Goal: Task Accomplishment & Management: Manage account settings

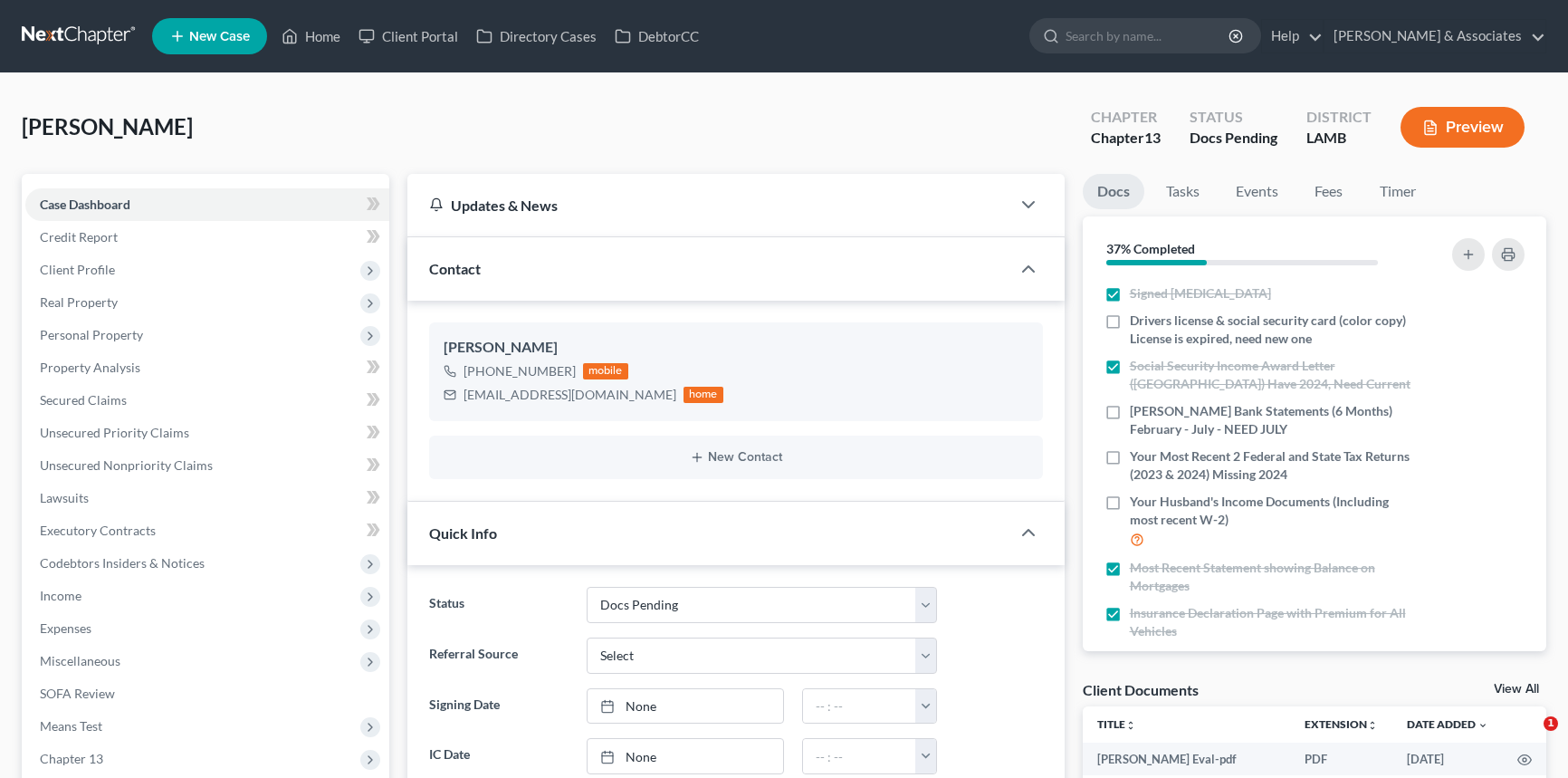
select select "6"
select select "0"
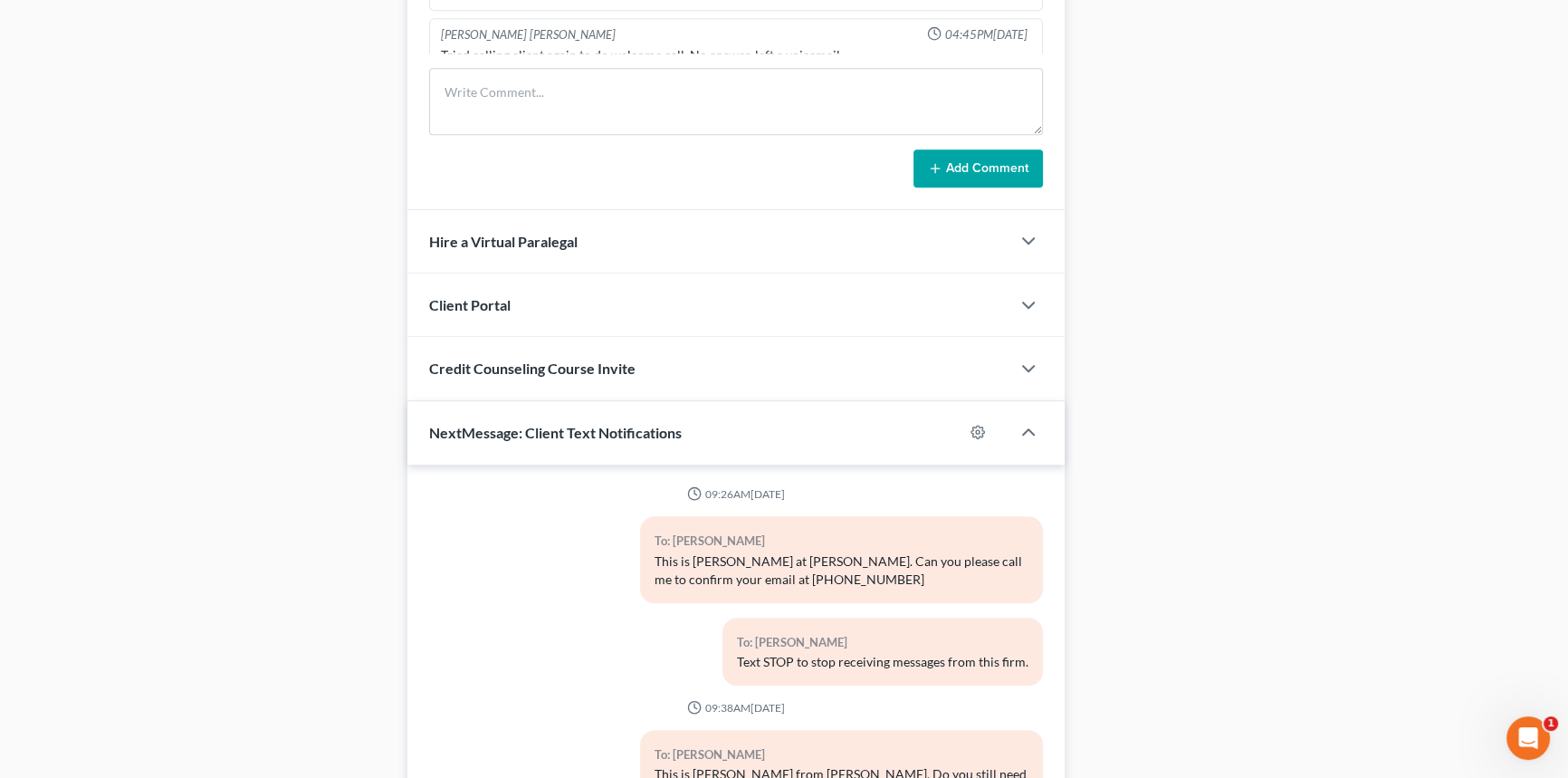
scroll to position [3209, 0]
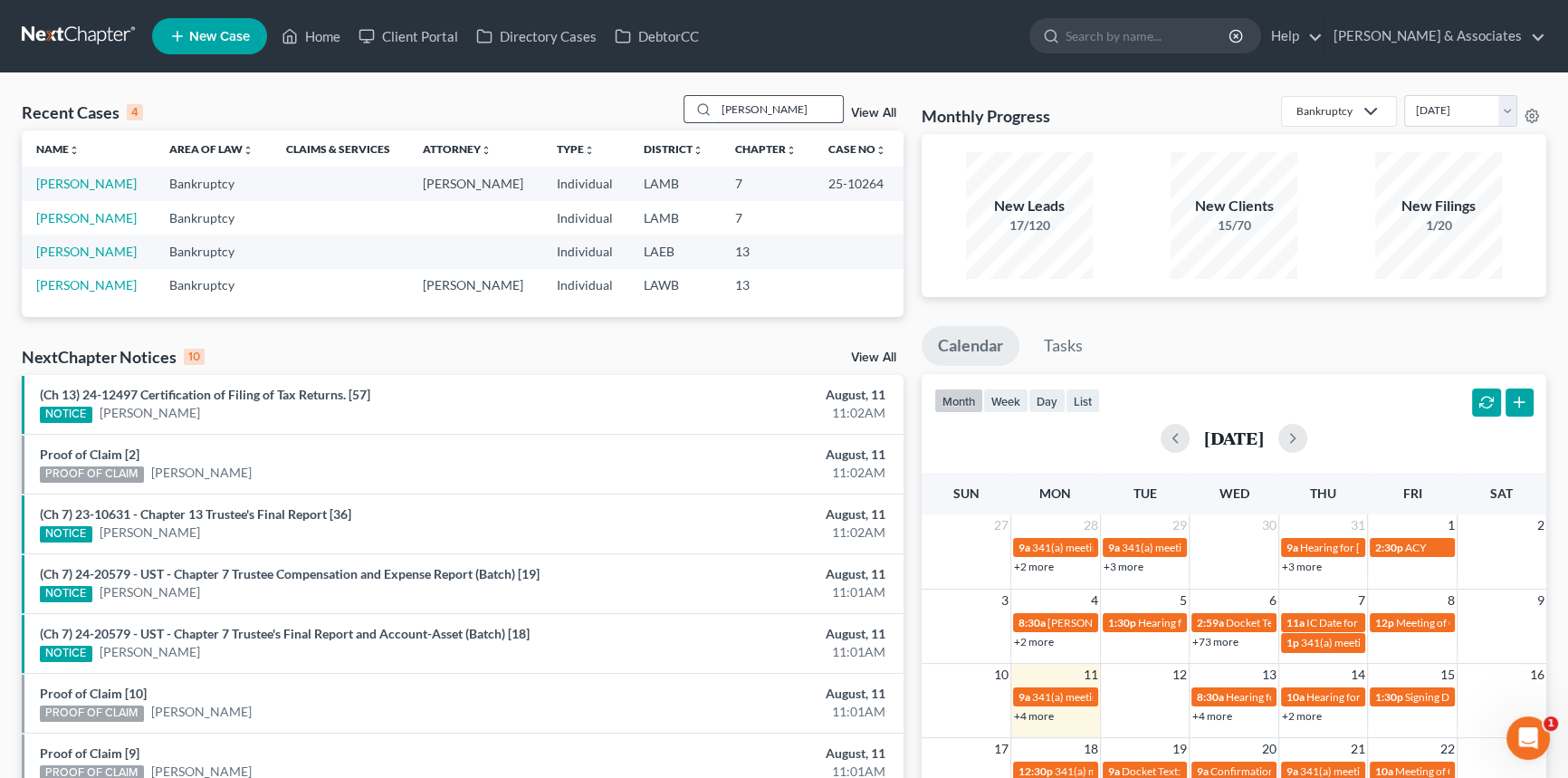
click at [766, 118] on input "[PERSON_NAME]" at bounding box center [779, 109] width 127 height 27
click at [766, 118] on input "barrow" at bounding box center [779, 109] width 127 height 27
type input "milton"
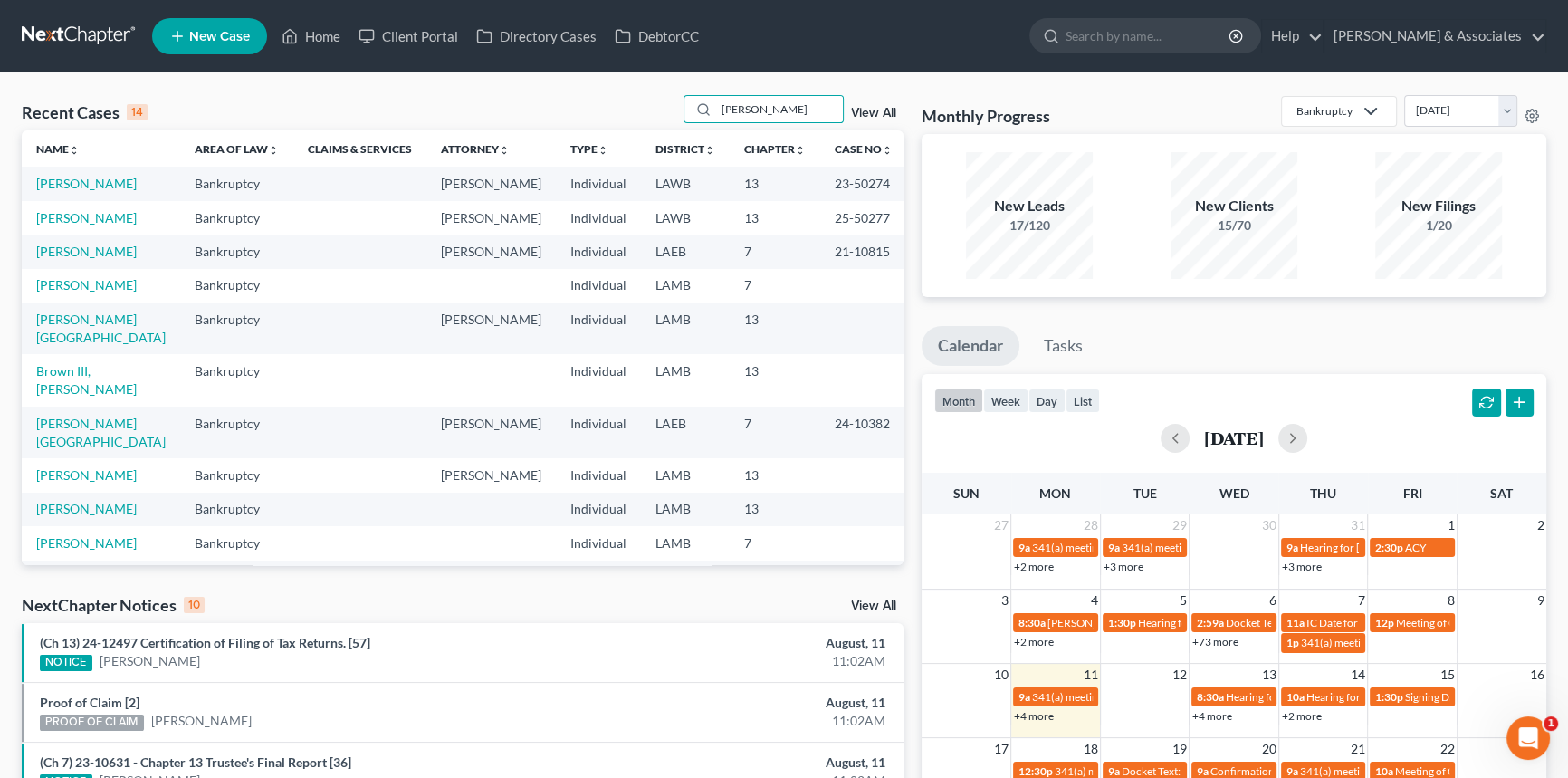
click at [77, 161] on th "Name unfold_more expand_more expand_less" at bounding box center [100, 149] width 158 height 36
click at [79, 172] on td "[PERSON_NAME]" at bounding box center [100, 183] width 158 height 33
click at [80, 175] on td "[PERSON_NAME]" at bounding box center [100, 183] width 158 height 33
click at [82, 177] on link "[PERSON_NAME]" at bounding box center [87, 184] width 100 height 16
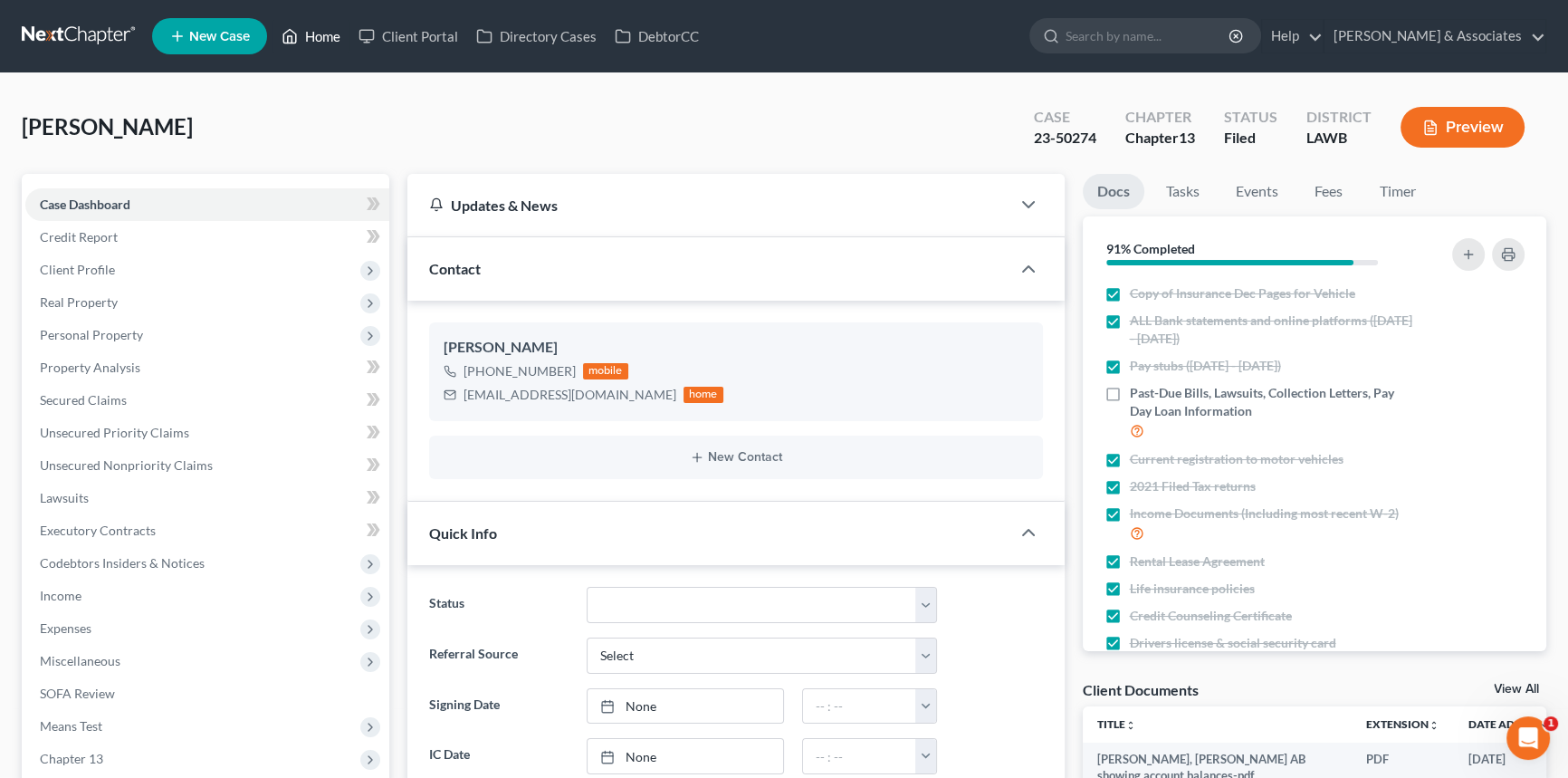
click at [319, 29] on link "Home" at bounding box center [311, 35] width 77 height 32
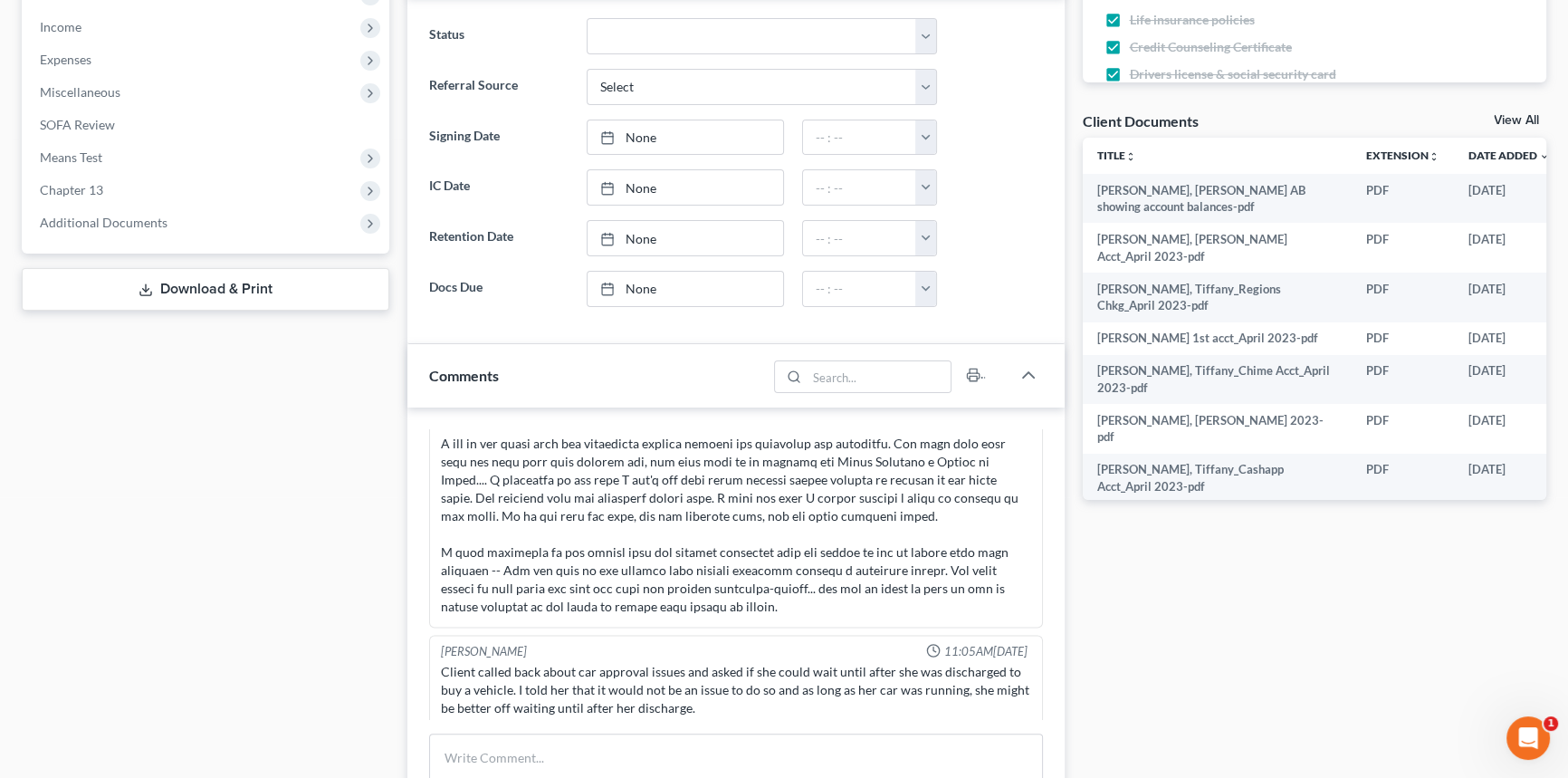
scroll to position [576, 0]
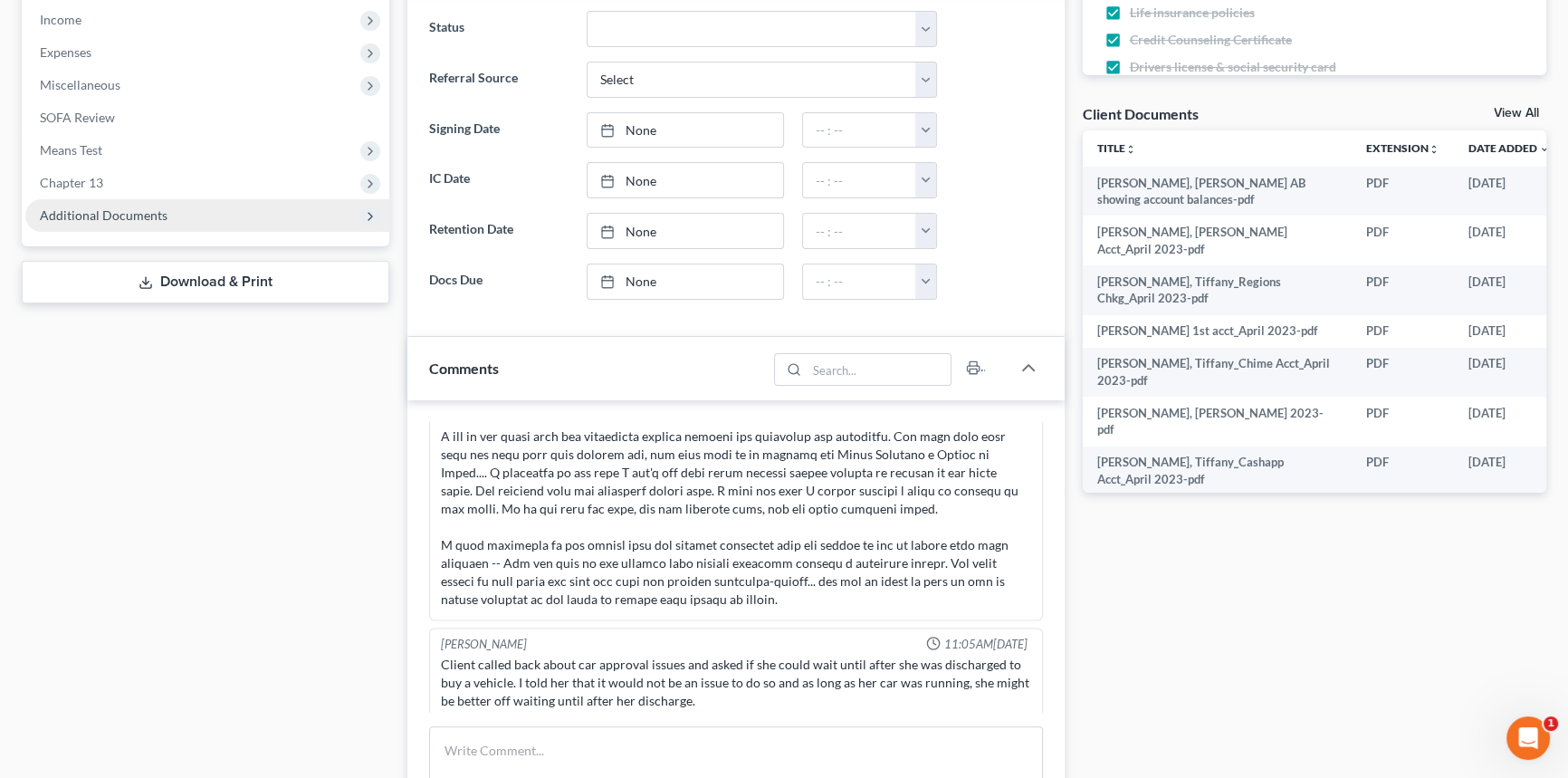
click at [199, 222] on span "Additional Documents" at bounding box center [207, 215] width 364 height 32
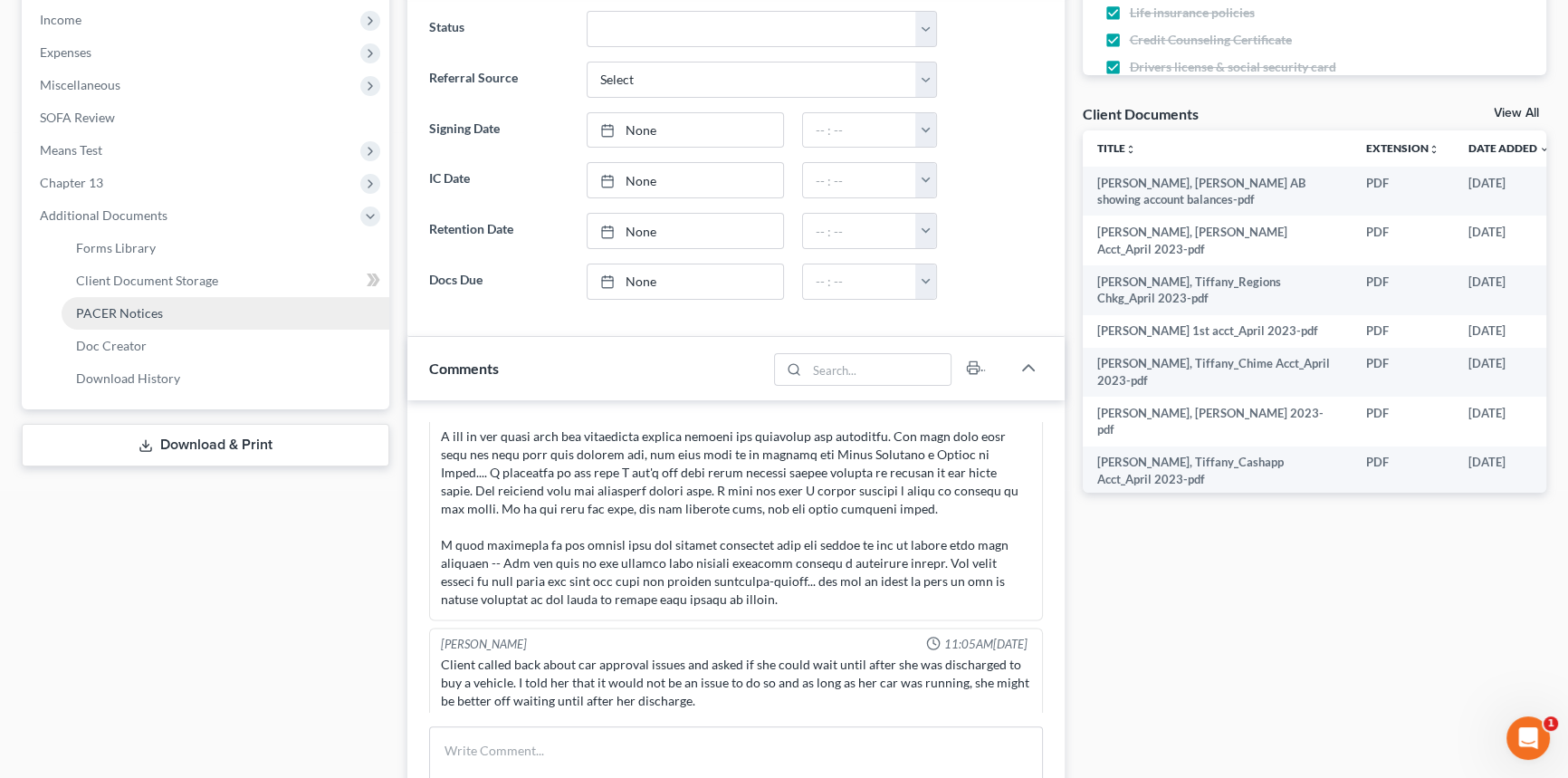
click at [184, 312] on link "PACER Notices" at bounding box center [225, 313] width 327 height 32
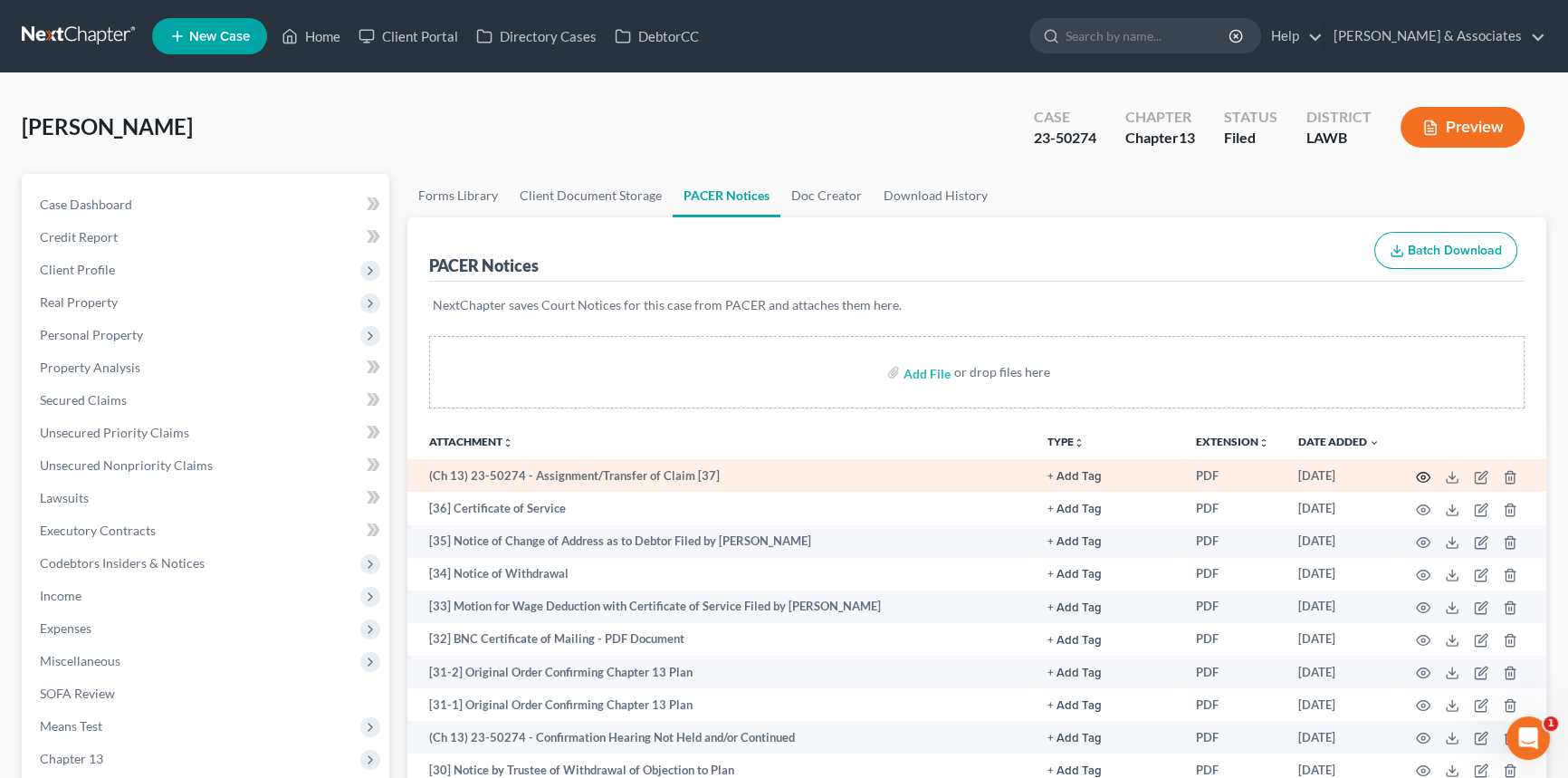
click at [1420, 475] on icon "button" at bounding box center [1423, 477] width 15 height 15
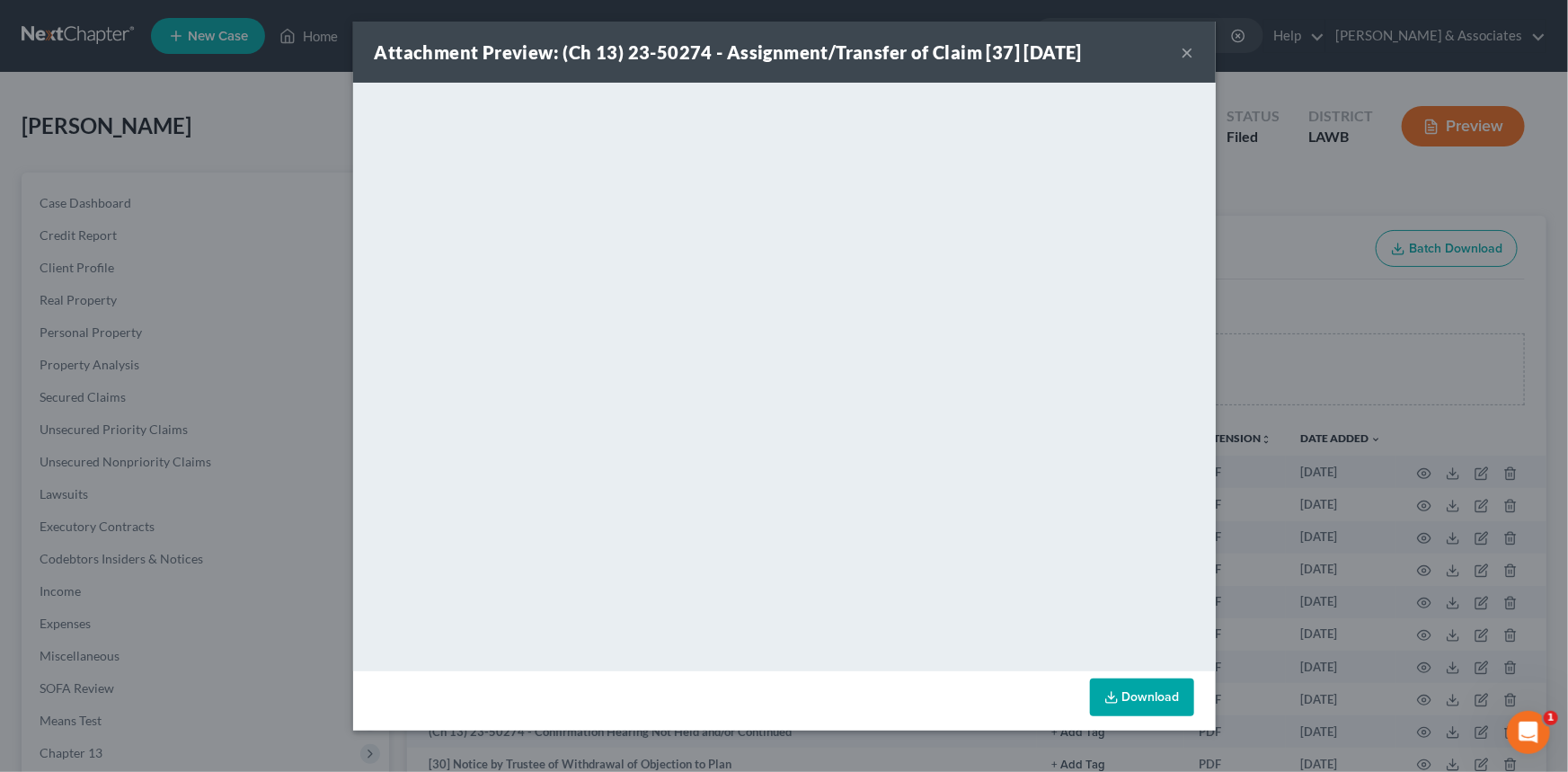
click at [1184, 58] on button "×" at bounding box center [1187, 52] width 13 height 21
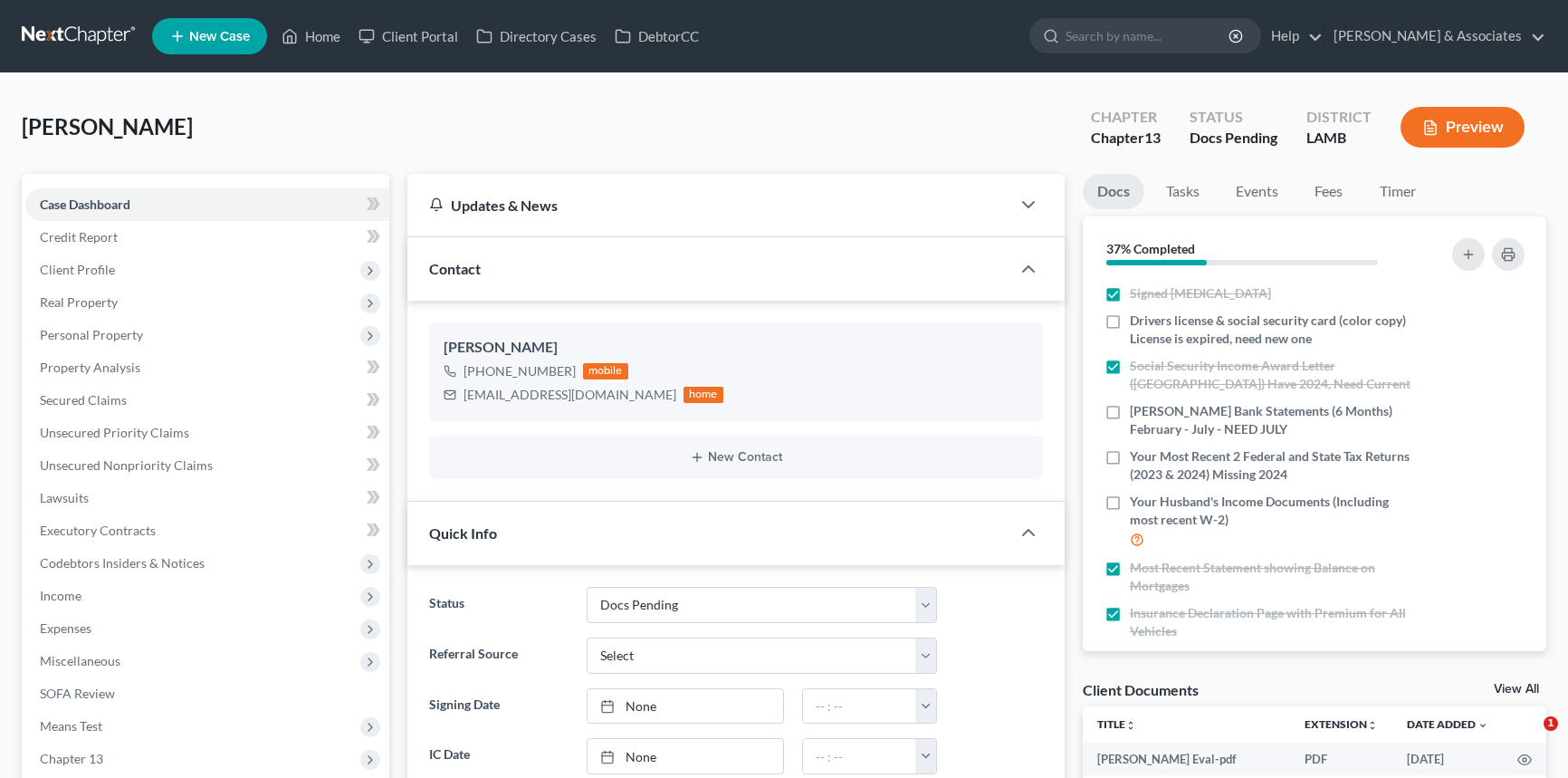
select select "6"
select select "0"
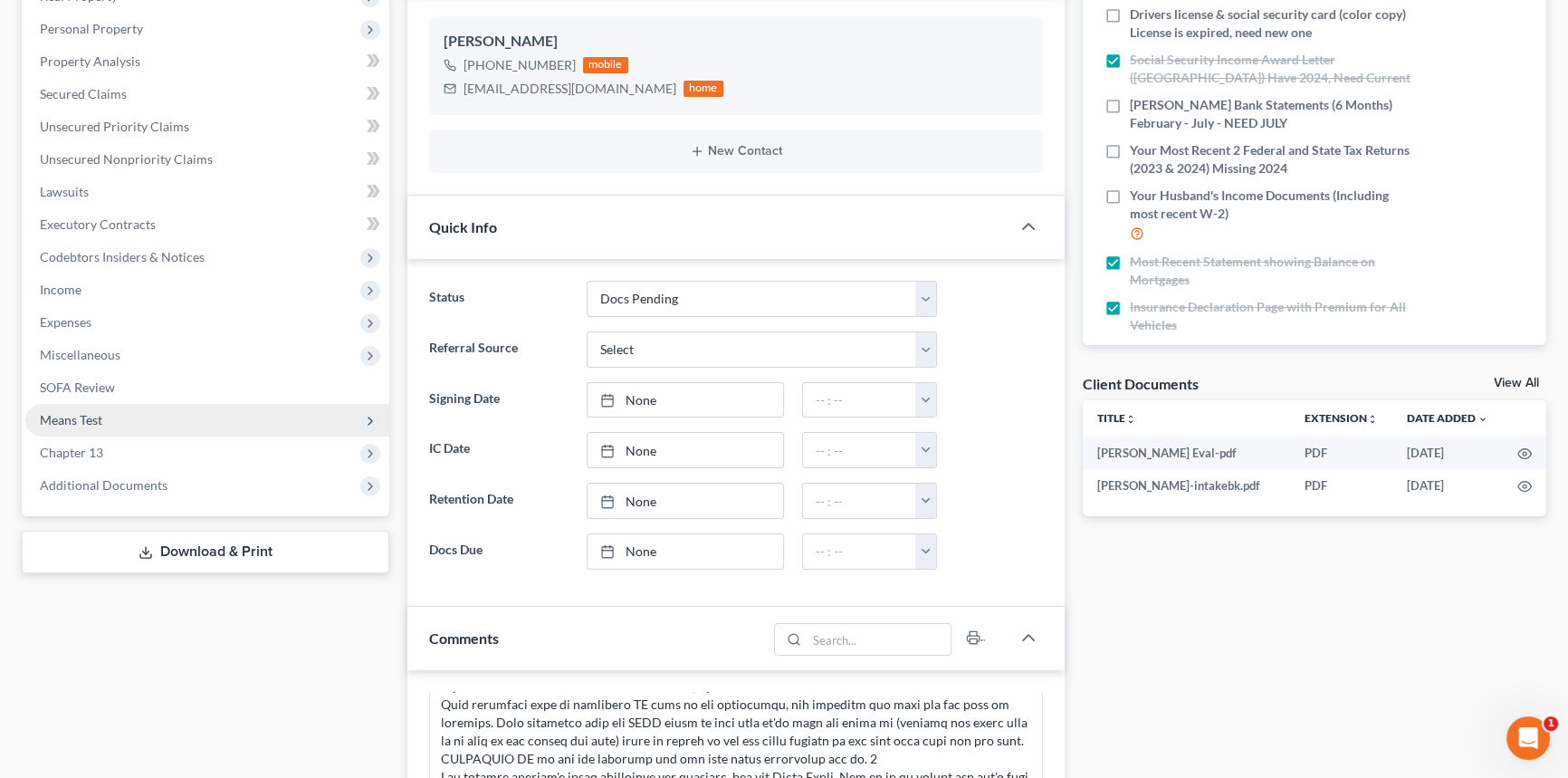
scroll to position [155, 0]
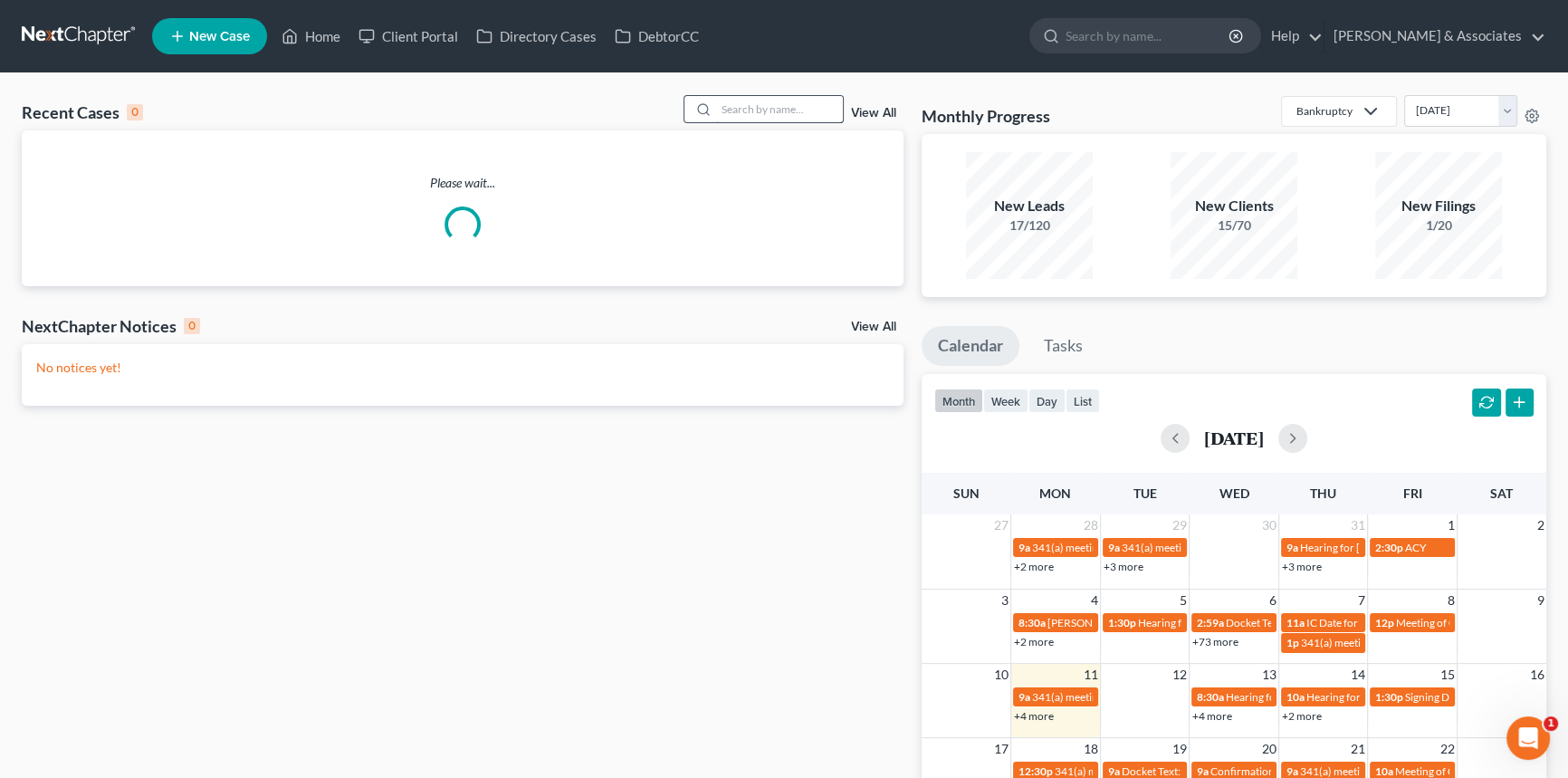
click at [817, 112] on input "search" at bounding box center [779, 109] width 127 height 27
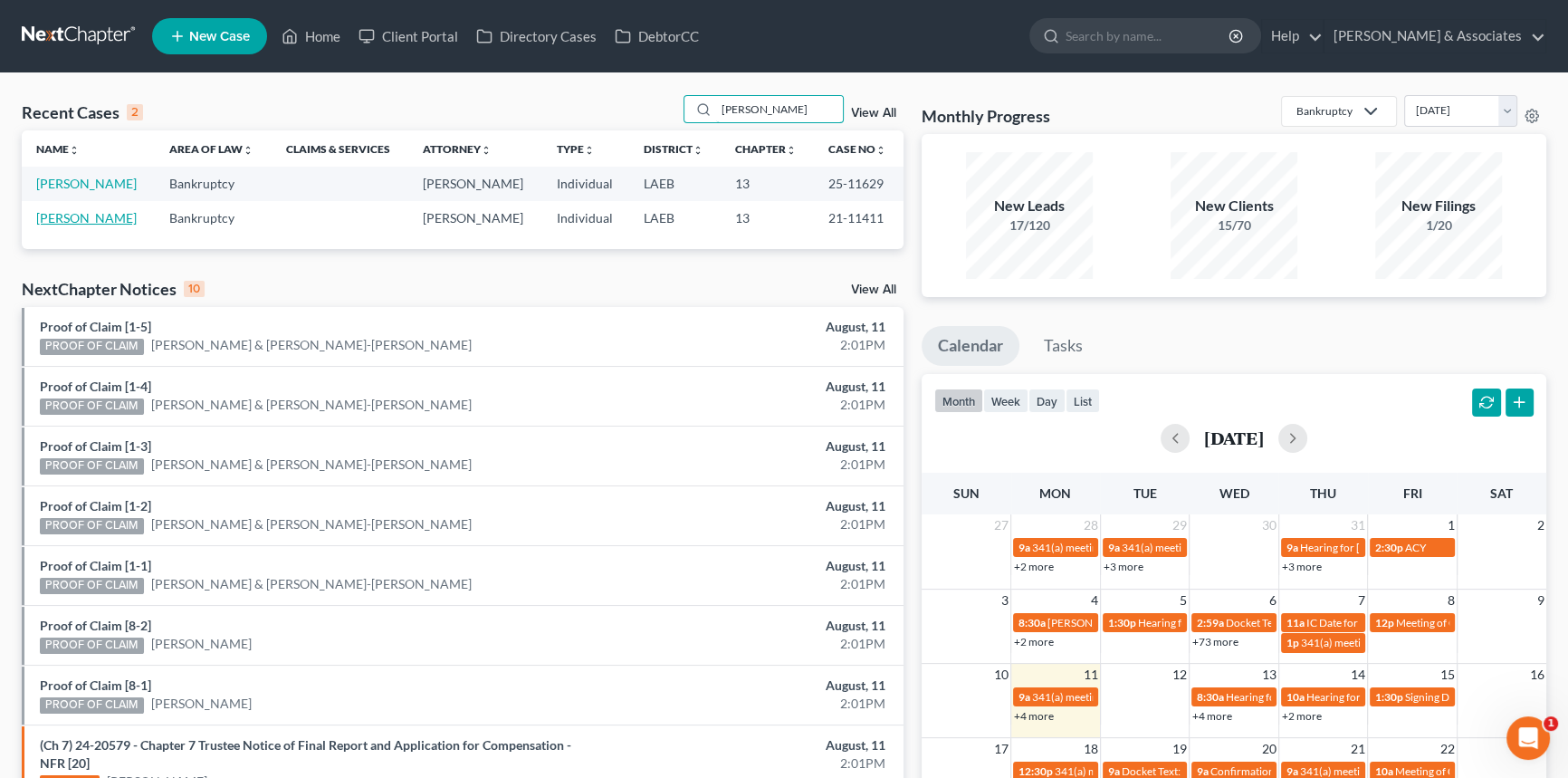
type input "[PERSON_NAME]"
click at [108, 216] on link "[PERSON_NAME]" at bounding box center [87, 218] width 100 height 16
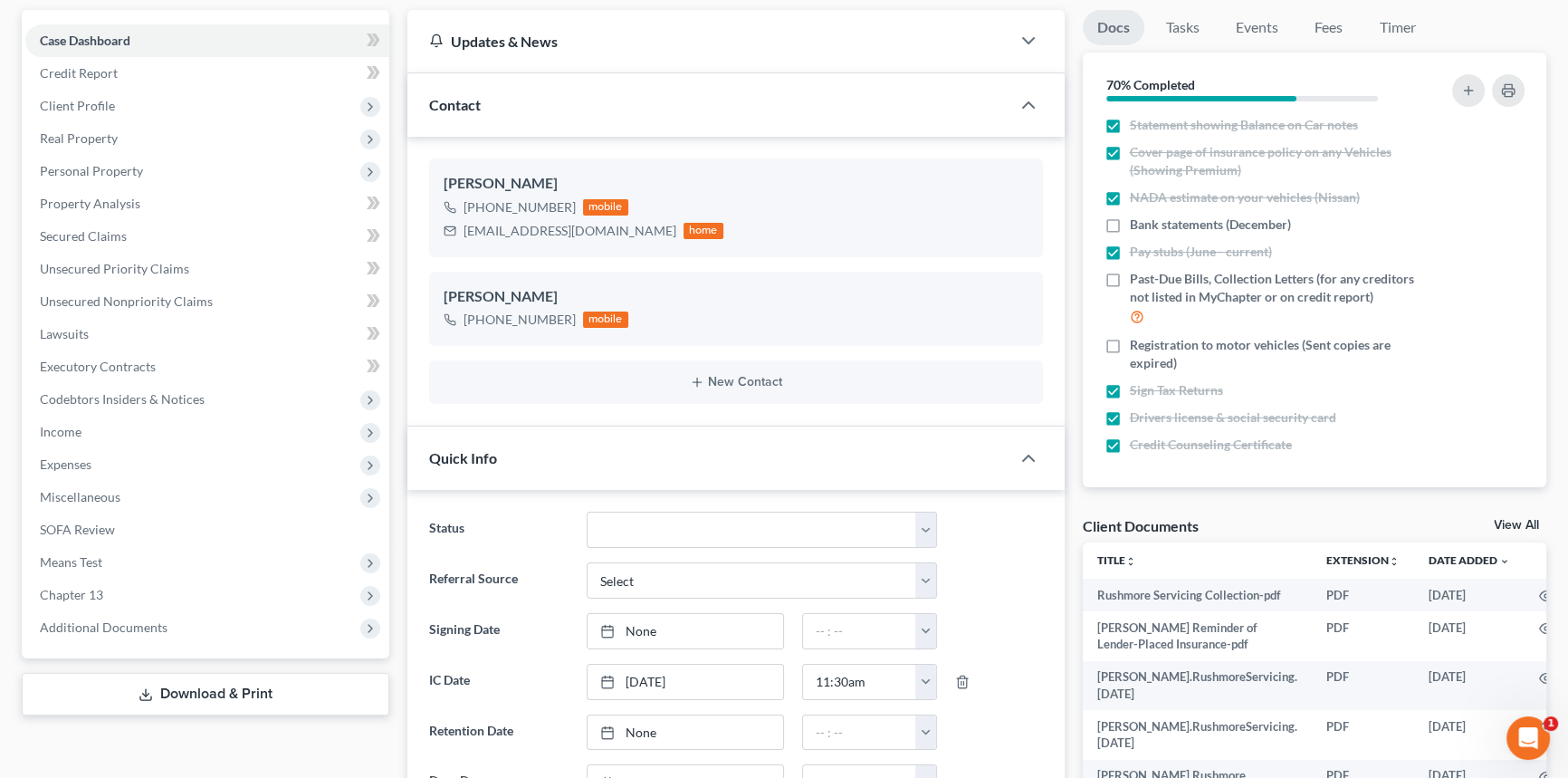
scroll to position [5998, 0]
click at [1509, 519] on link "View All" at bounding box center [1516, 525] width 45 height 13
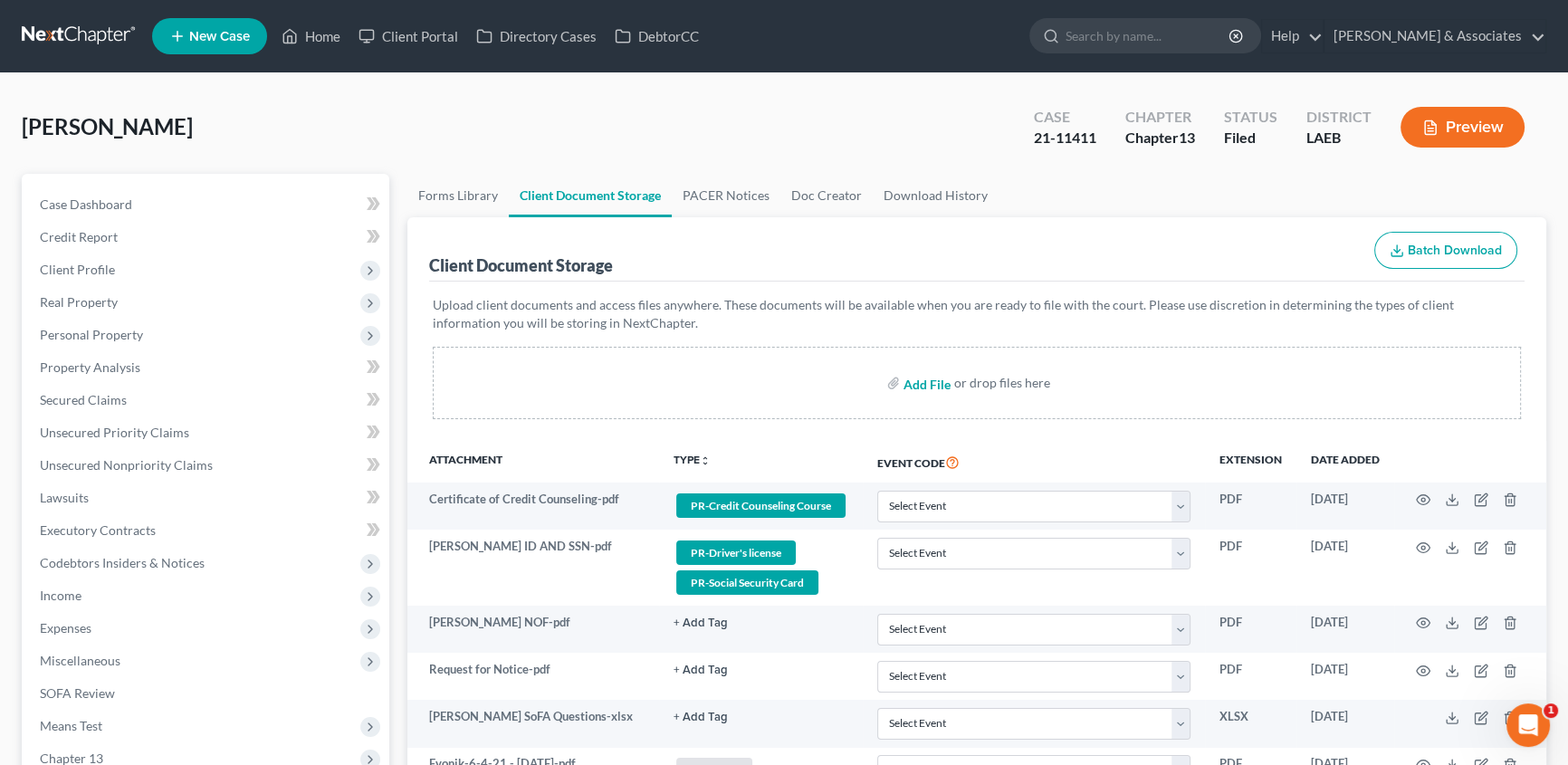
click at [922, 387] on input "file" at bounding box center [925, 382] width 43 height 32
type input "C:\fakepath\20250811150547776.pdf"
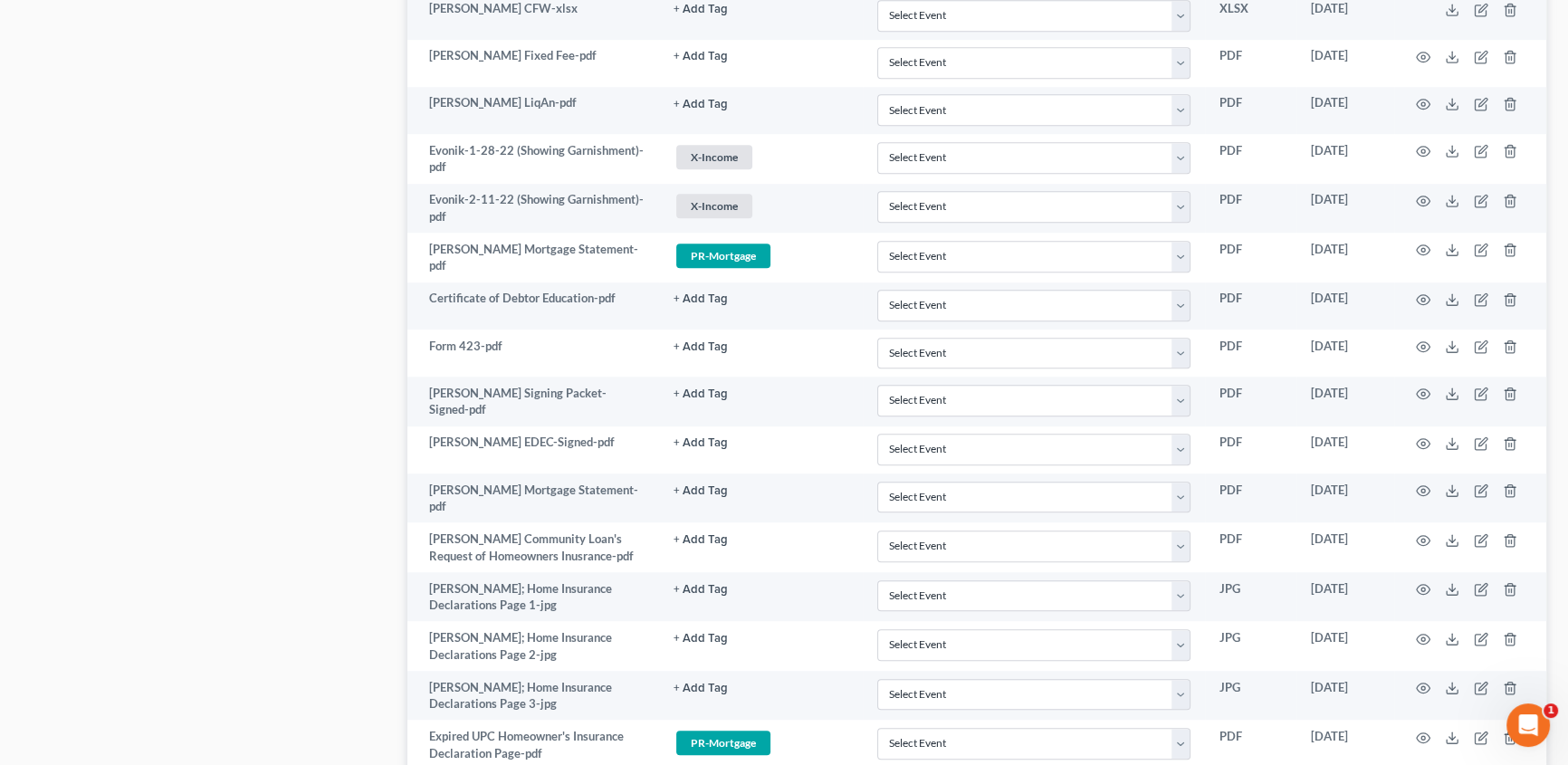
scroll to position [2310, 0]
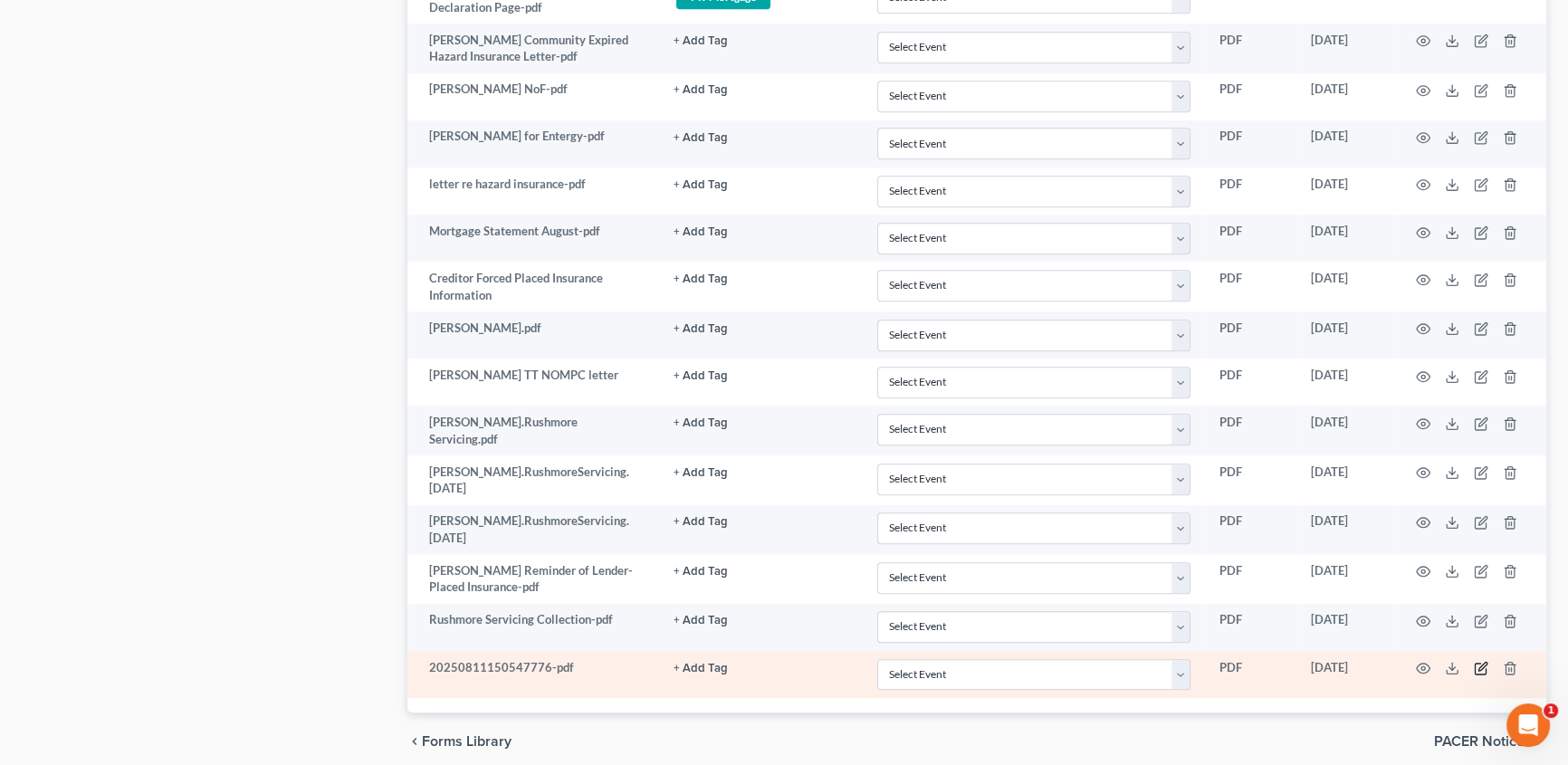
click at [1485, 664] on icon "button" at bounding box center [1480, 669] width 11 height 11
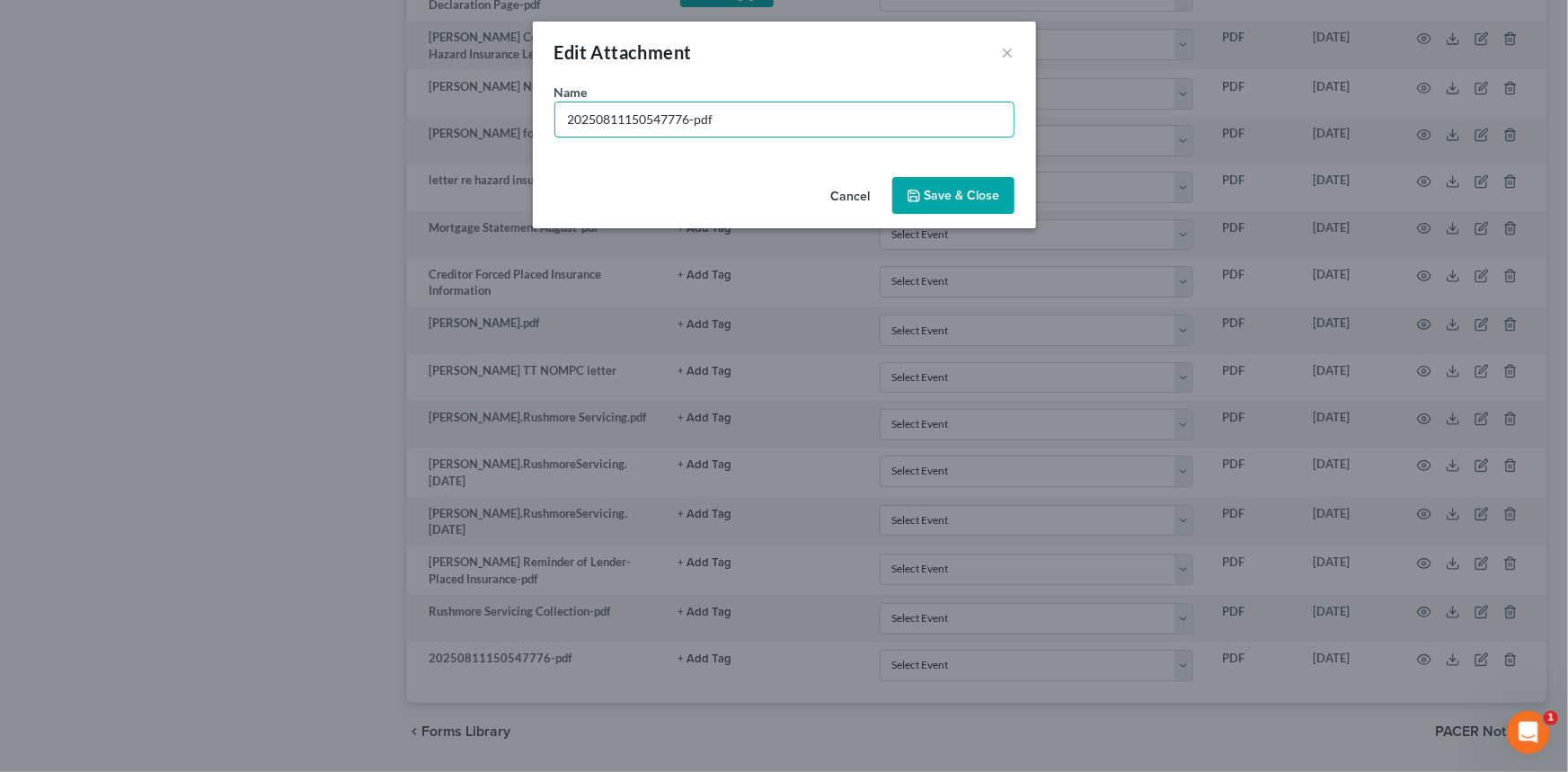
drag, startPoint x: 818, startPoint y: 130, endPoint x: 183, endPoint y: 134, distance: 635.0
click at [183, 134] on div "Edit Attachment × Name * 20250811150547776-pdf Cancel Save & Close" at bounding box center [784, 386] width 1568 height 772
type input "Rushmore Servicing New Loan Specialist Letter"
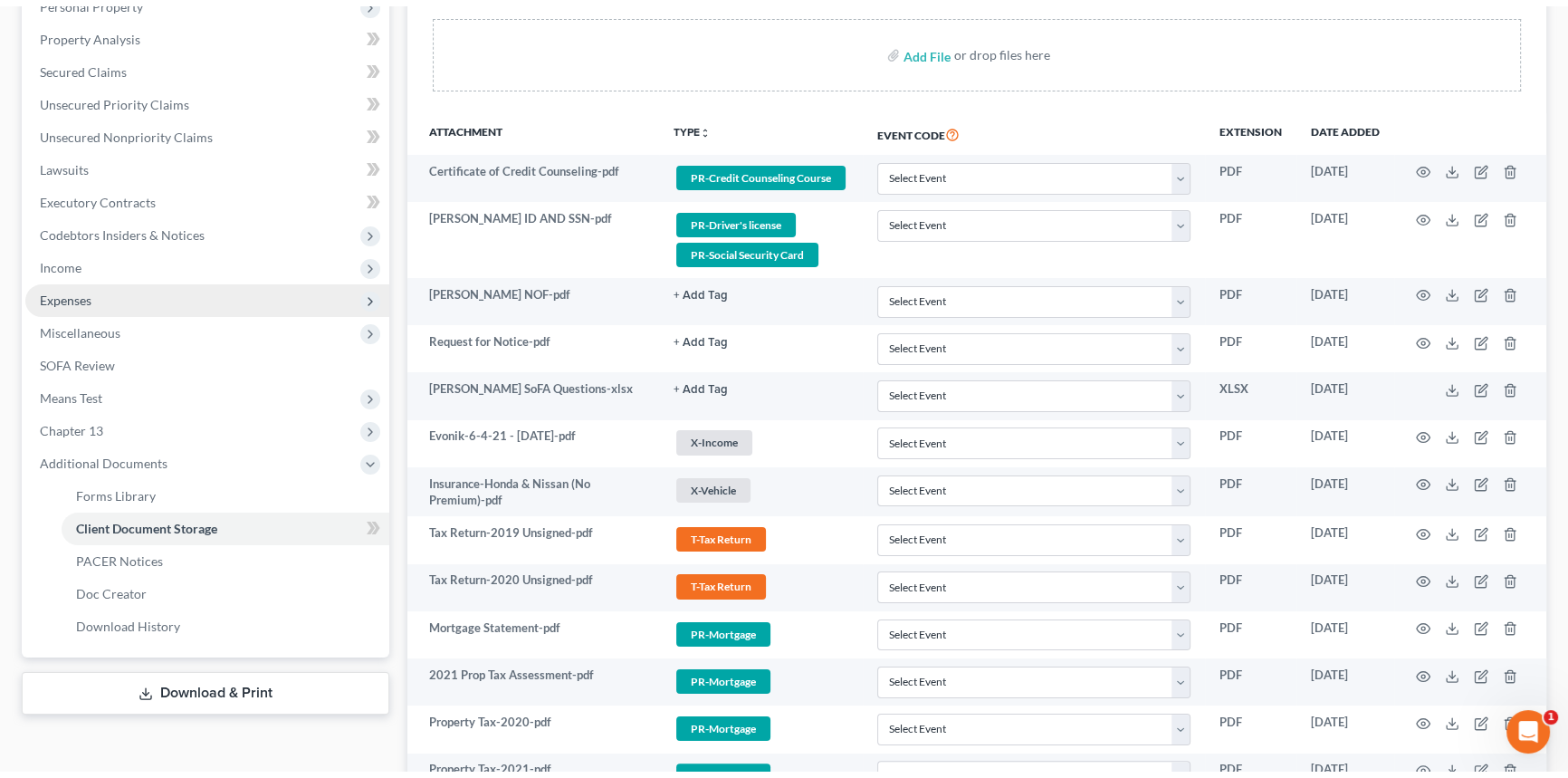
scroll to position [0, 0]
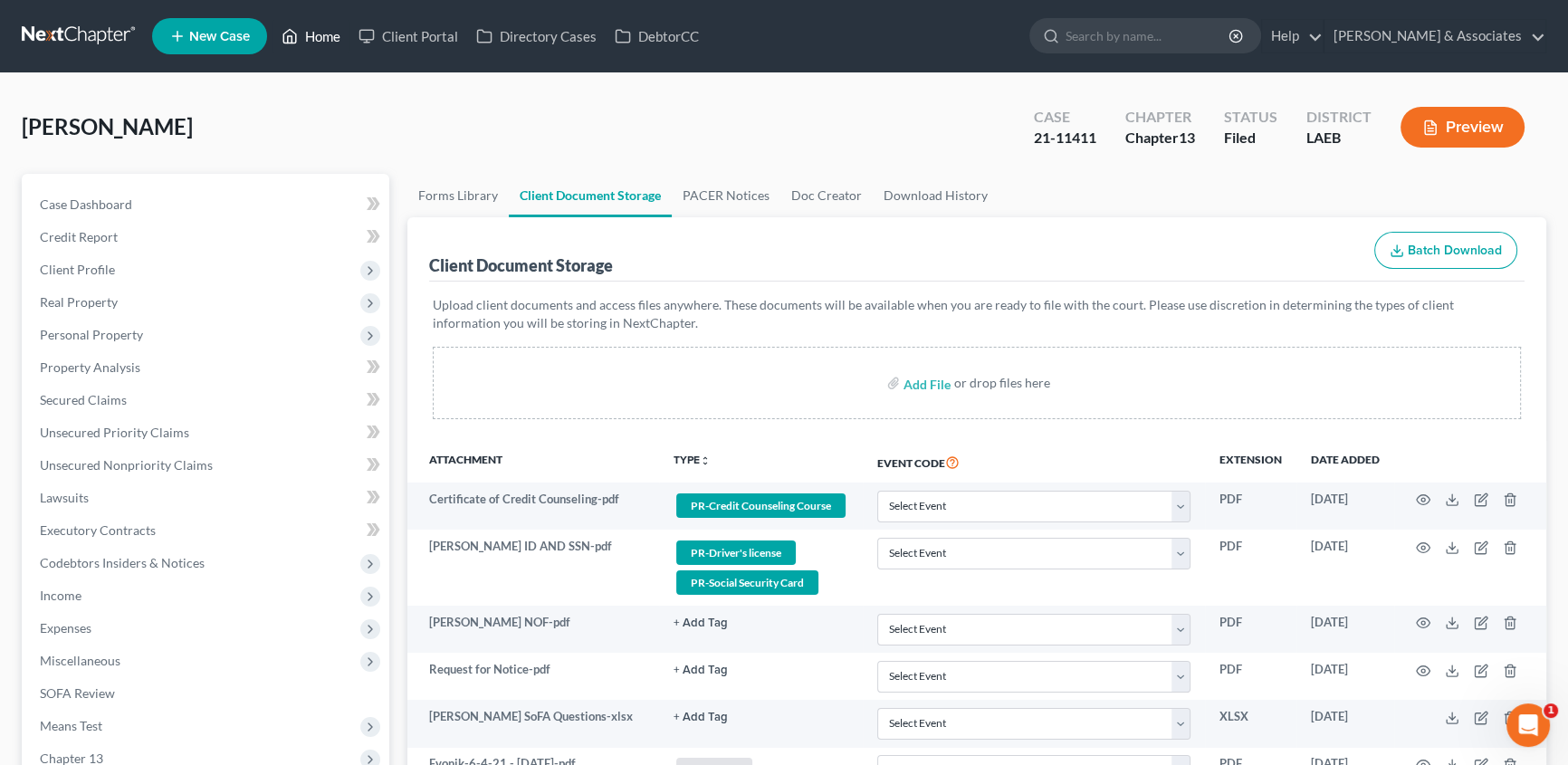
click at [344, 50] on link "Home" at bounding box center [311, 35] width 77 height 32
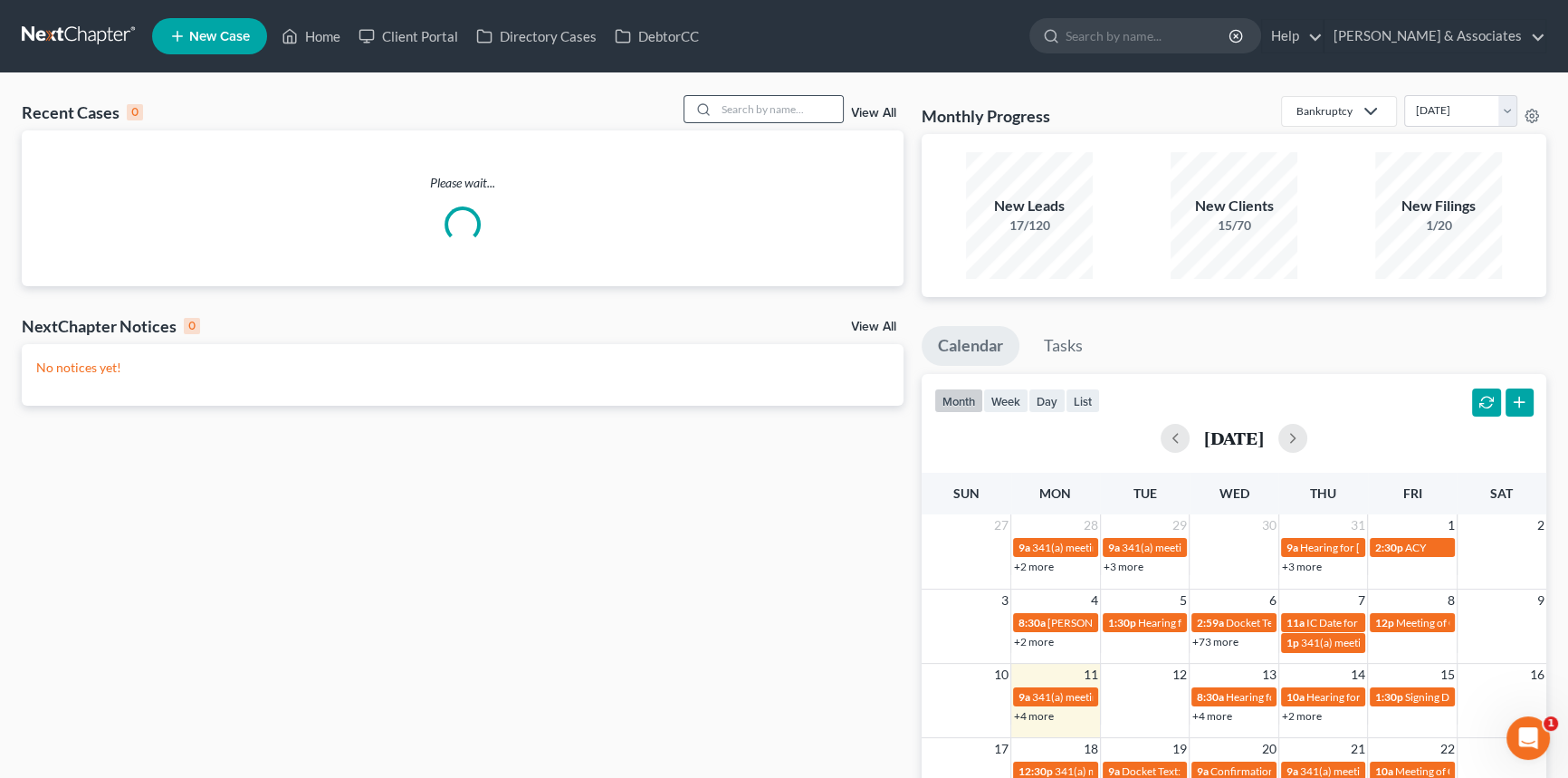
click at [735, 95] on div at bounding box center [764, 109] width 161 height 29
click at [739, 99] on input "search" at bounding box center [779, 109] width 127 height 27
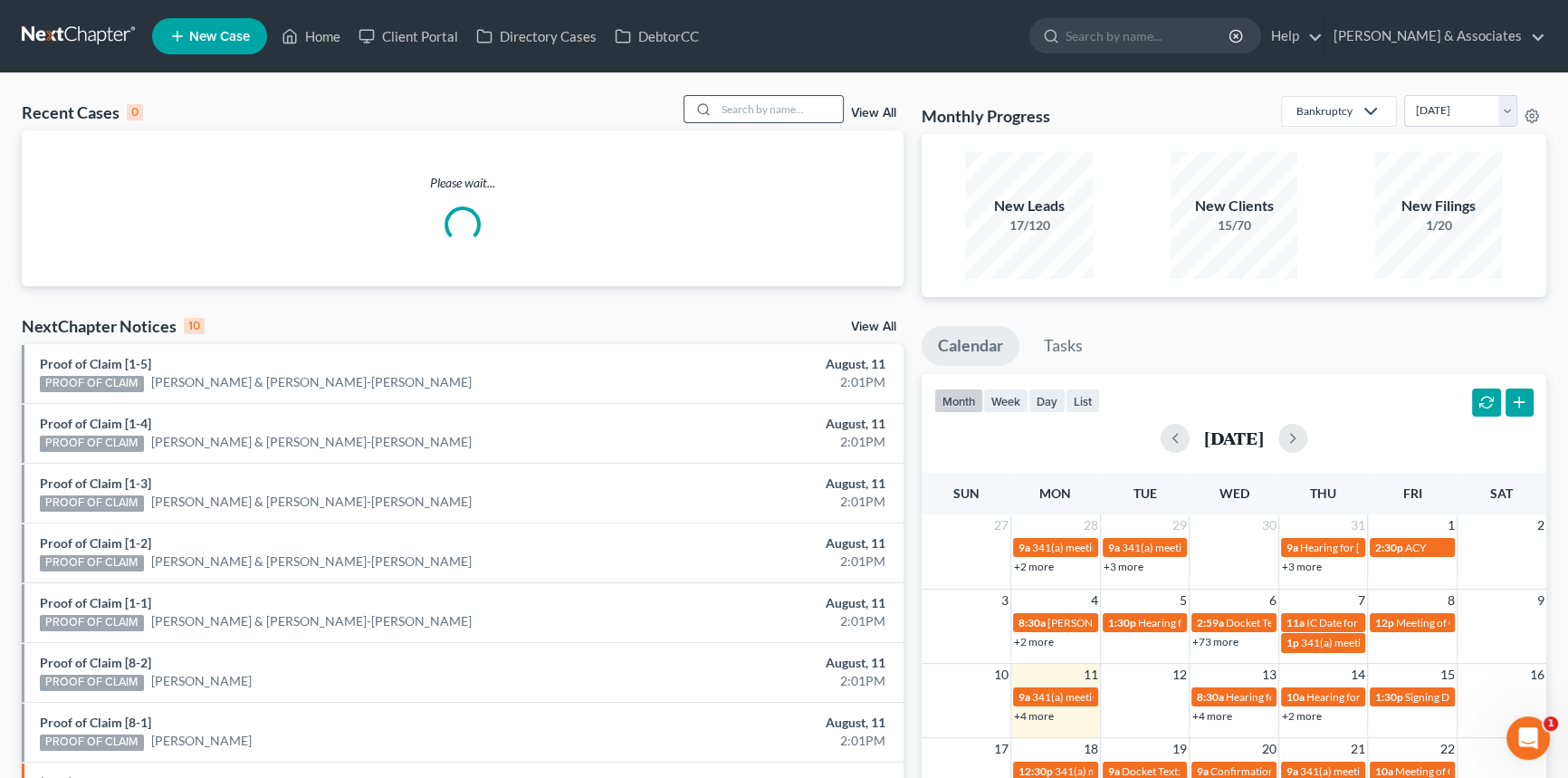
type input "s"
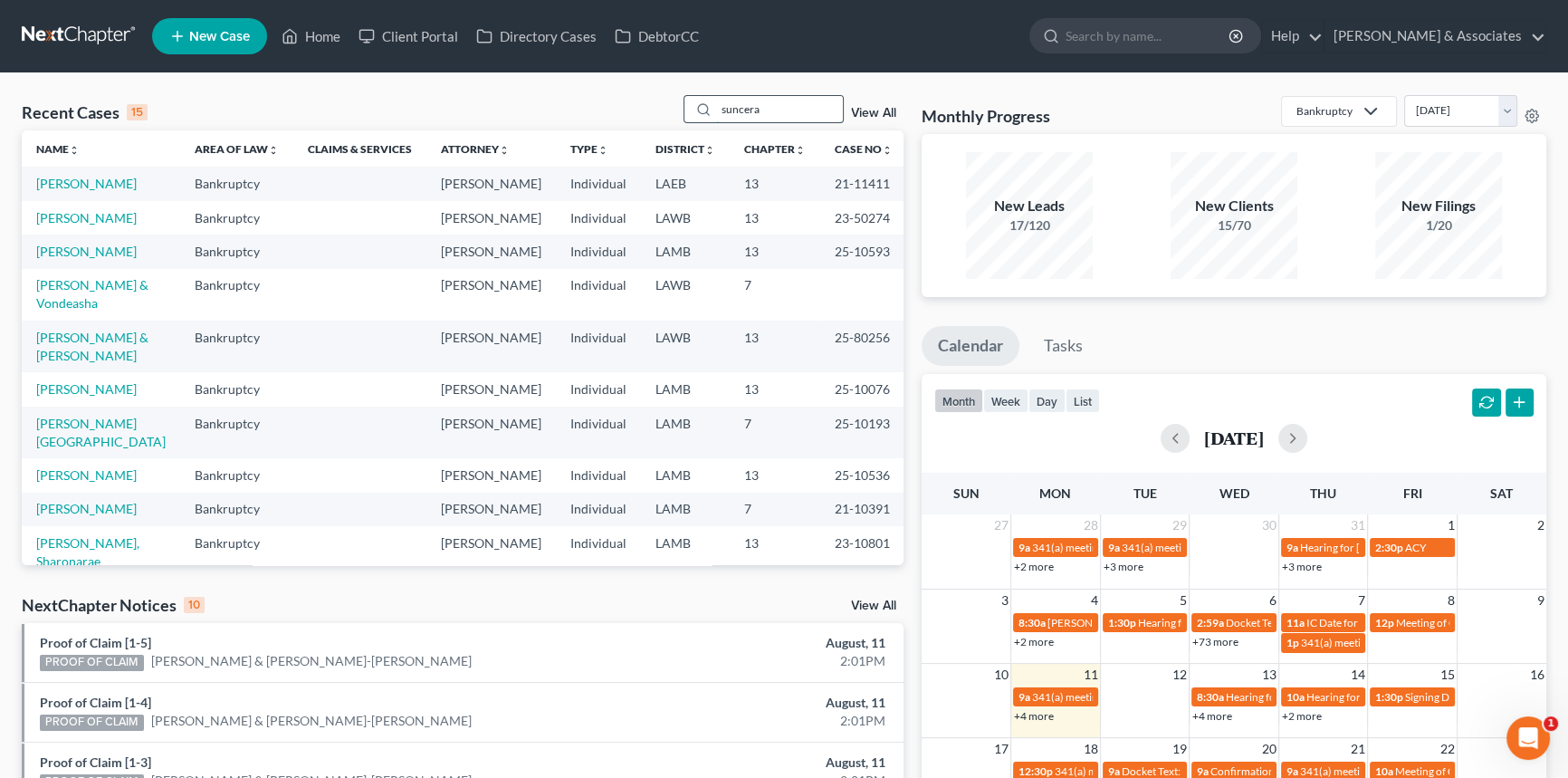
type input "suncera"
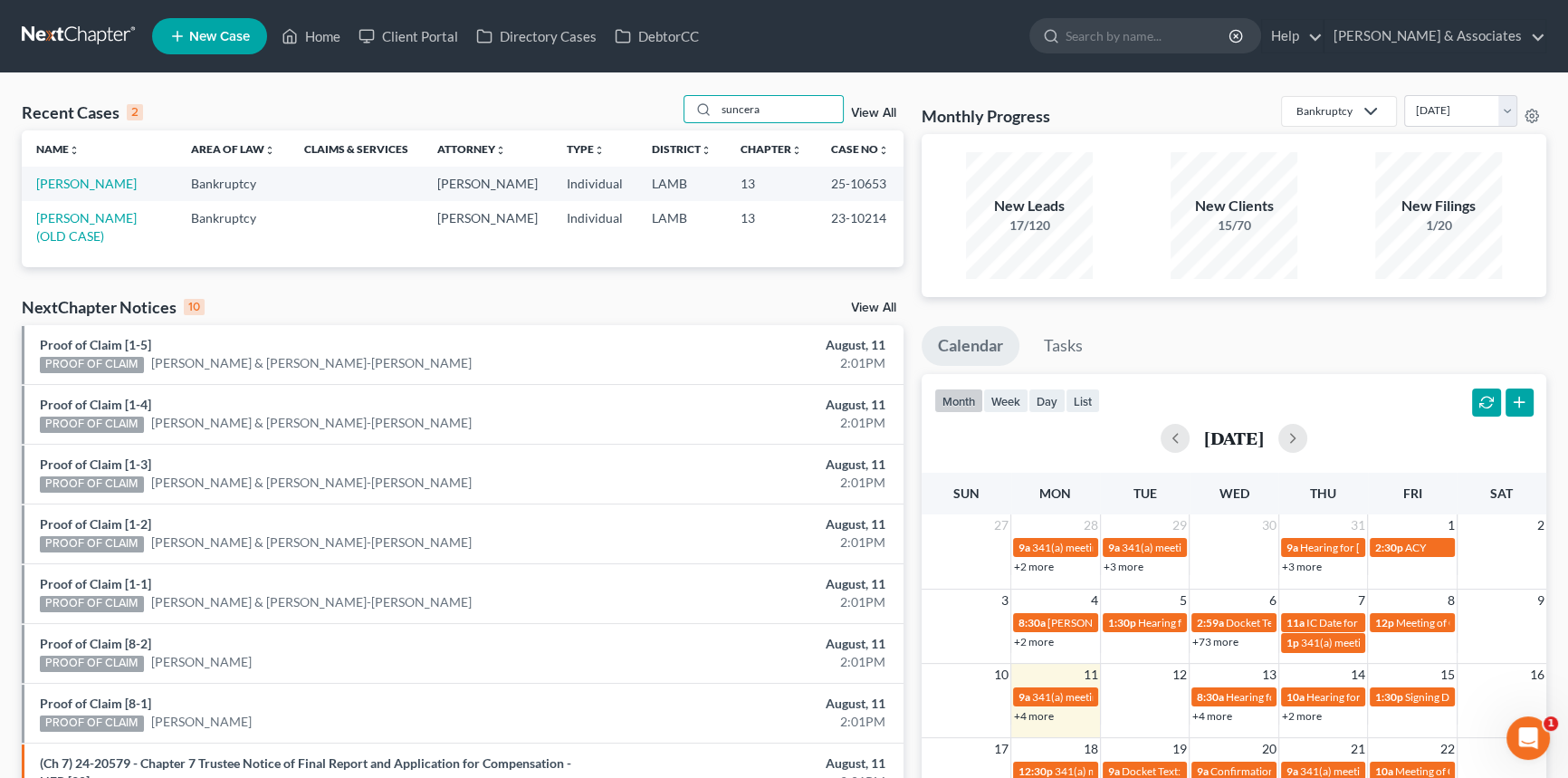
click at [75, 172] on td "Davis, Suncera" at bounding box center [98, 183] width 154 height 33
click at [74, 185] on link "Davis, Suncera" at bounding box center [87, 184] width 100 height 16
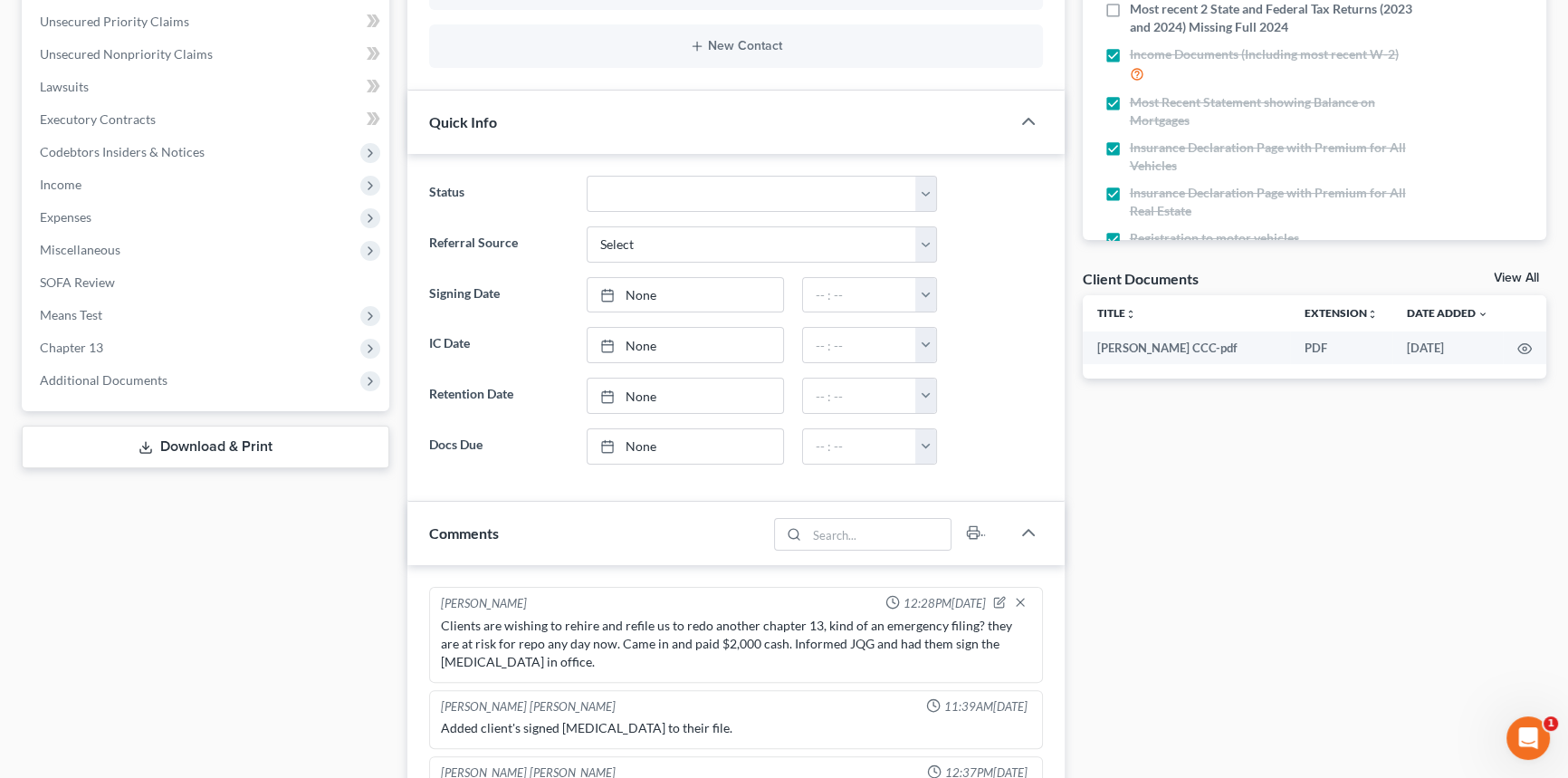
scroll to position [3157, 0]
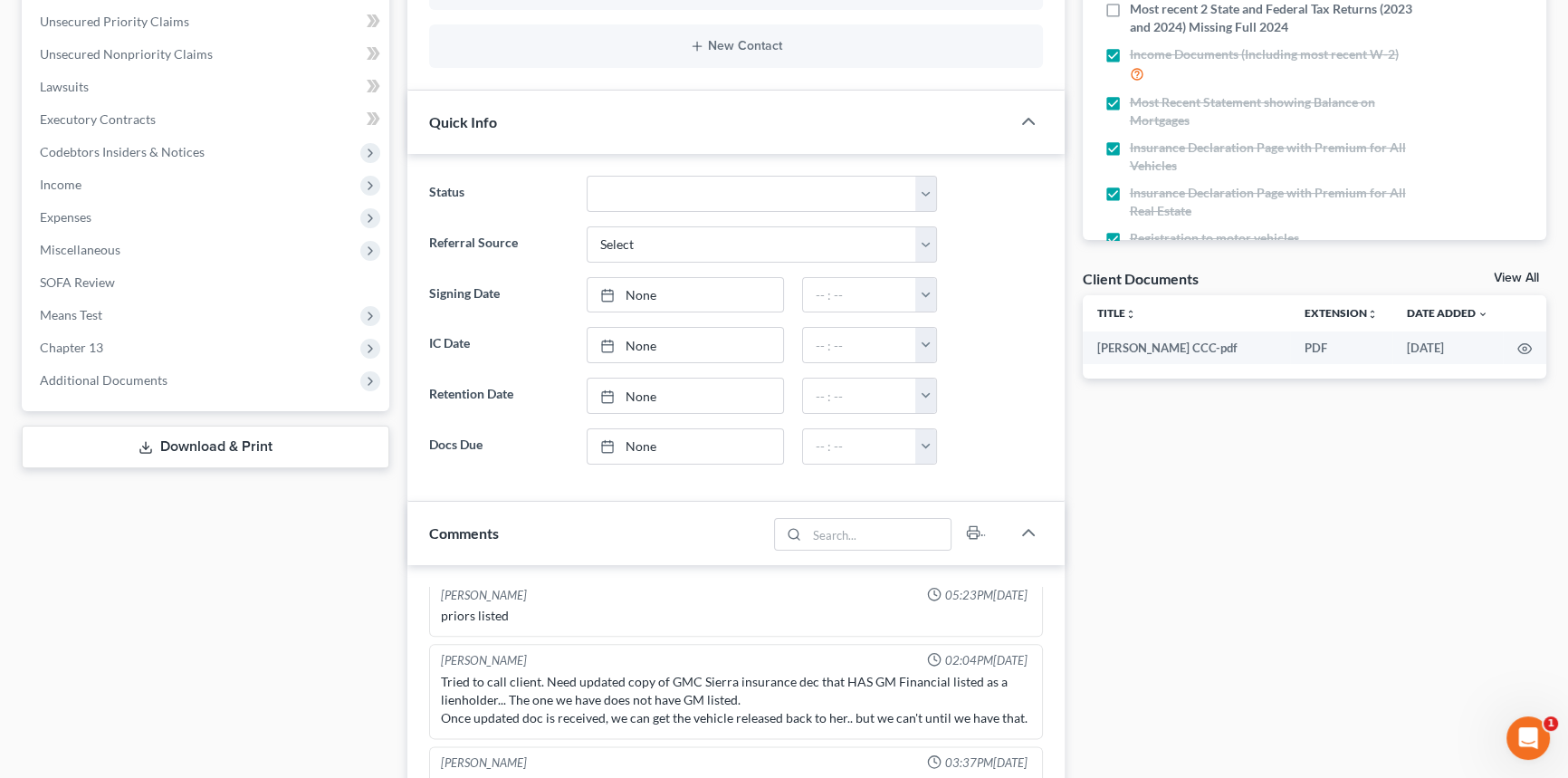
click at [1501, 279] on link "View All" at bounding box center [1516, 277] width 45 height 13
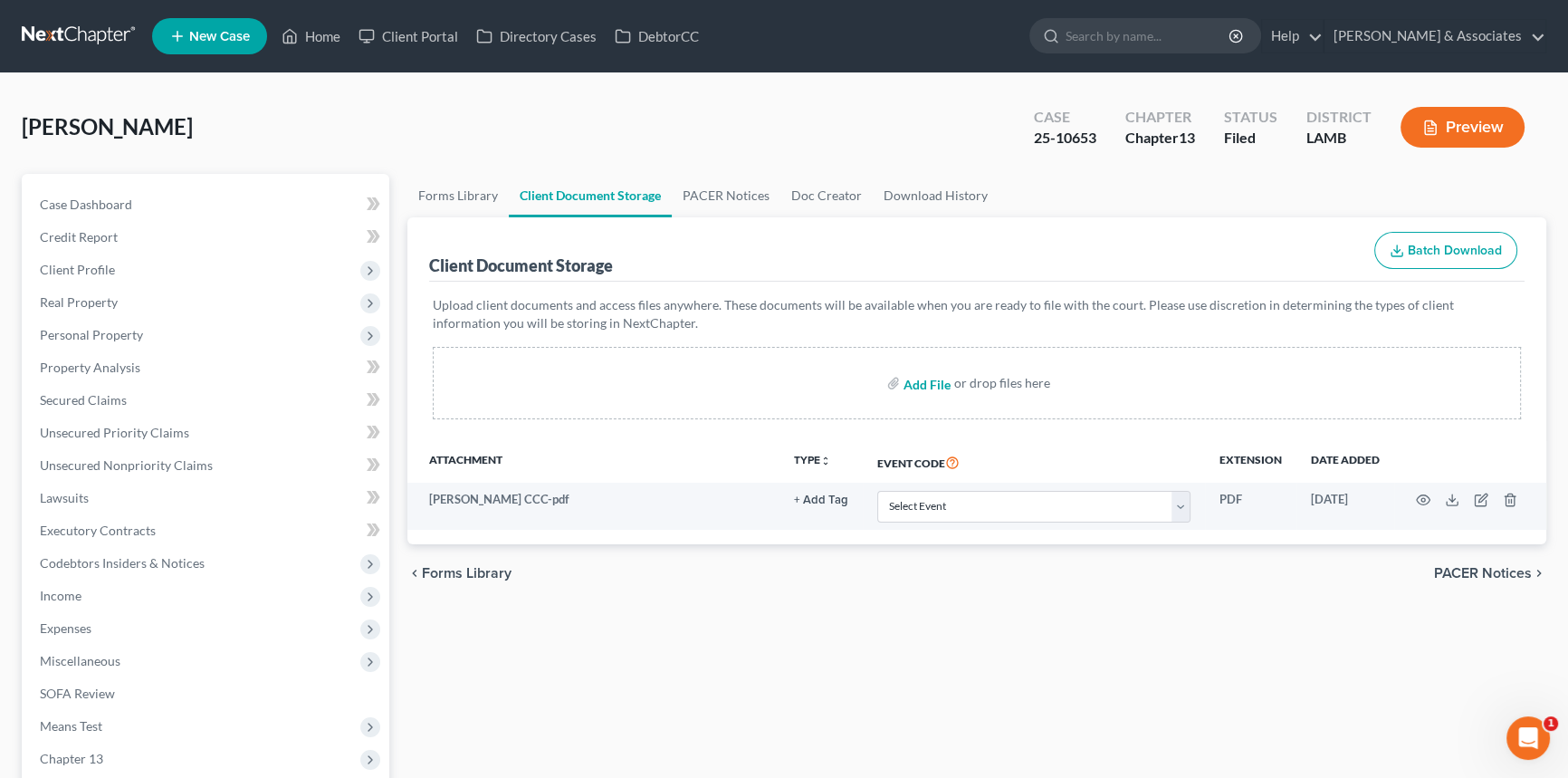
click at [929, 383] on input "file" at bounding box center [925, 383] width 43 height 32
type input "C:\fakepath\20250811150606722.pdf"
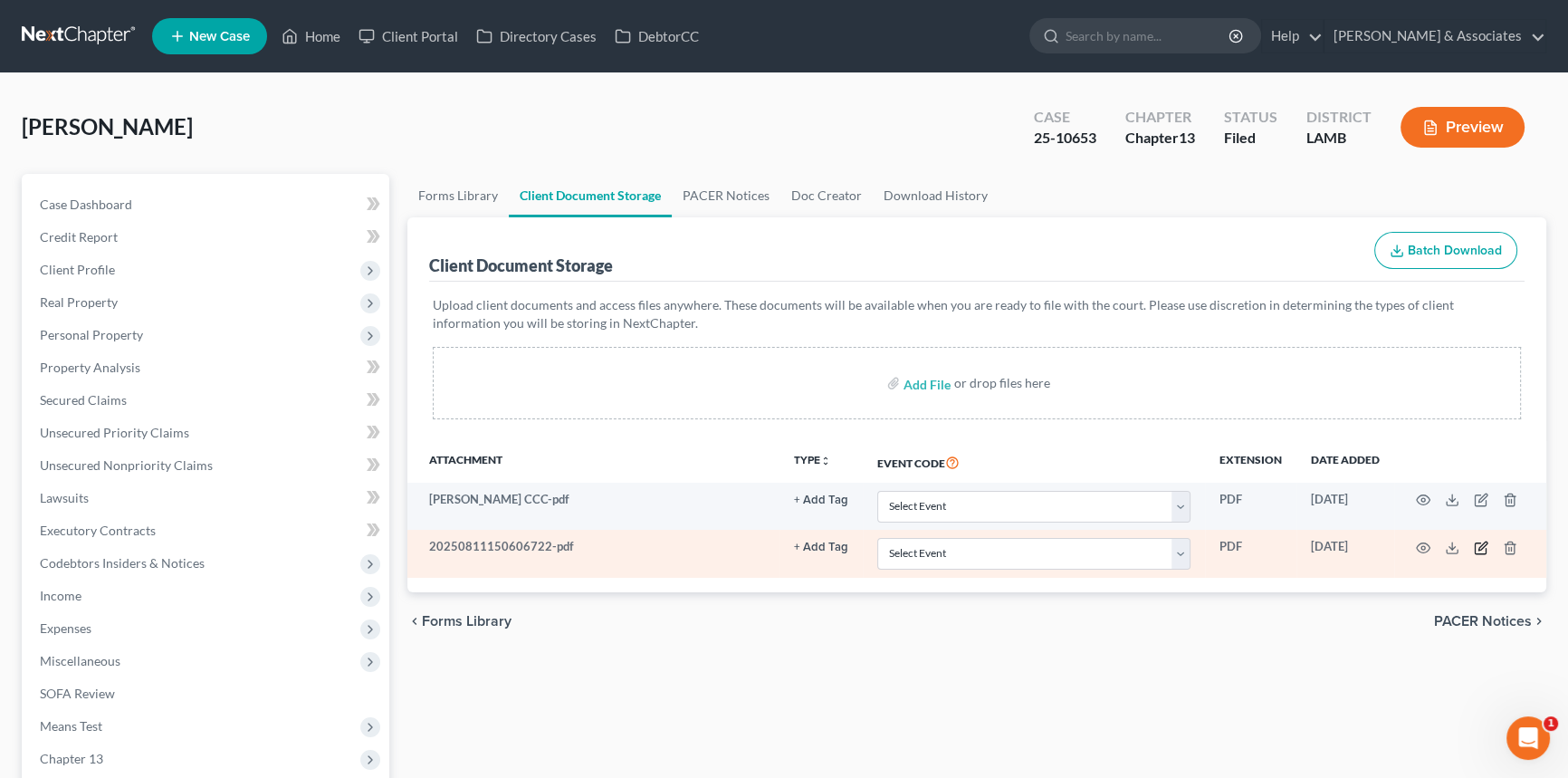
click at [1484, 543] on icon "button" at bounding box center [1481, 546] width 8 height 8
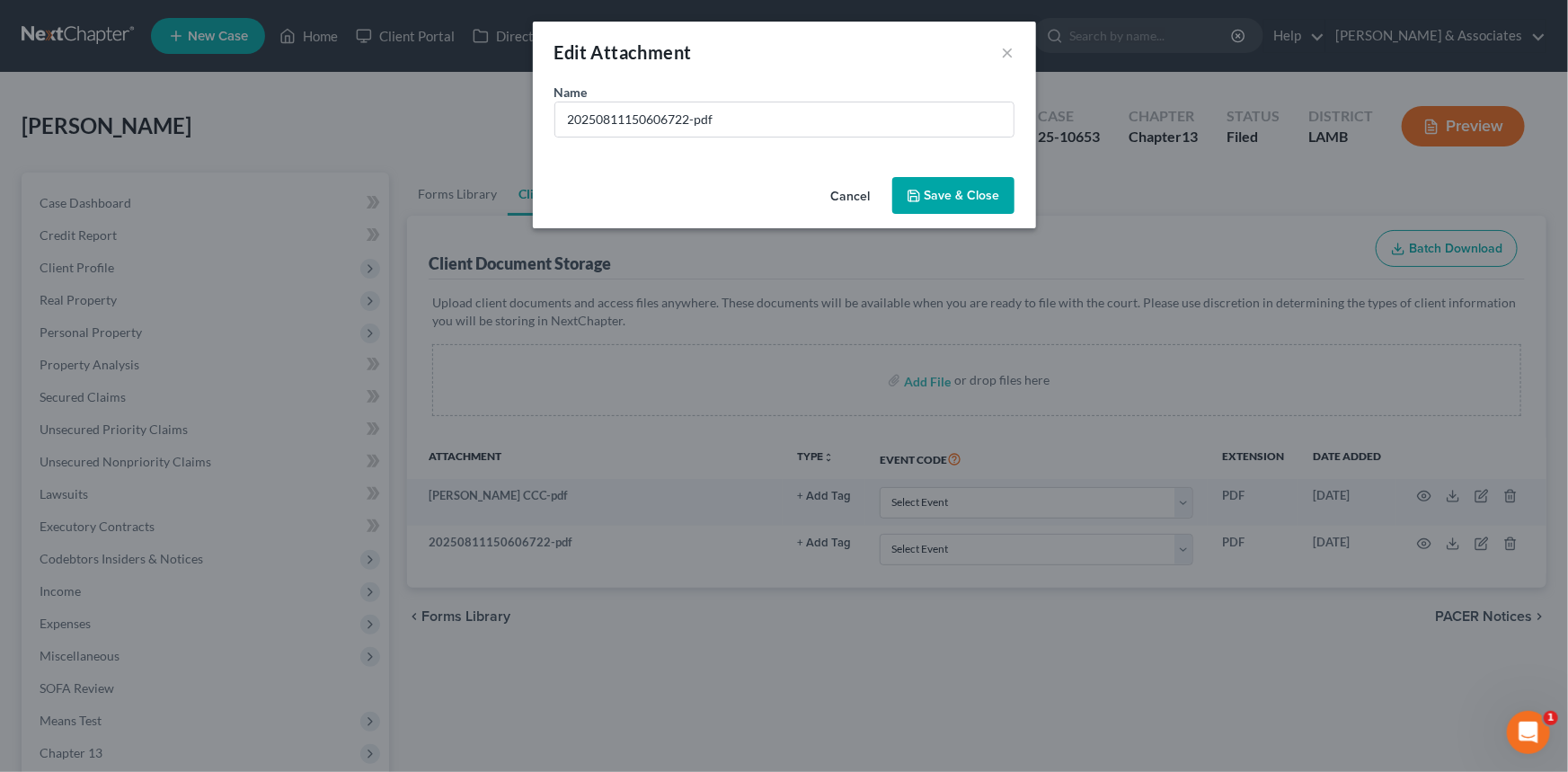
click at [750, 137] on div "Name * 20250811150606722-pdf" at bounding box center [784, 126] width 503 height 87
click at [756, 123] on input "20250811150606722-pdf" at bounding box center [784, 119] width 459 height 34
type input "Mr. Cooper New Loan Specialist Letter"
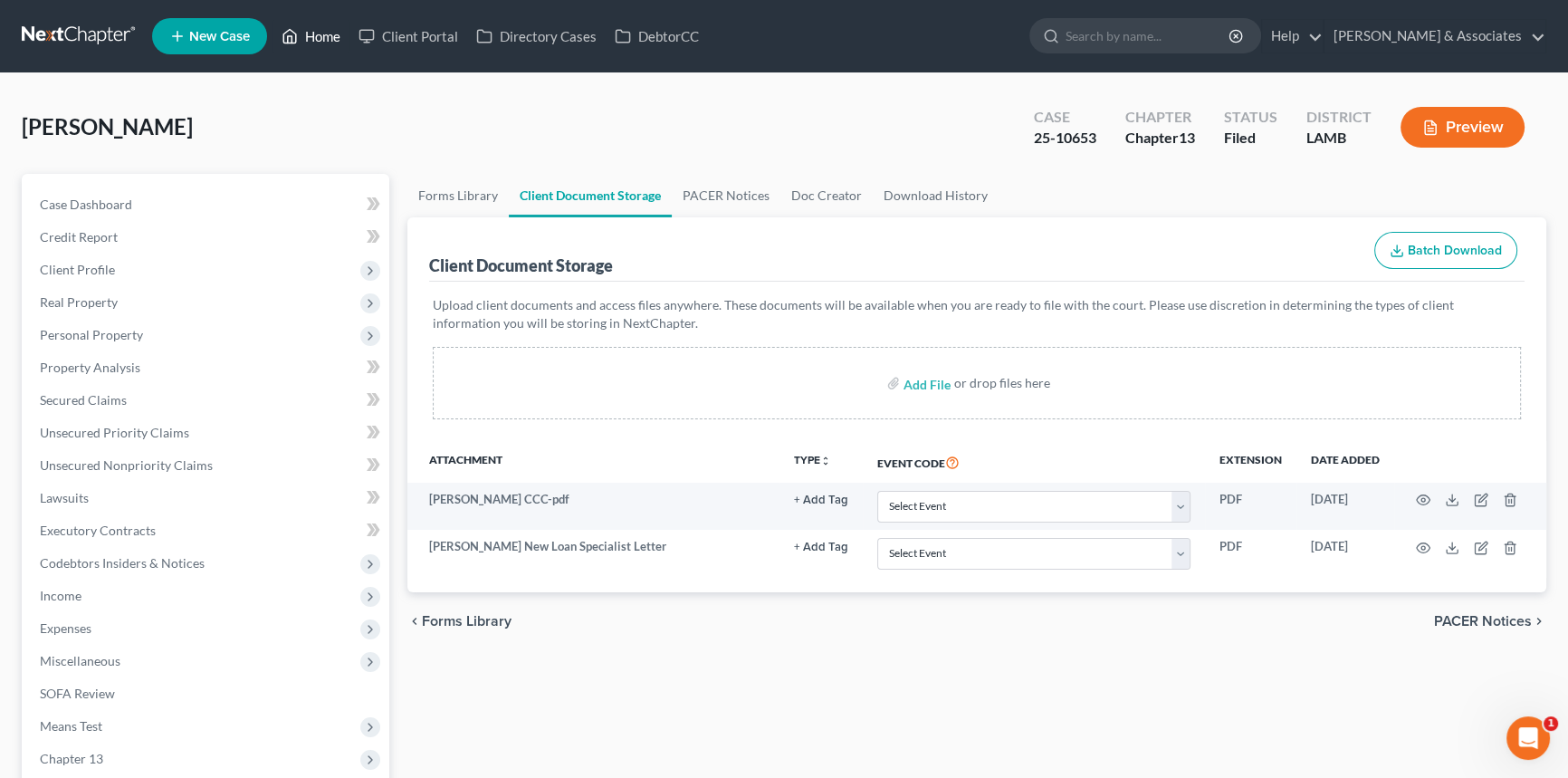
click at [320, 35] on link "Home" at bounding box center [311, 35] width 77 height 32
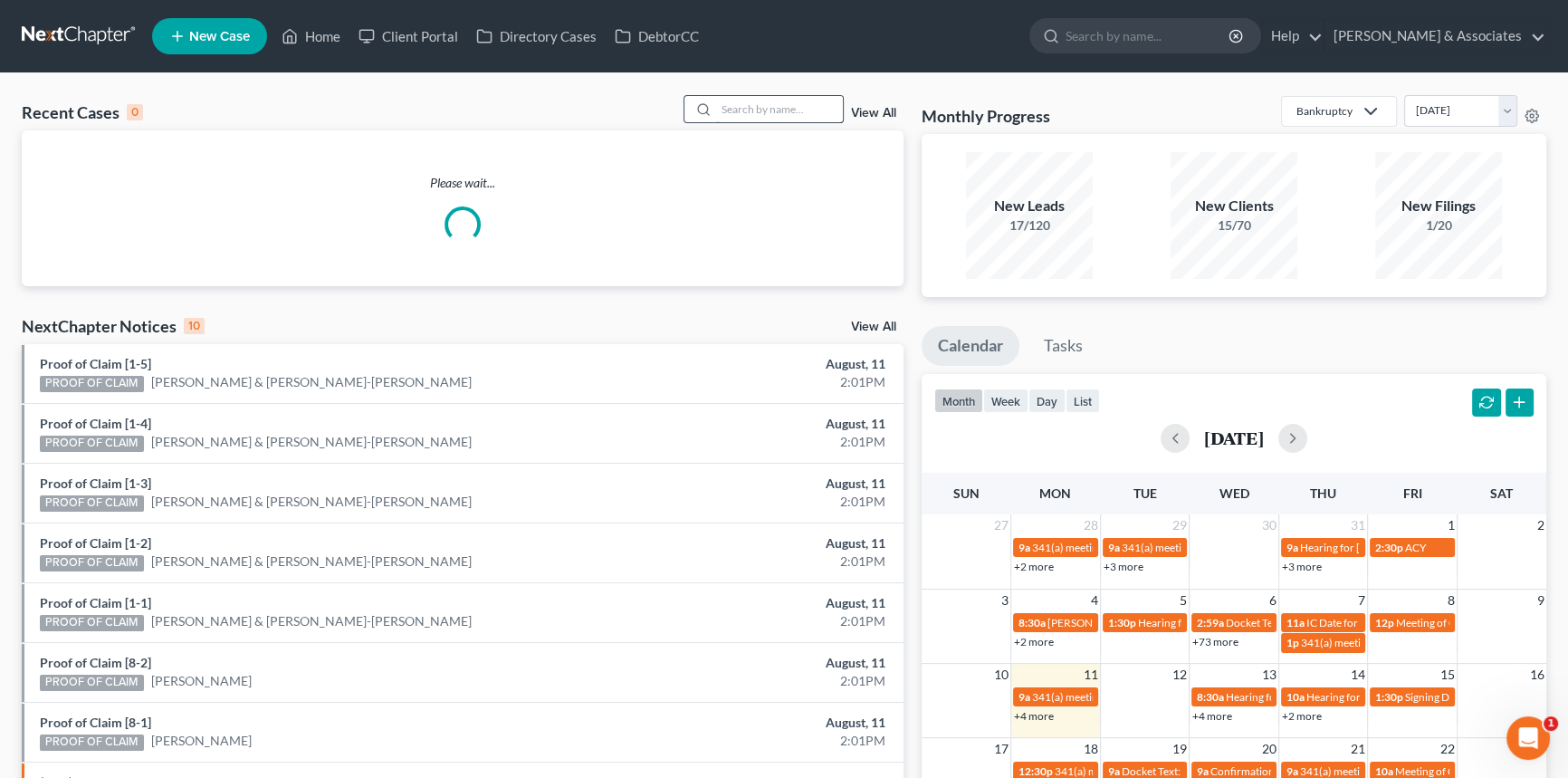
click at [747, 116] on input "search" at bounding box center [779, 109] width 127 height 27
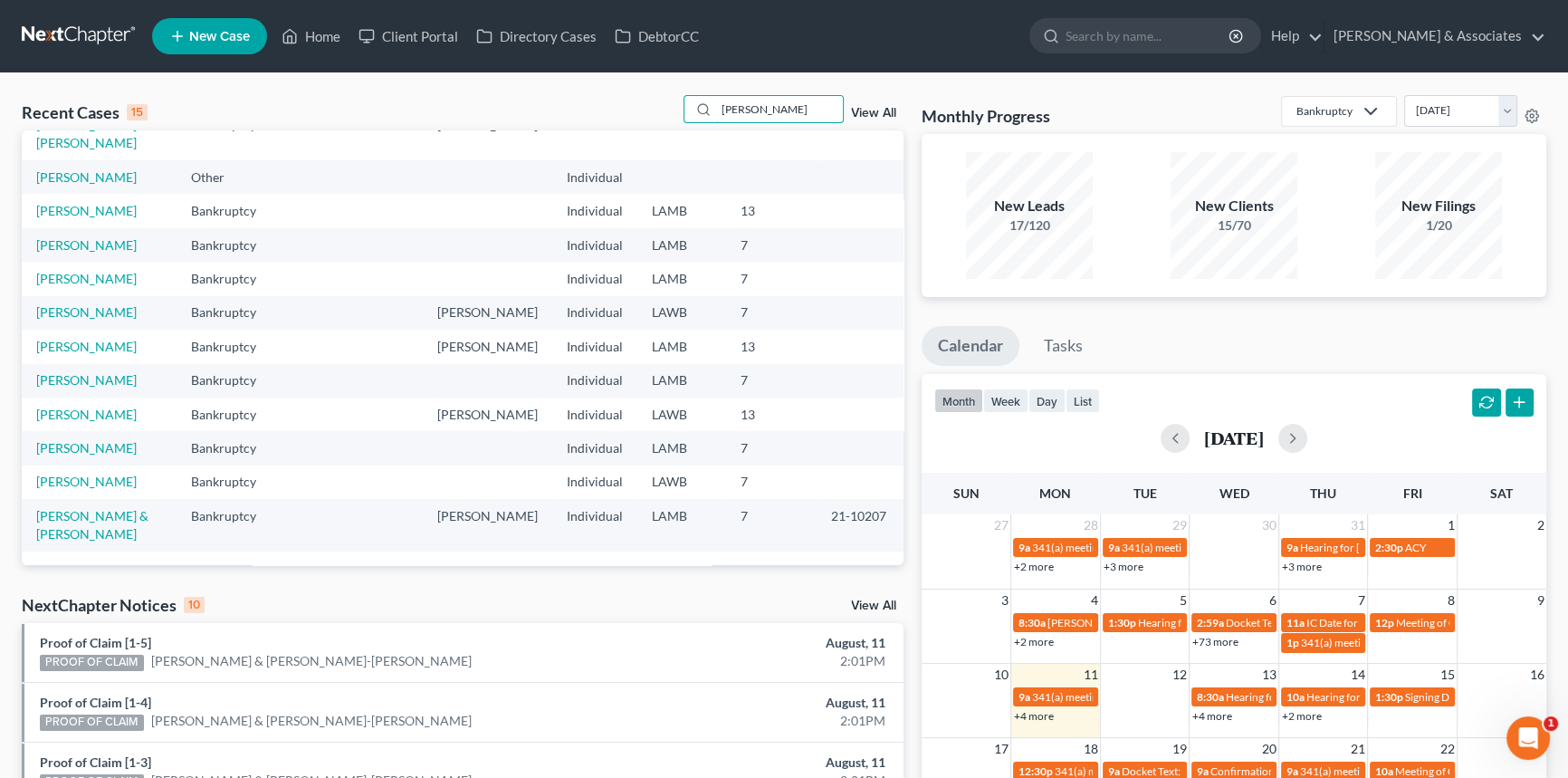
scroll to position [178, 0]
click at [770, 97] on input "amy" at bounding box center [779, 109] width 127 height 27
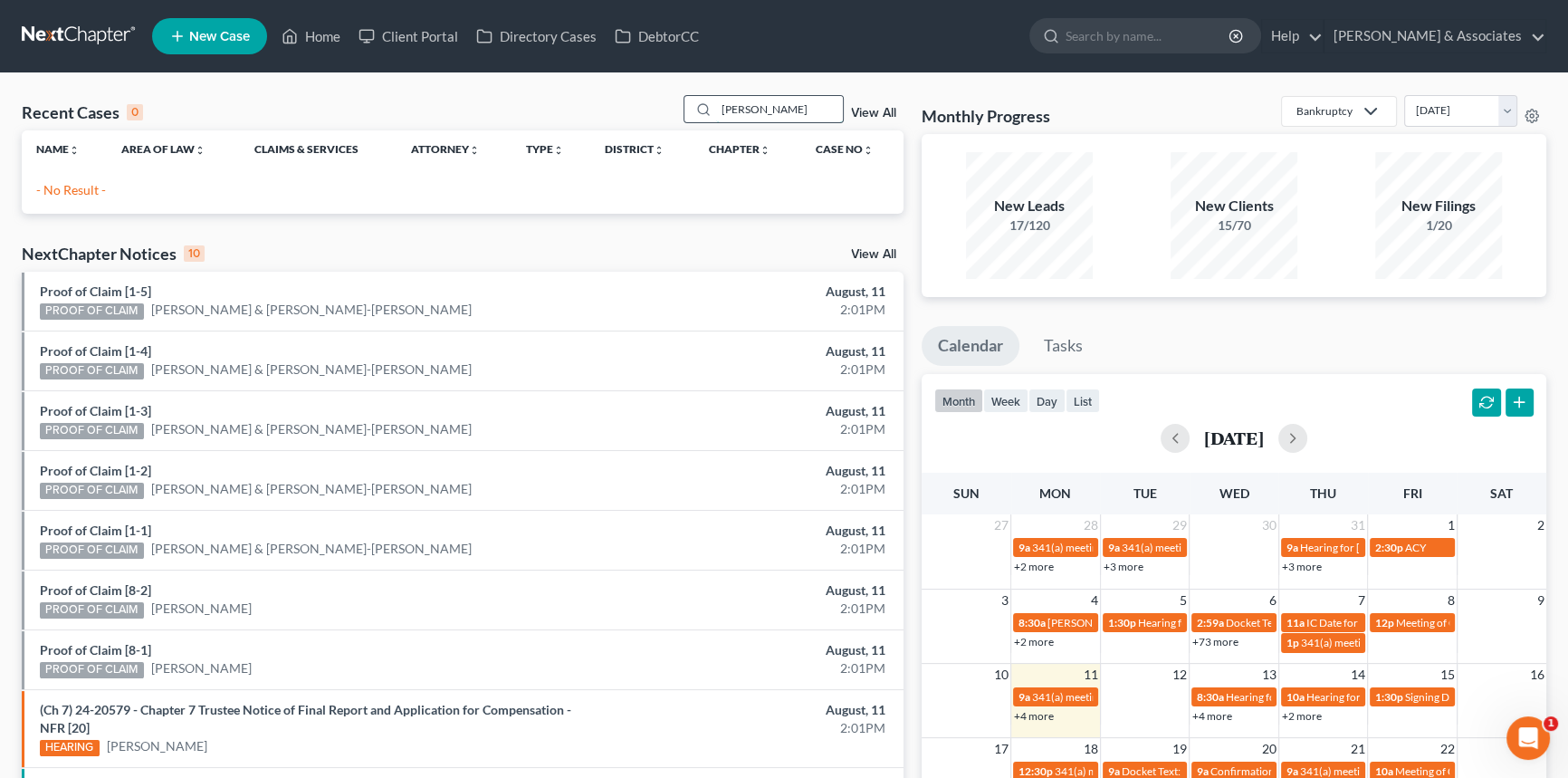
click at [785, 98] on input "smithhart" at bounding box center [779, 109] width 127 height 27
type input "charon"
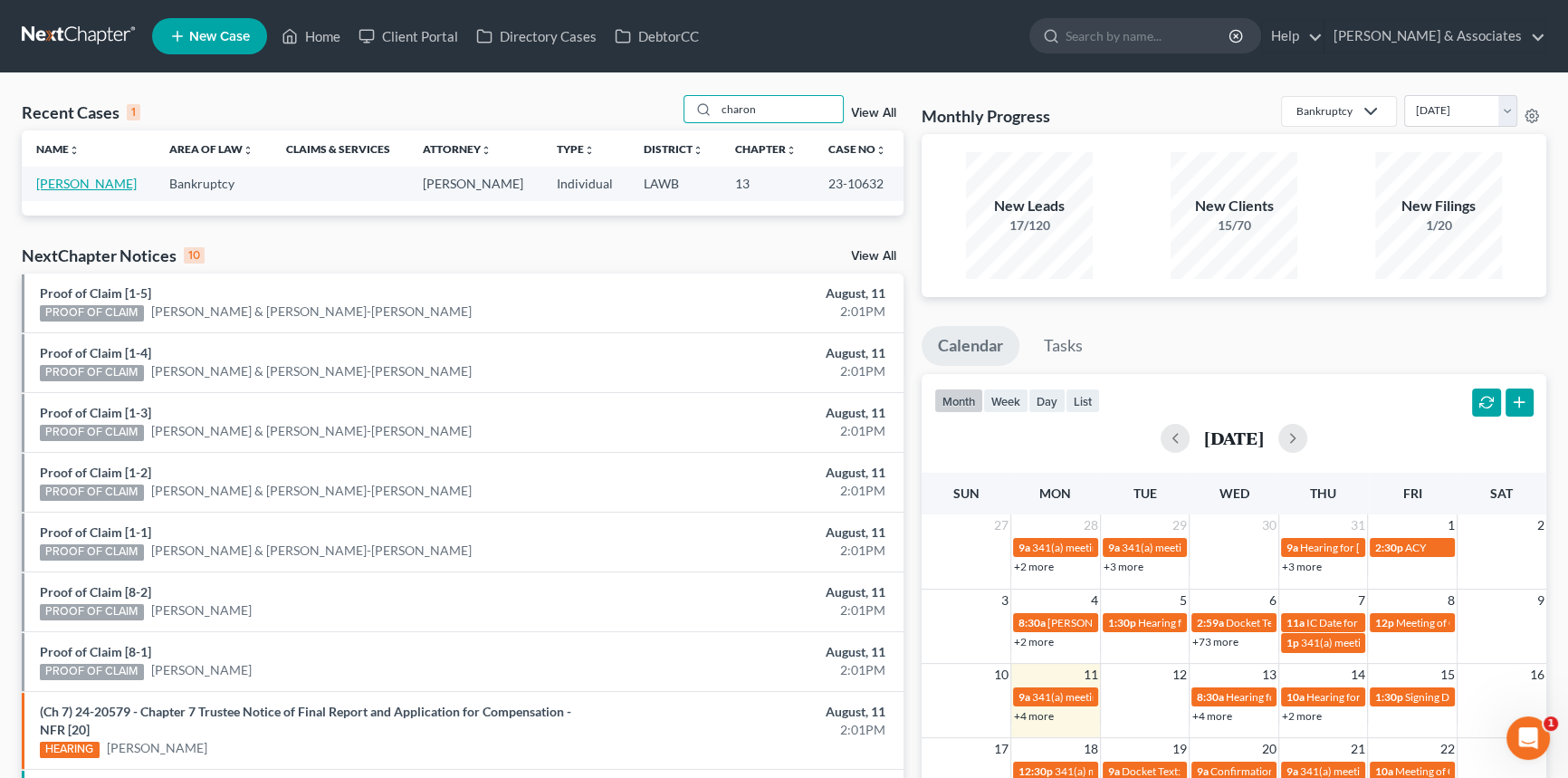
click at [78, 179] on link "Charon, Amy" at bounding box center [87, 184] width 100 height 16
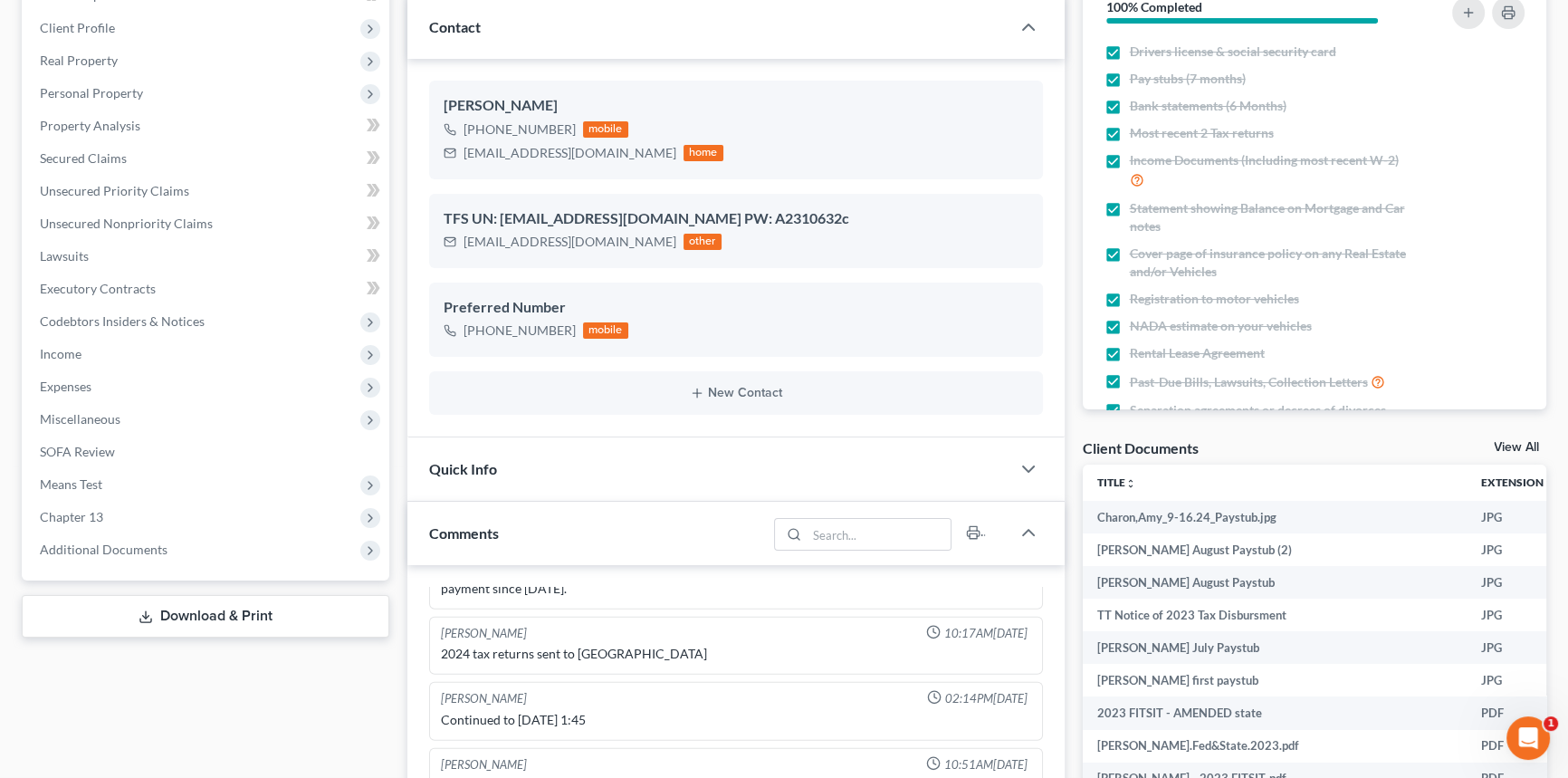
scroll to position [494, 0]
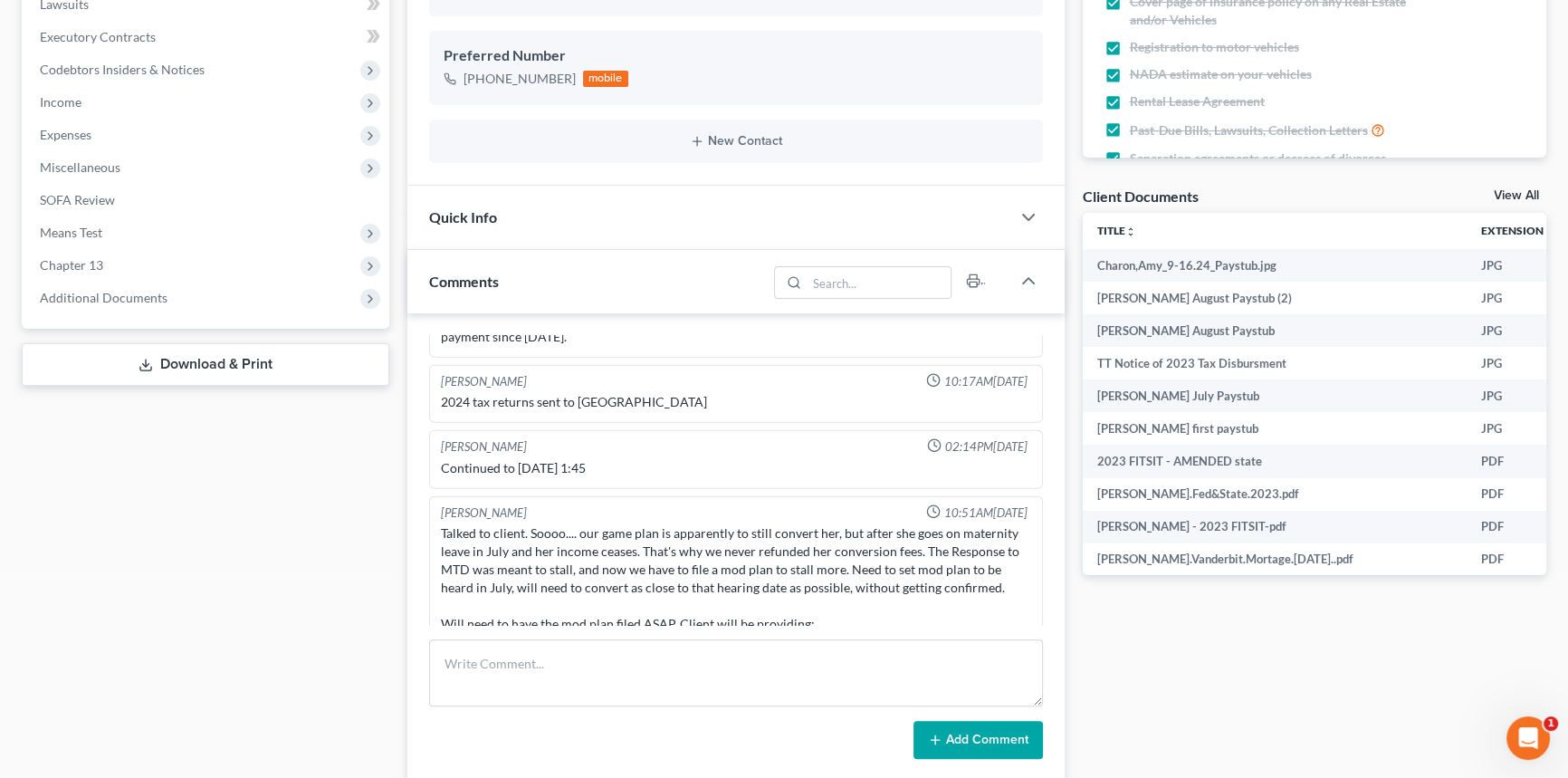
click at [1509, 199] on link "View All" at bounding box center [1516, 195] width 45 height 13
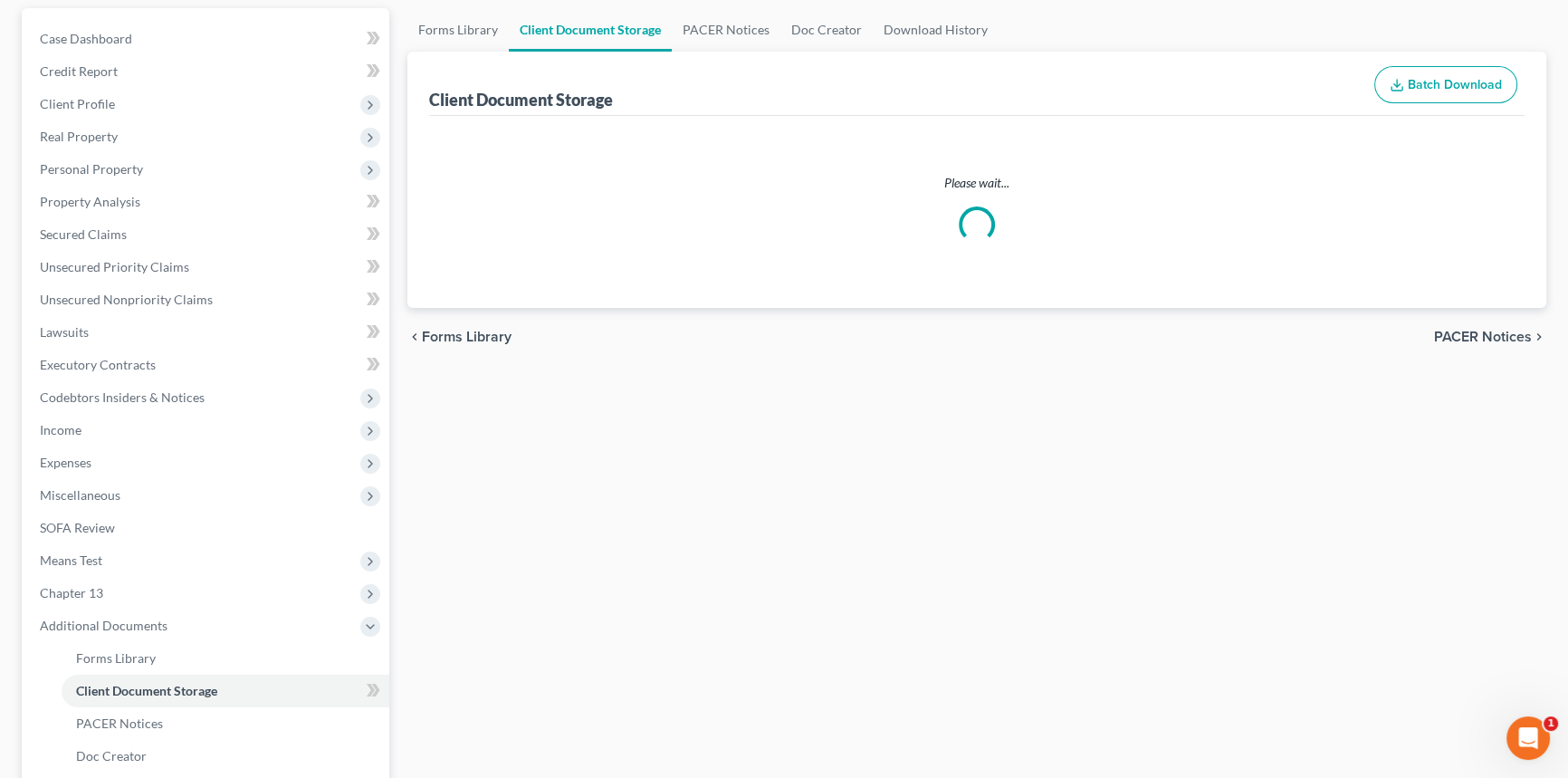
scroll to position [107, 0]
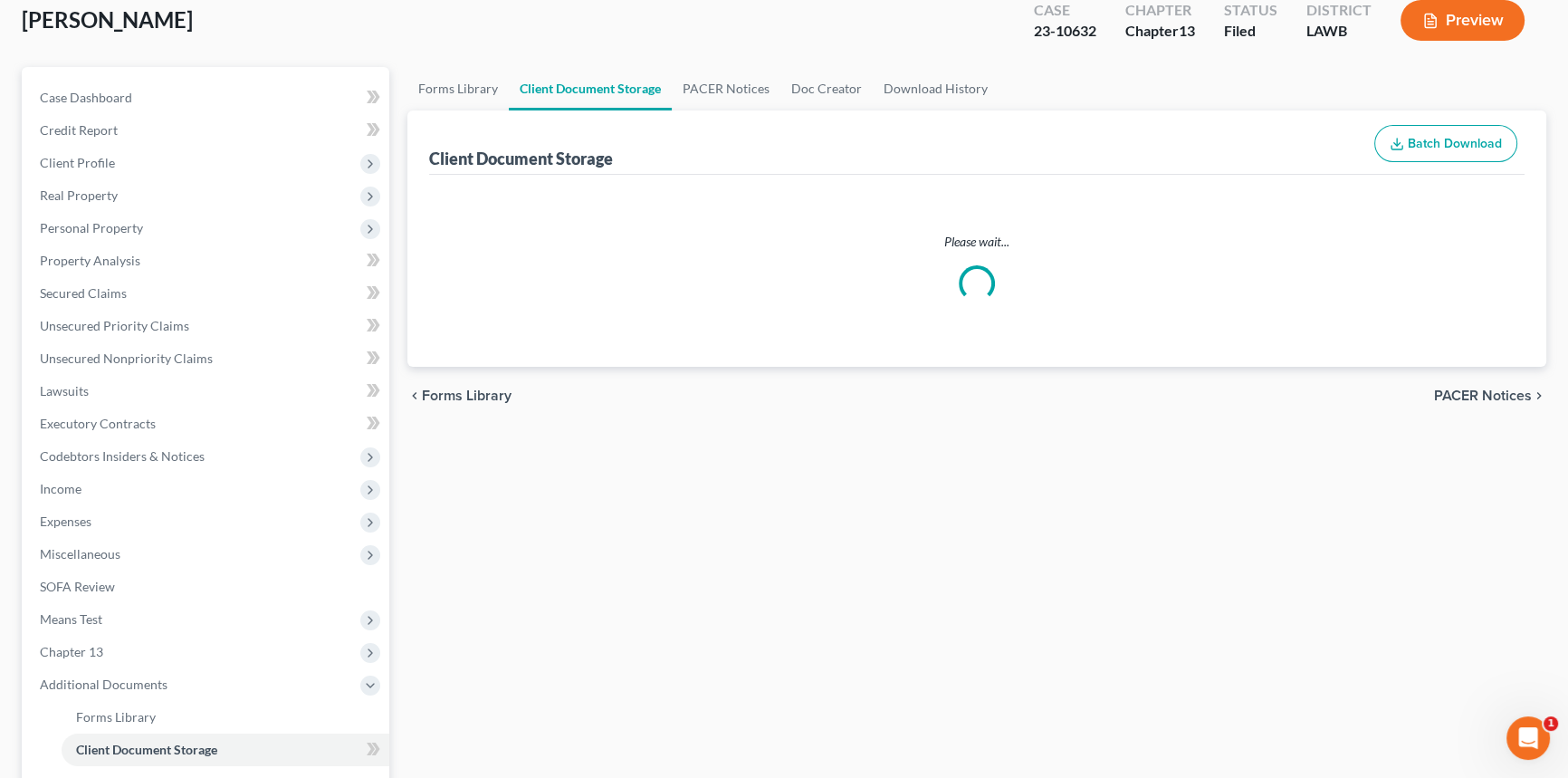
select select "9"
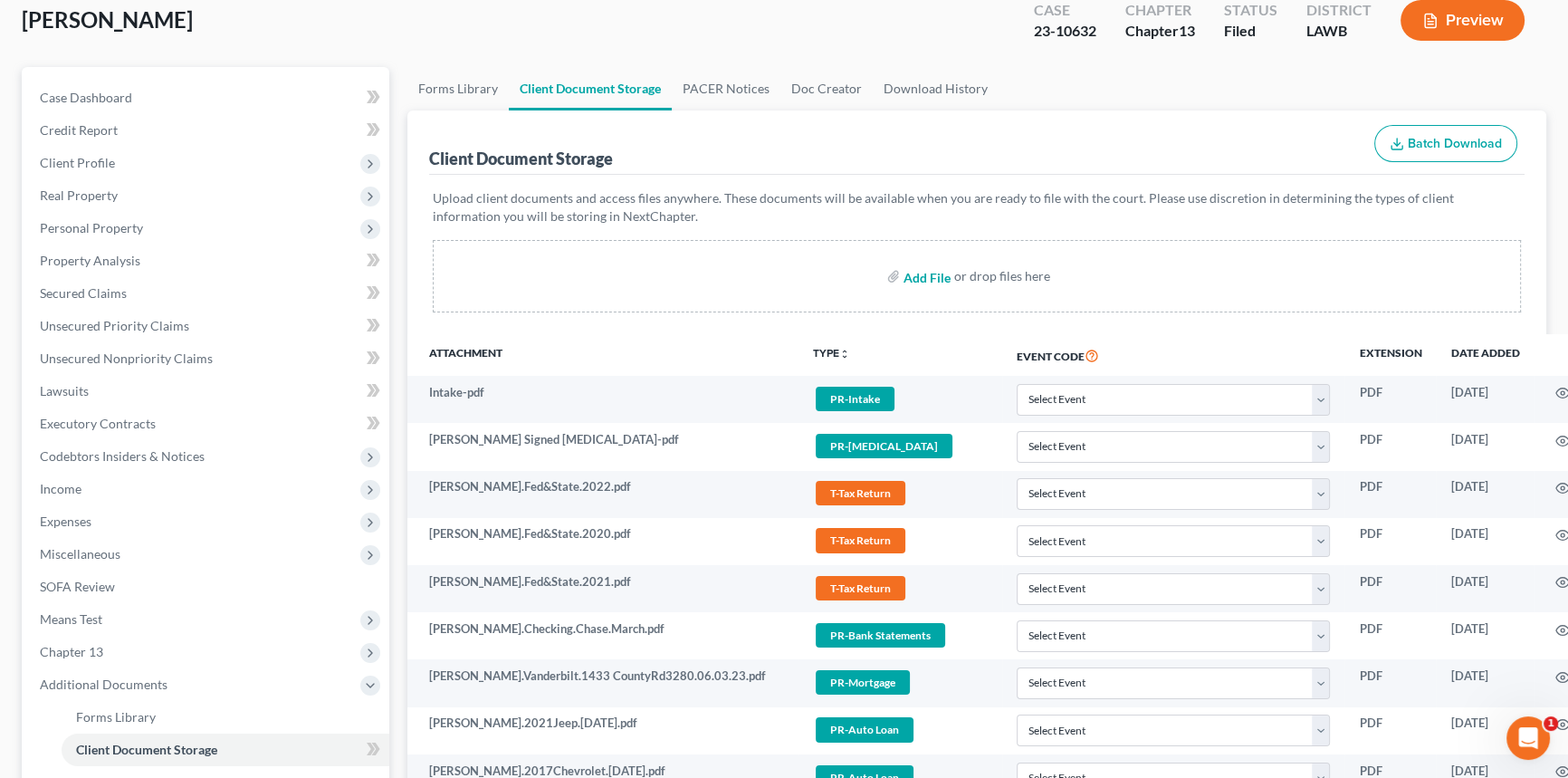
scroll to position [0, 0]
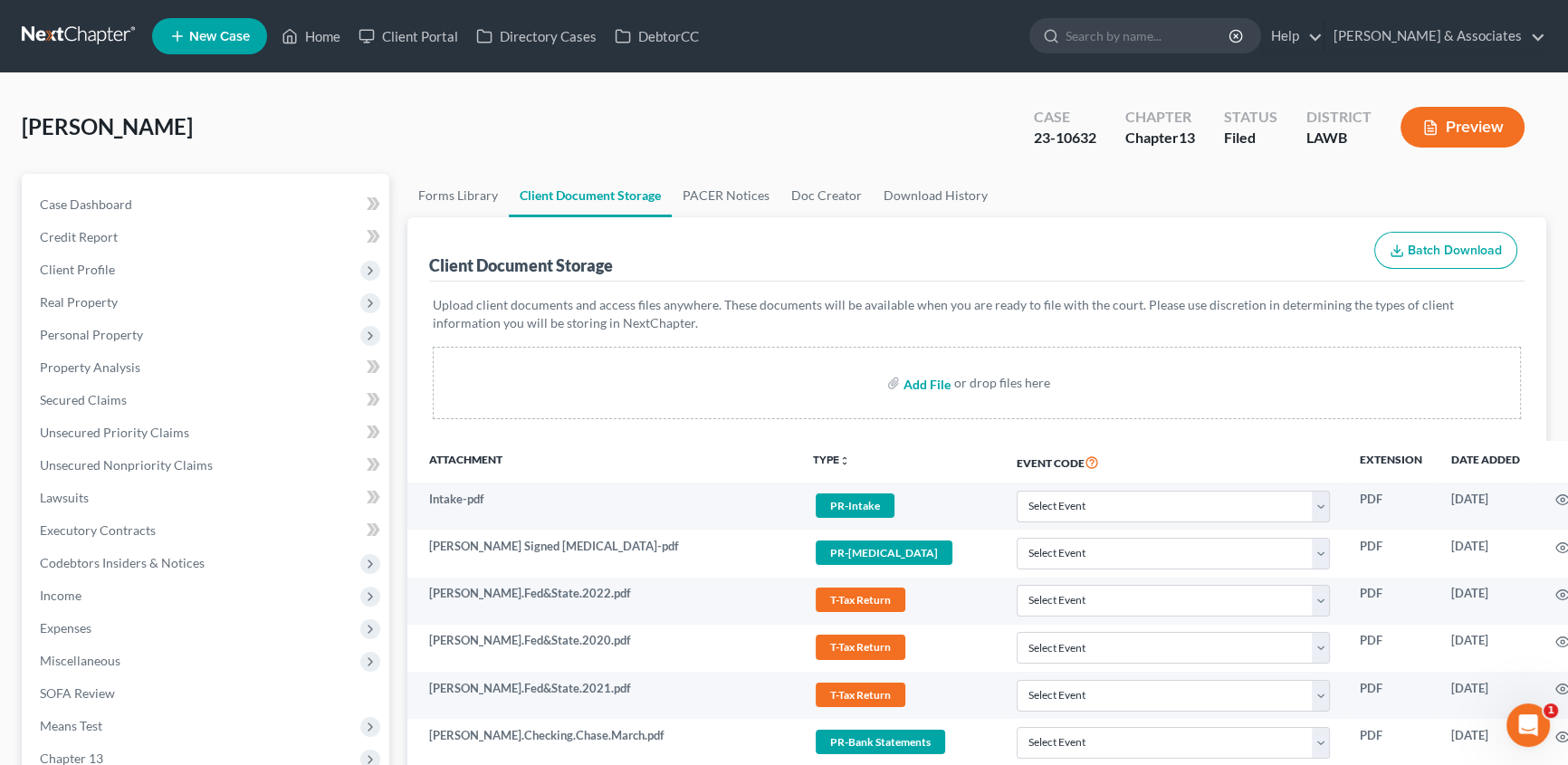
click at [925, 380] on input "file" at bounding box center [925, 382] width 43 height 32
type input "C:\fakepath\Smithhart, Amy. Vanderbilt Letter.pdf"
select select "9"
drag, startPoint x: 319, startPoint y: 34, endPoint x: 331, endPoint y: 81, distance: 48.5
click at [318, 34] on link "Home" at bounding box center [311, 35] width 77 height 32
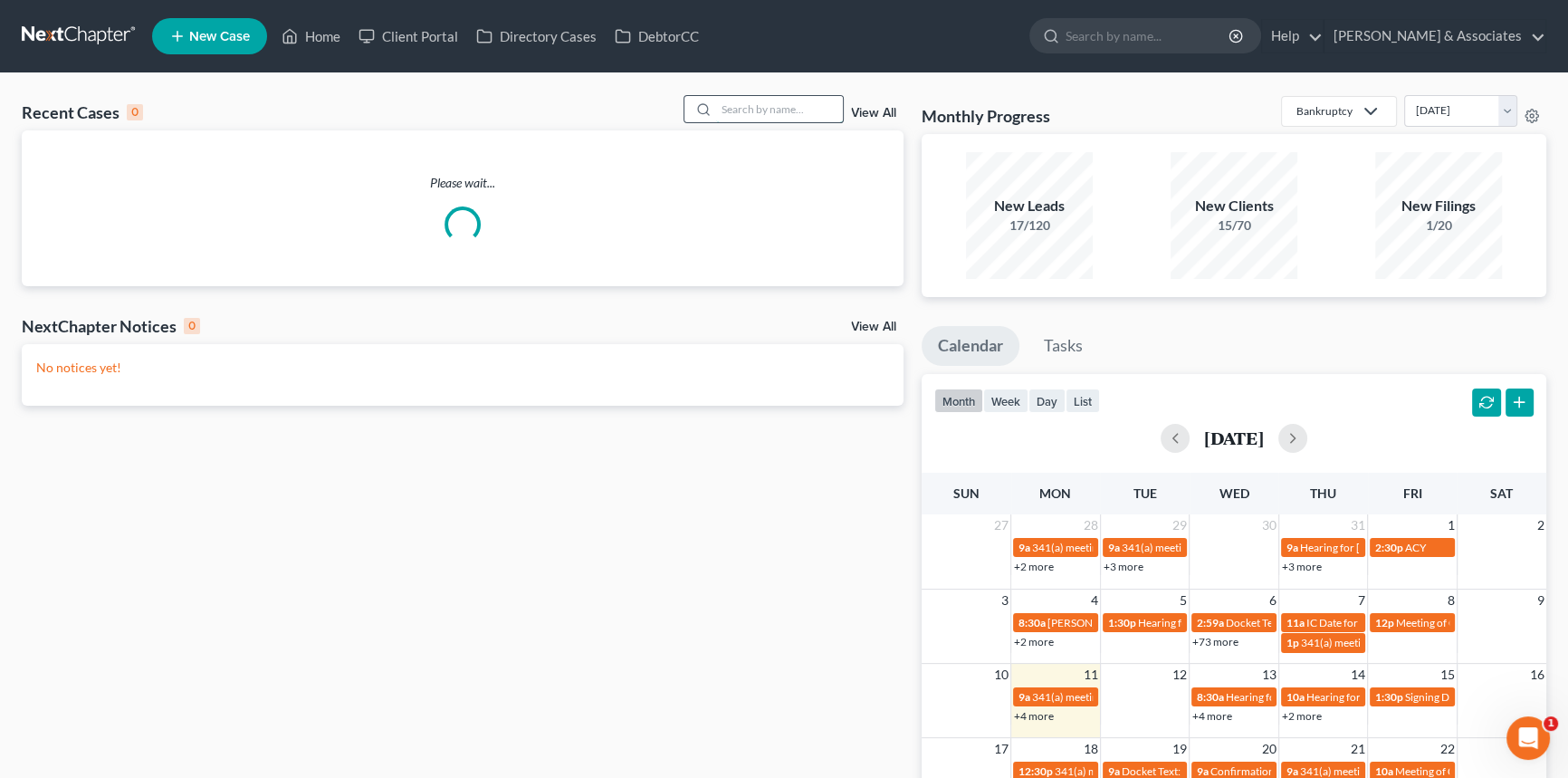
click at [758, 121] on input "search" at bounding box center [779, 109] width 127 height 27
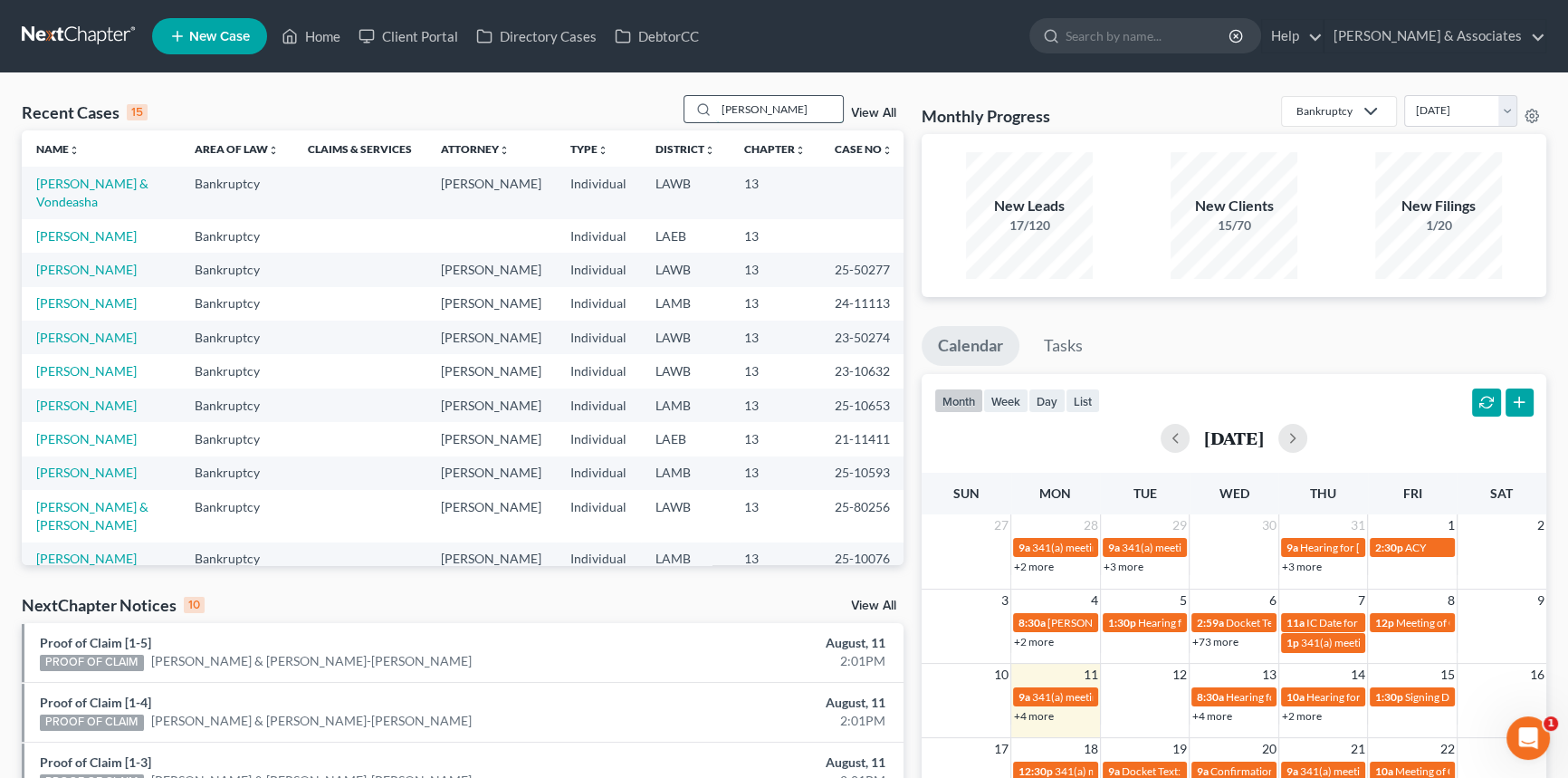
type input "killian"
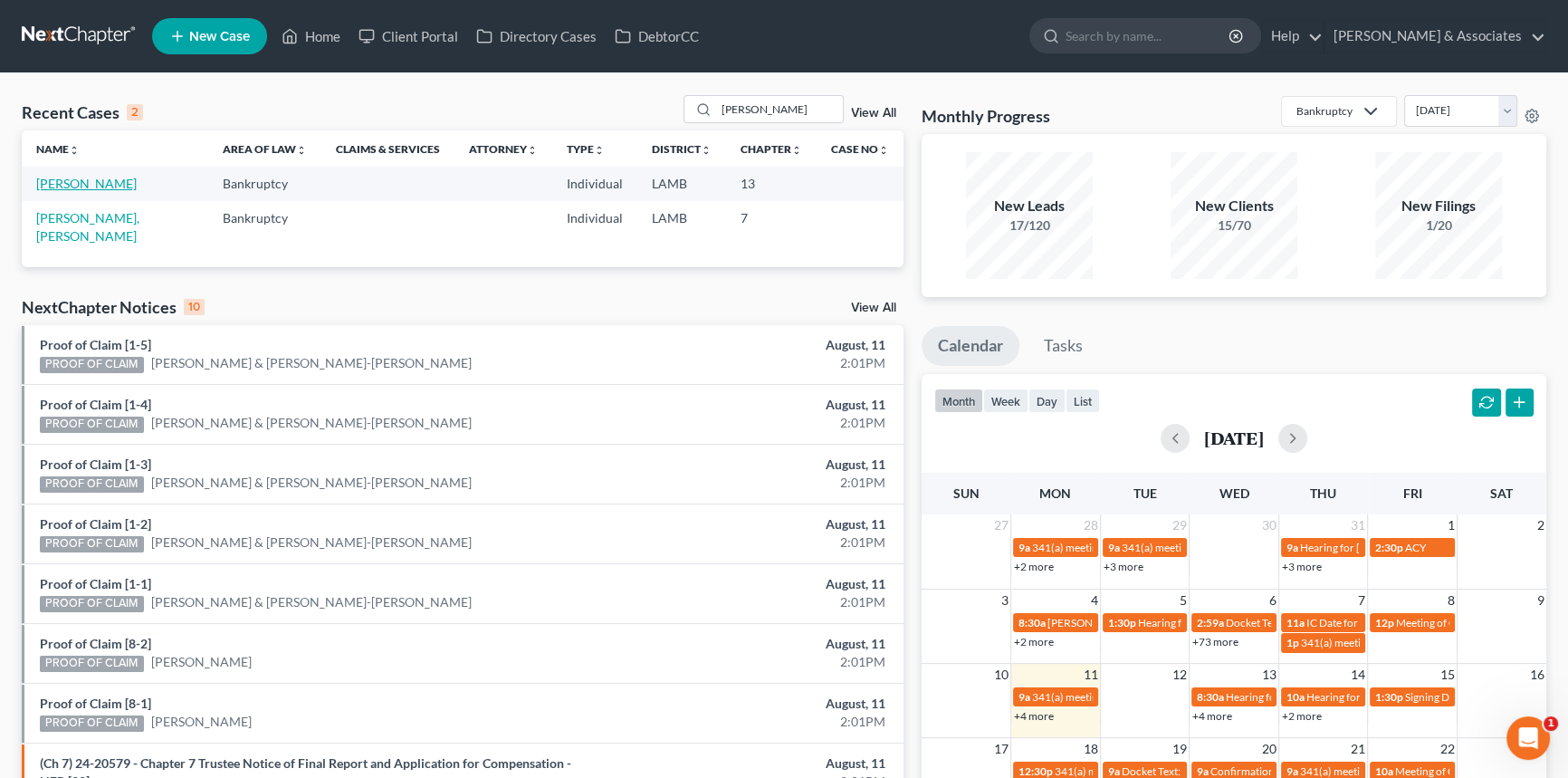
click at [66, 178] on link "Killian, Justin" at bounding box center [87, 184] width 100 height 16
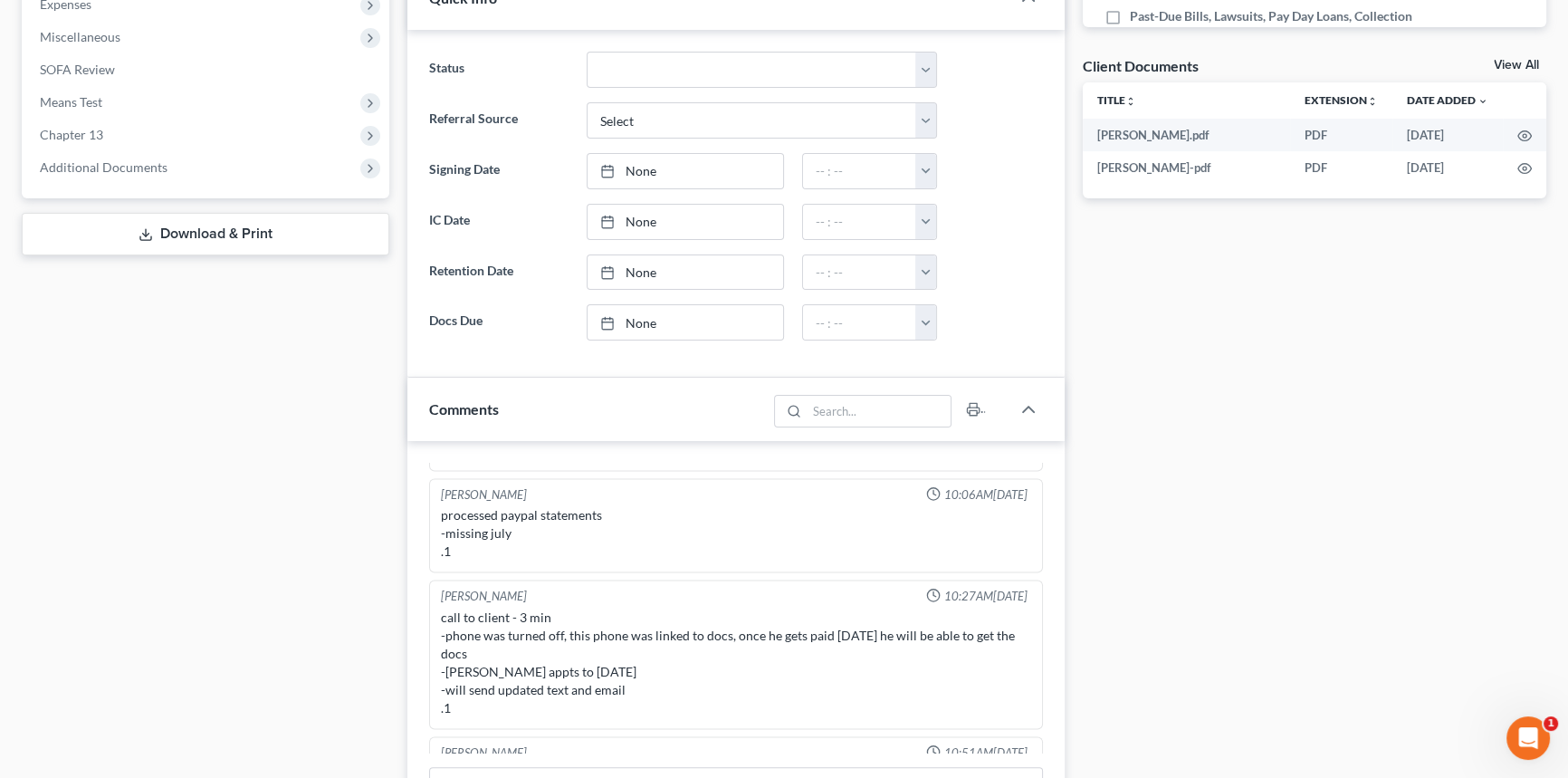
scroll to position [906, 0]
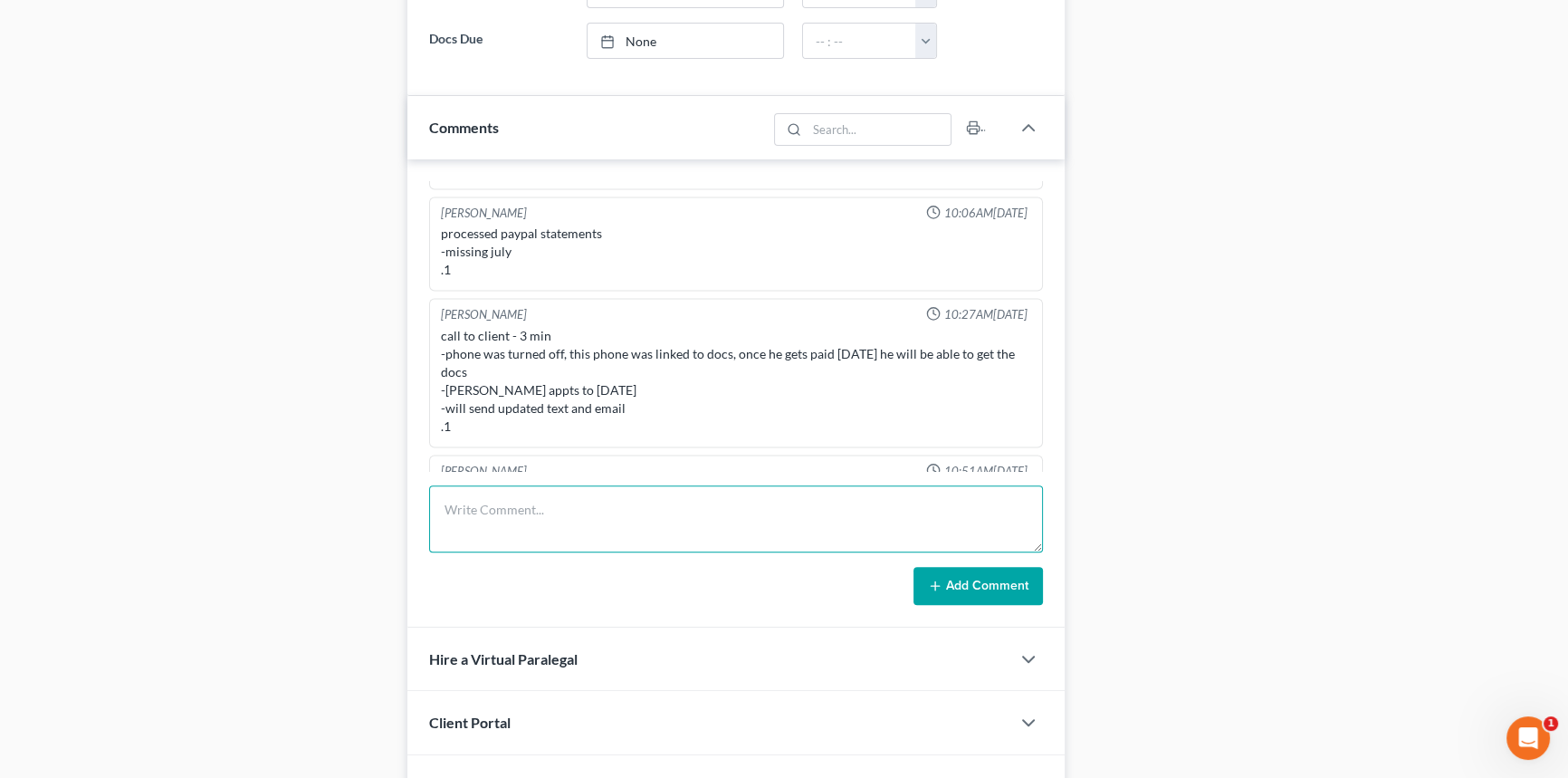
click at [585, 510] on textarea at bounding box center [735, 518] width 613 height 67
type textarea "call to client to verify if he's still coming tomorrow, NA LVM"
click at [995, 599] on button "Add Comment" at bounding box center [978, 585] width 130 height 38
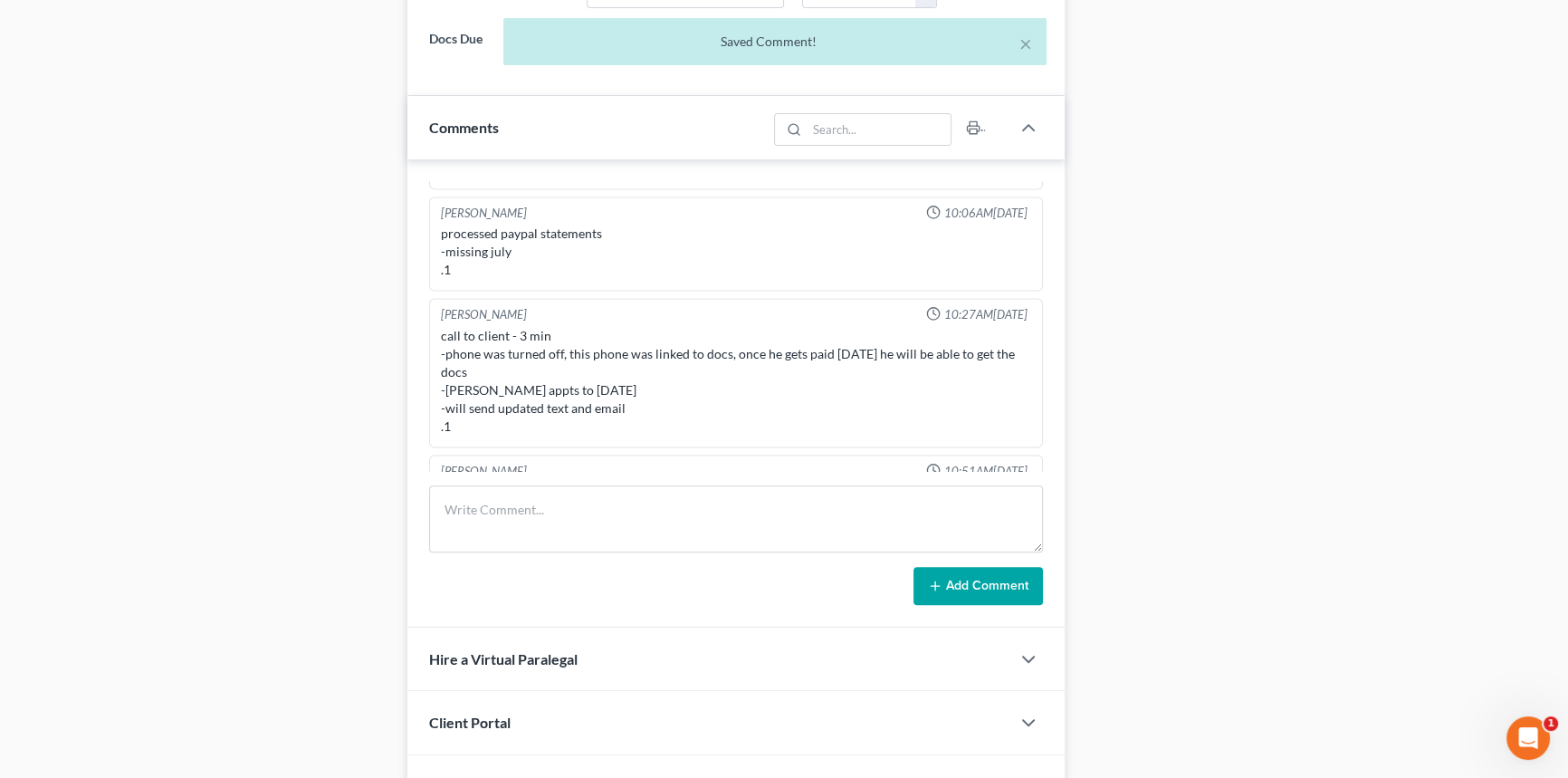
scroll to position [3621, 0]
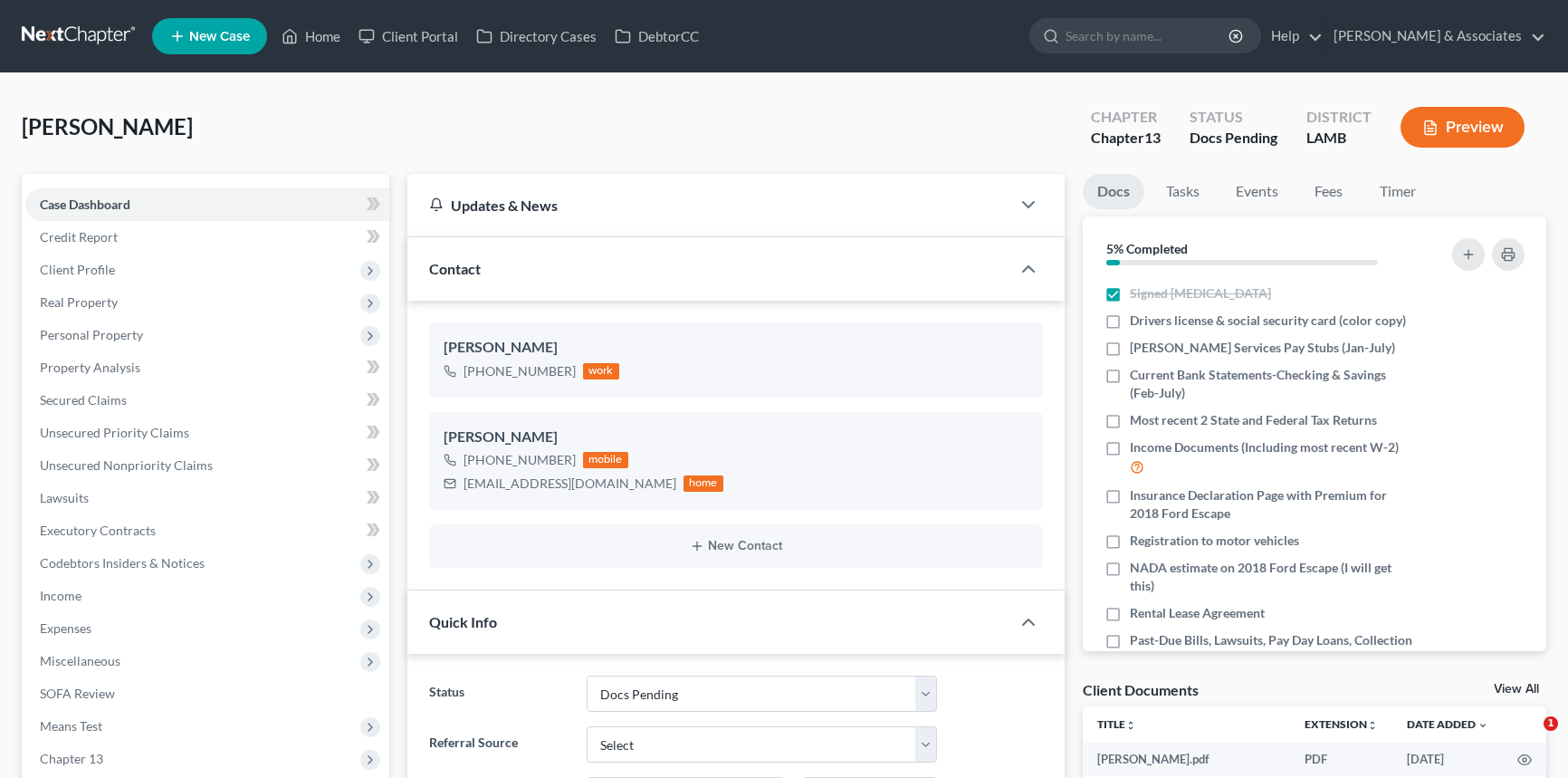
select select "6"
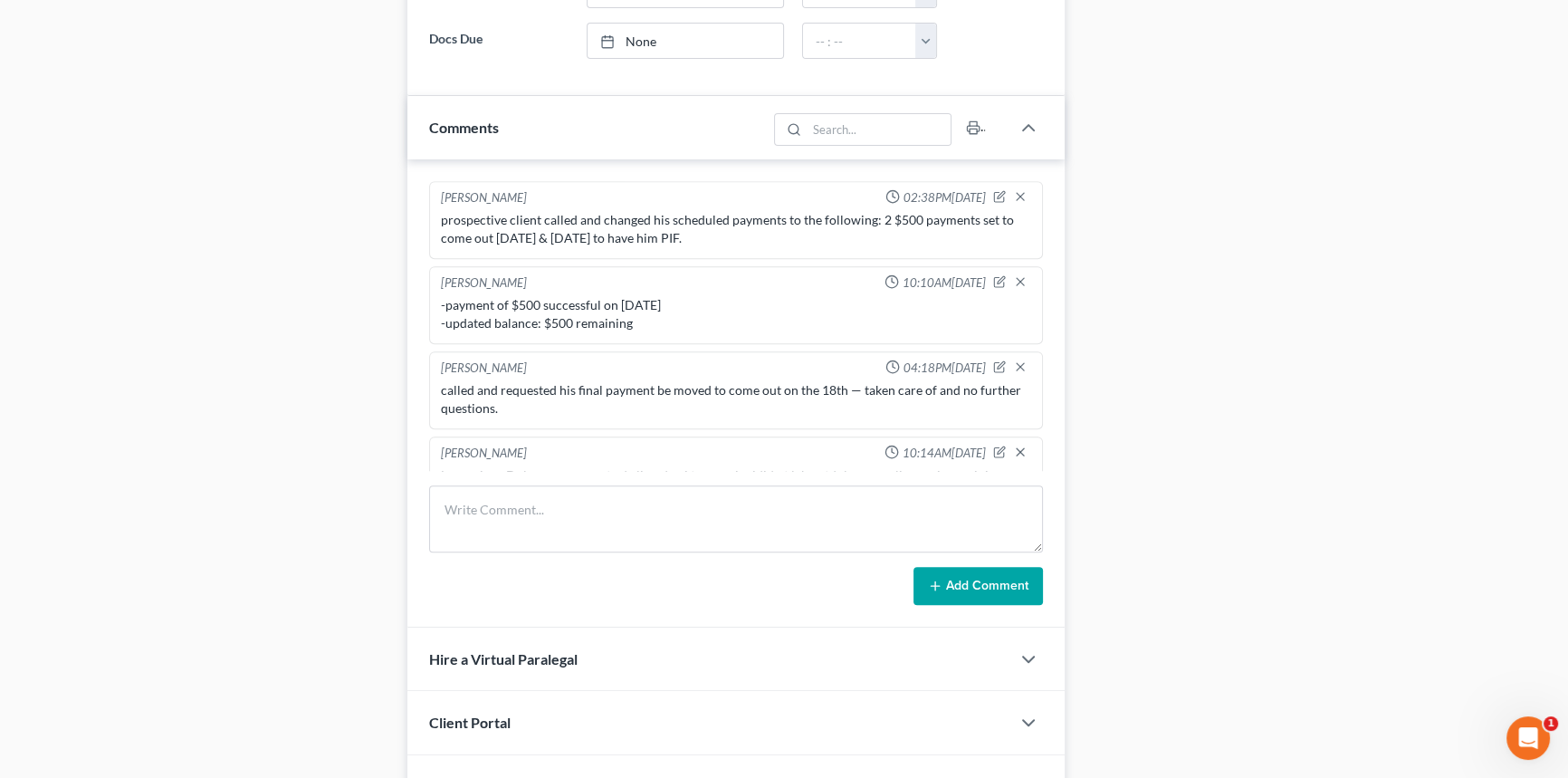
scroll to position [3621, 0]
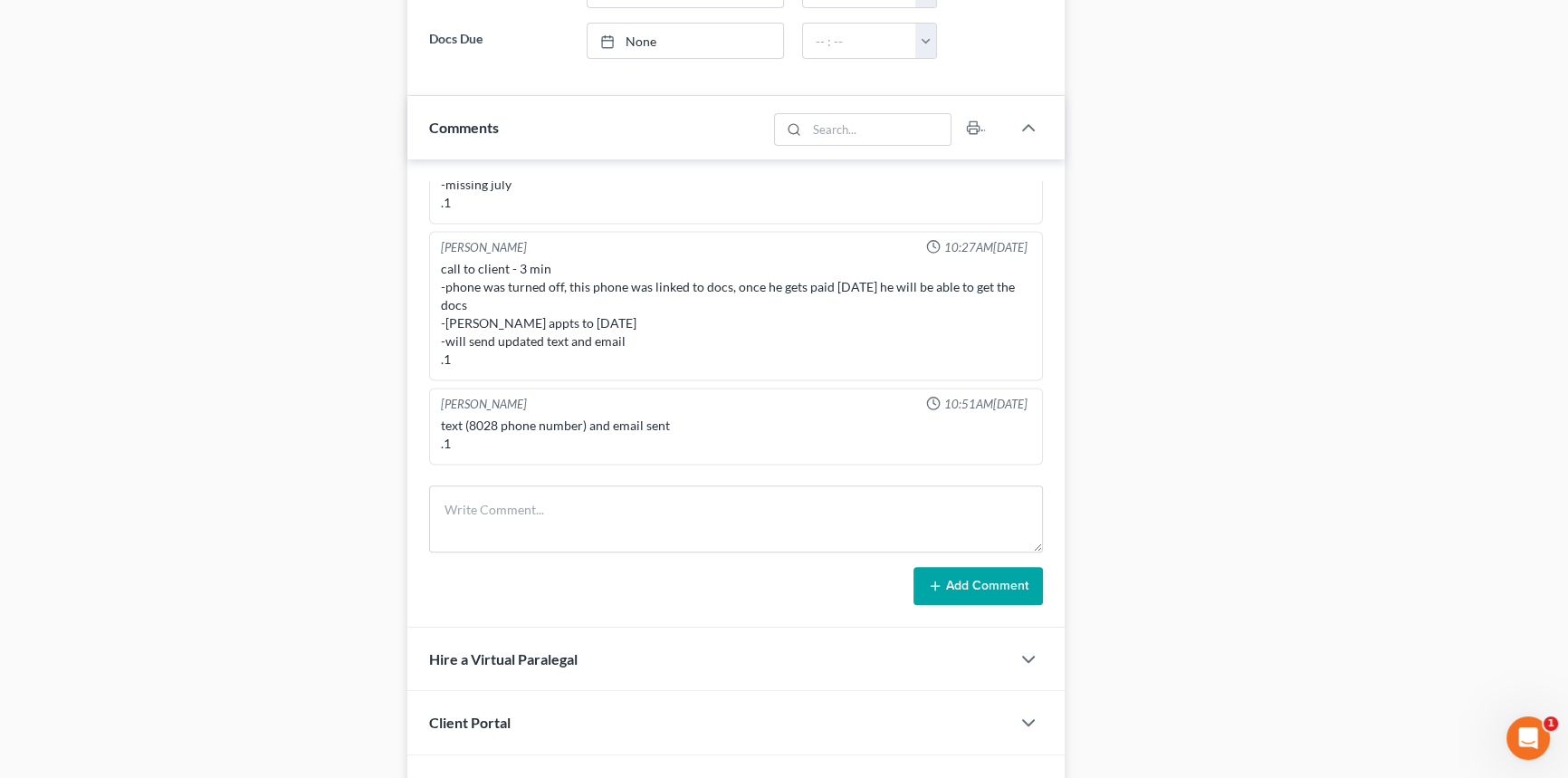
click at [976, 480] on div "[PERSON_NAME] 04:03PM[DATE]" at bounding box center [736, 489] width 598 height 18
click at [993, 480] on icon "button" at bounding box center [999, 486] width 13 height 13
click at [847, 502] on textarea "call to client to verify if he's still coming [DATE], NA LVM" at bounding box center [735, 535] width 590 height 67
type textarea "call to client to verify if he's still coming tomorrow, NA VM full (called both…"
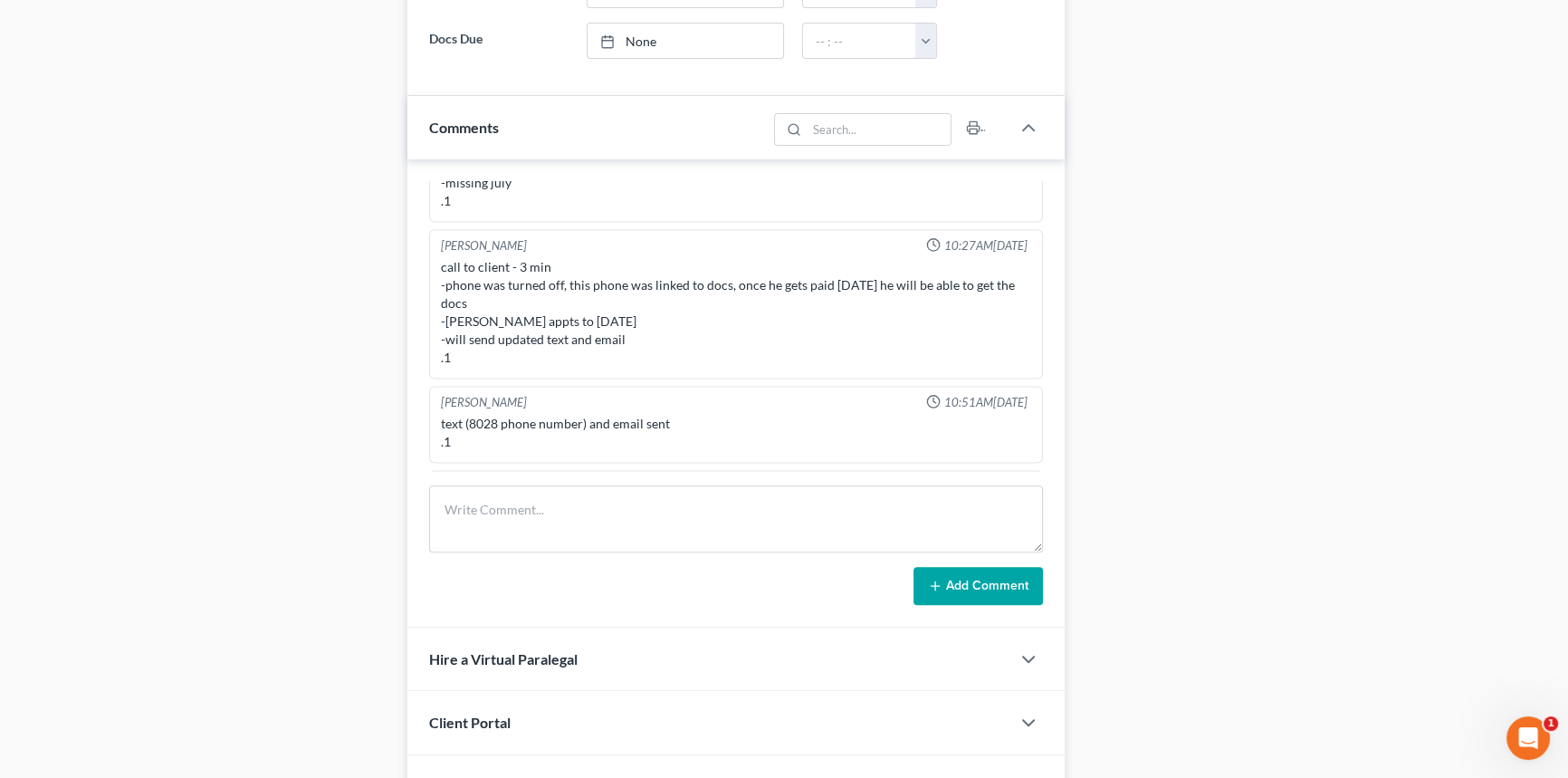
click at [1013, 478] on icon "button" at bounding box center [1019, 485] width 15 height 15
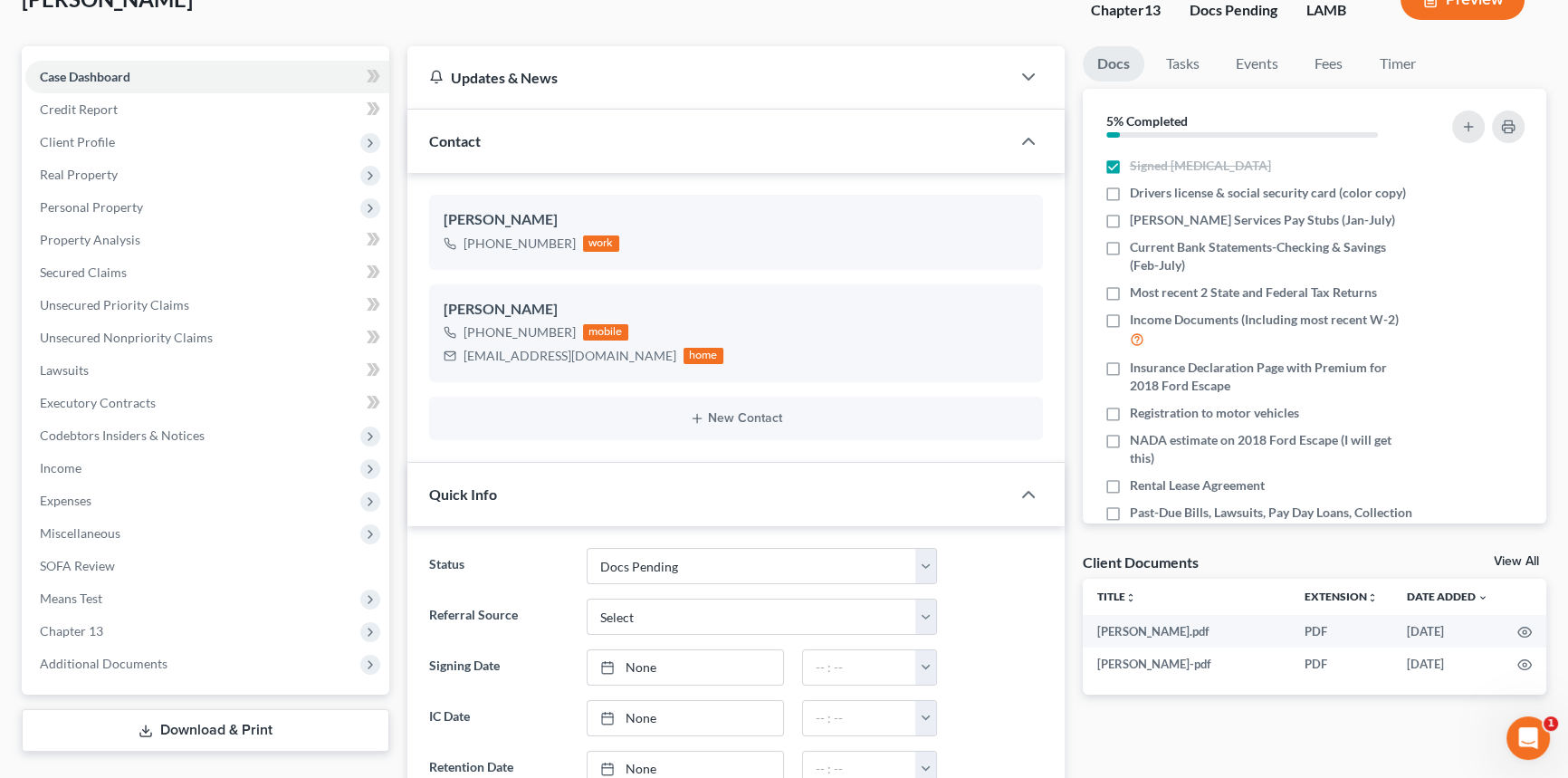
scroll to position [0, 0]
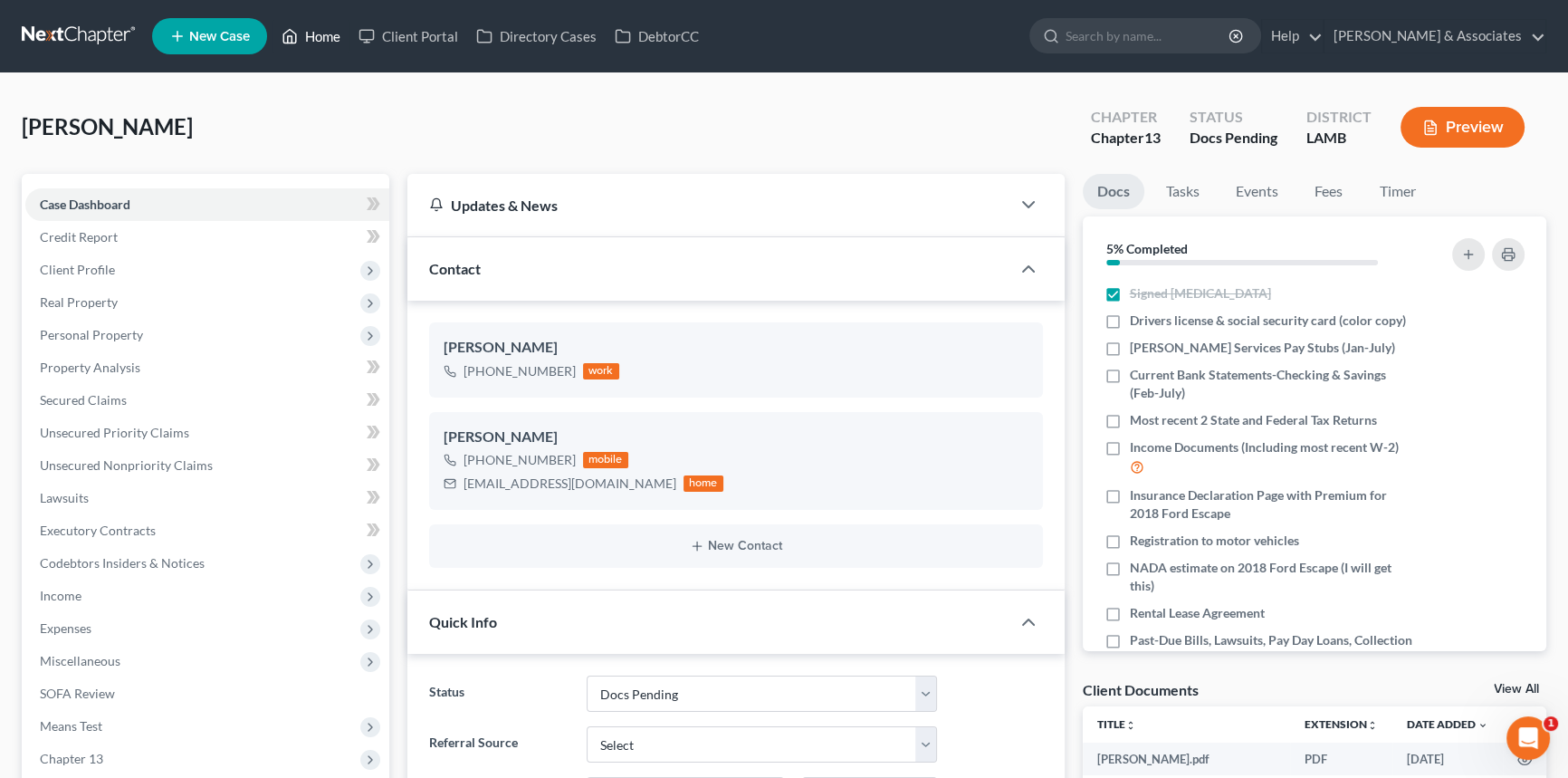
drag, startPoint x: 318, startPoint y: 21, endPoint x: 239, endPoint y: 6, distance: 80.4
click at [317, 21] on link "Home" at bounding box center [311, 35] width 77 height 32
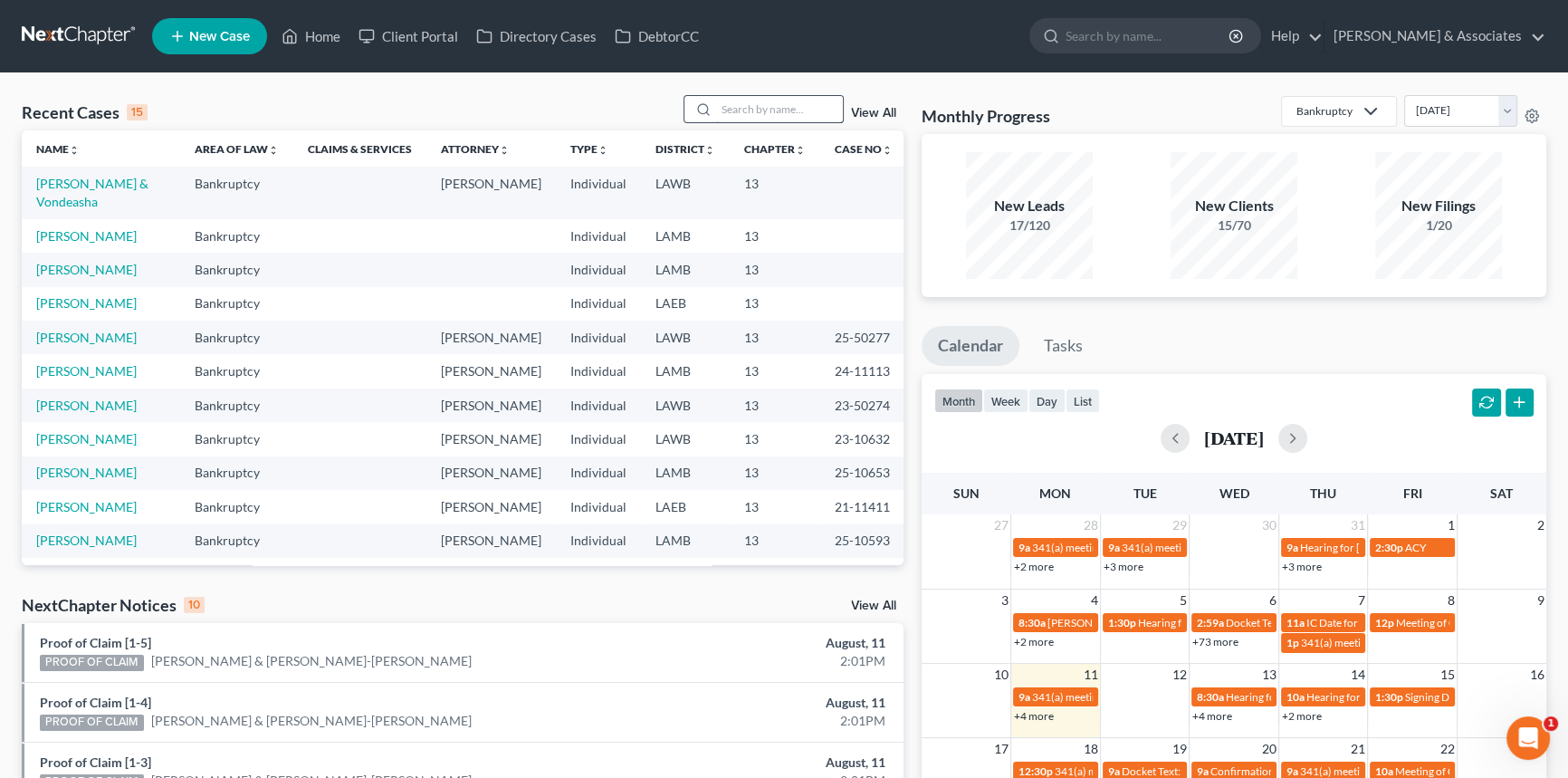
click at [793, 110] on input "search" at bounding box center [779, 109] width 127 height 27
type input "cherie"
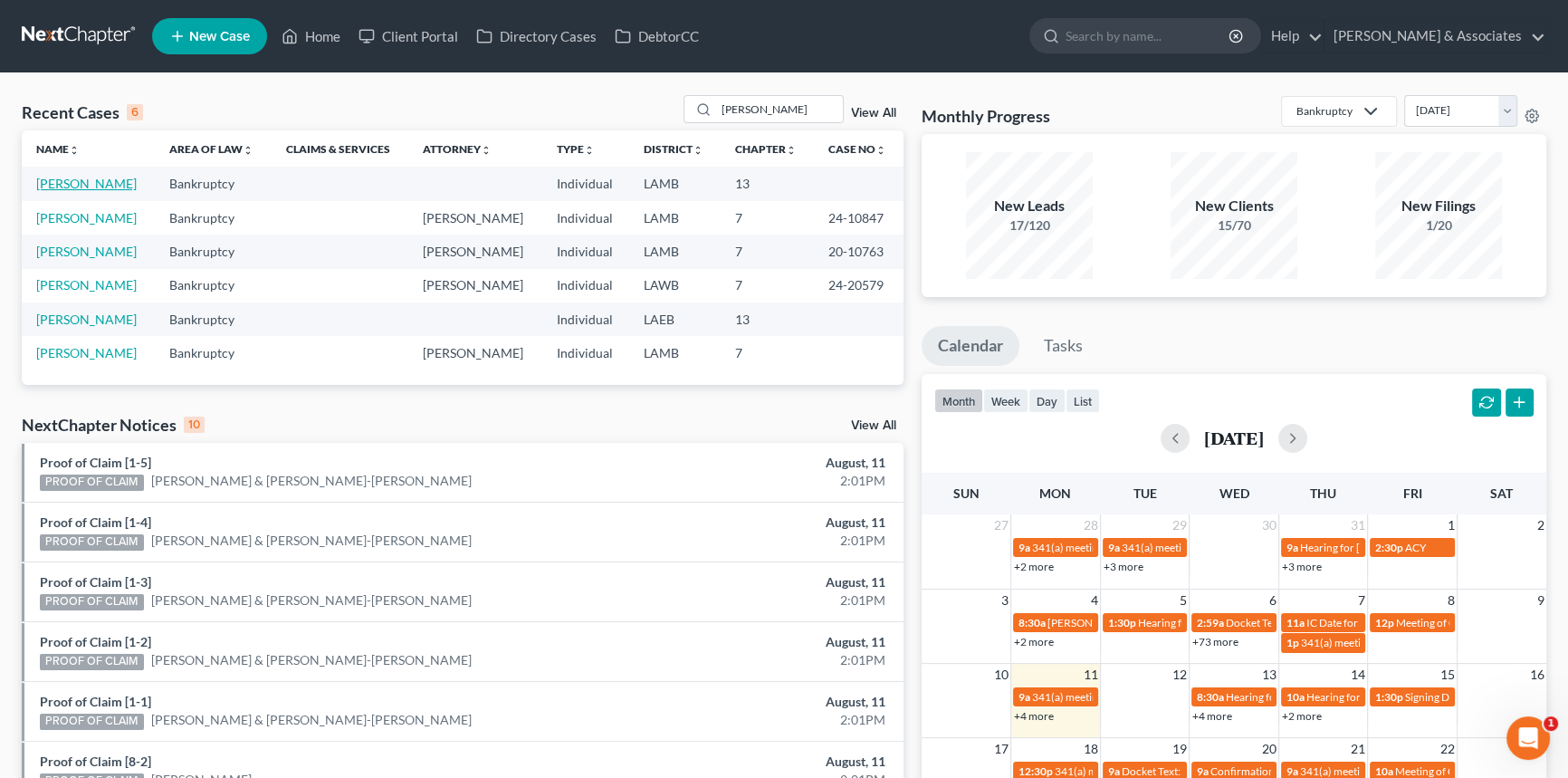
click at [81, 179] on link "Giaccone, Cherie" at bounding box center [87, 184] width 100 height 16
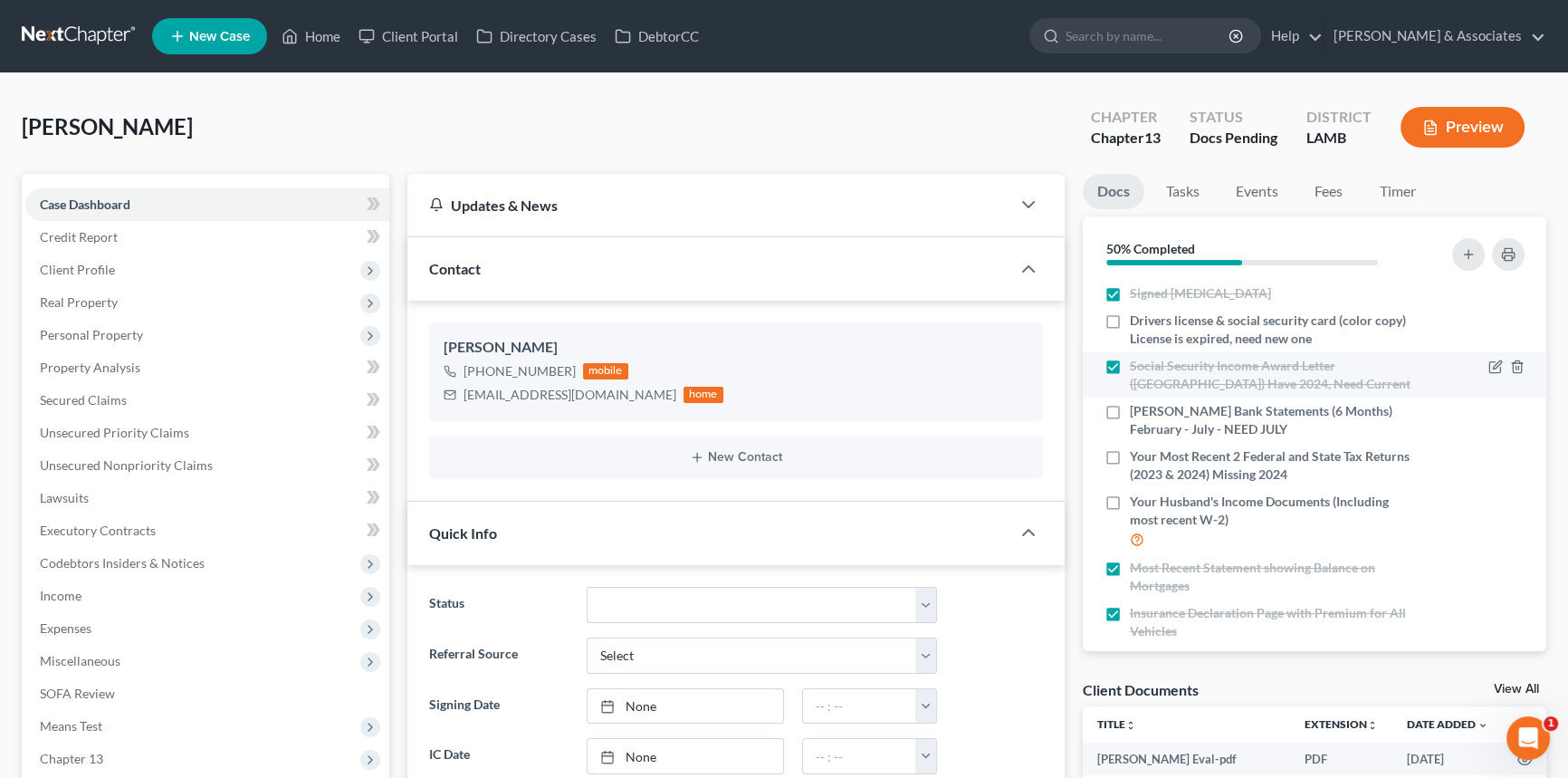
scroll to position [387, 0]
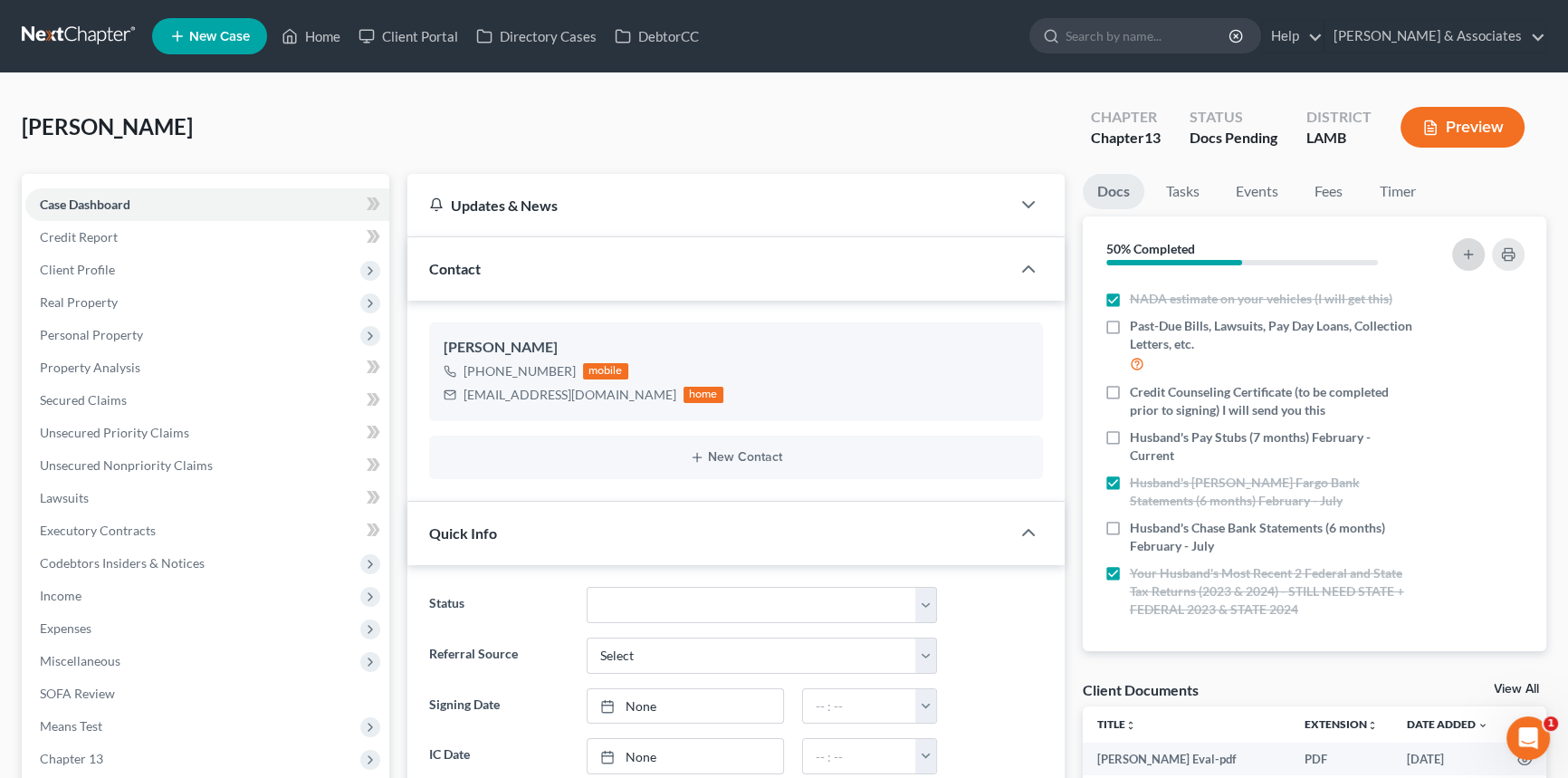
click at [1472, 248] on icon "button" at bounding box center [1468, 254] width 15 height 15
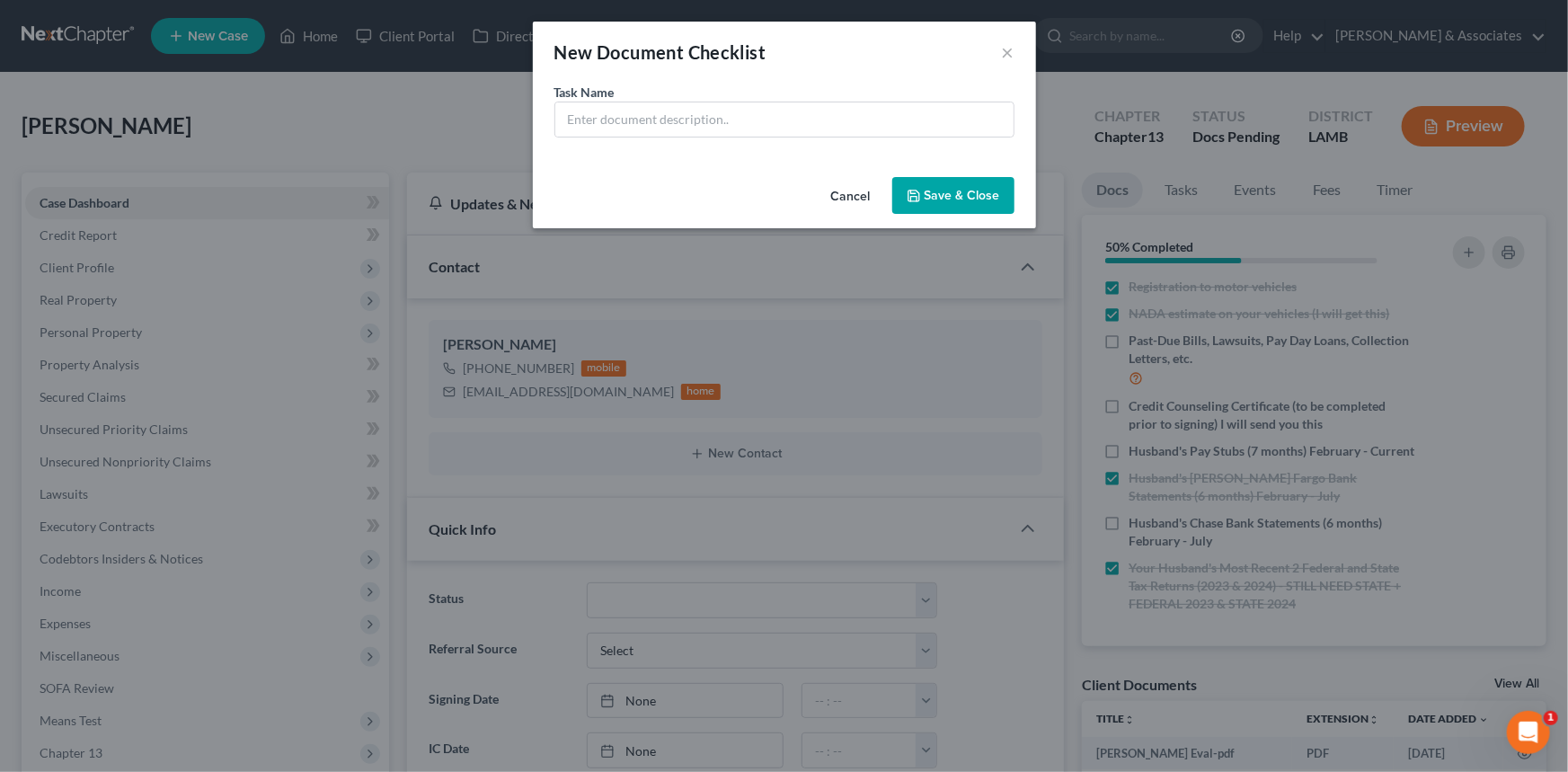
click at [679, 138] on div "Task Name *" at bounding box center [784, 126] width 503 height 87
click at [679, 132] on input "text" at bounding box center [784, 119] width 459 height 34
type input "Husband's Wells Fargo Bank Statements (6 months) February - July"
click at [957, 182] on button "Save & Close" at bounding box center [952, 195] width 122 height 38
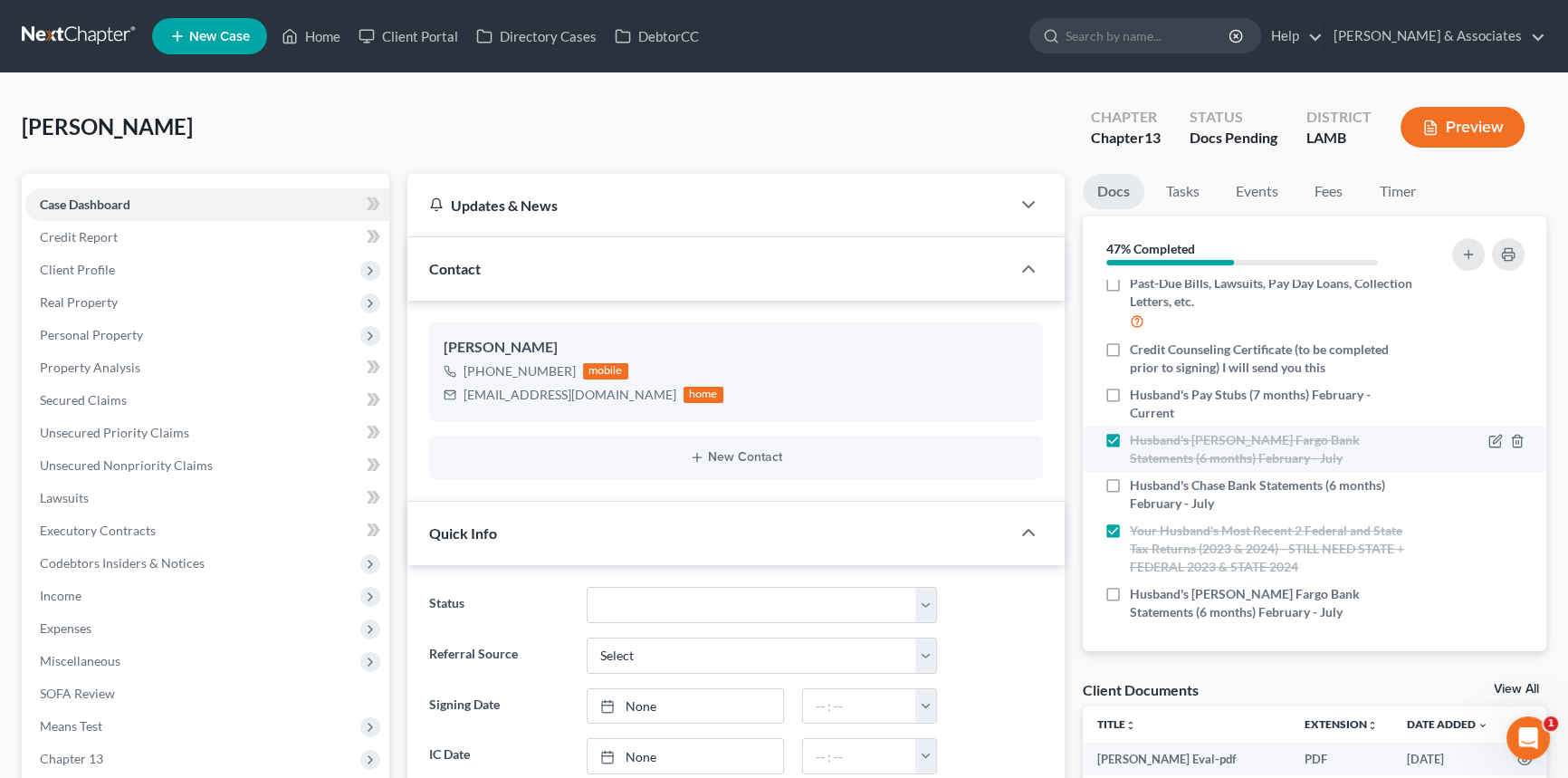
scroll to position [432, 0]
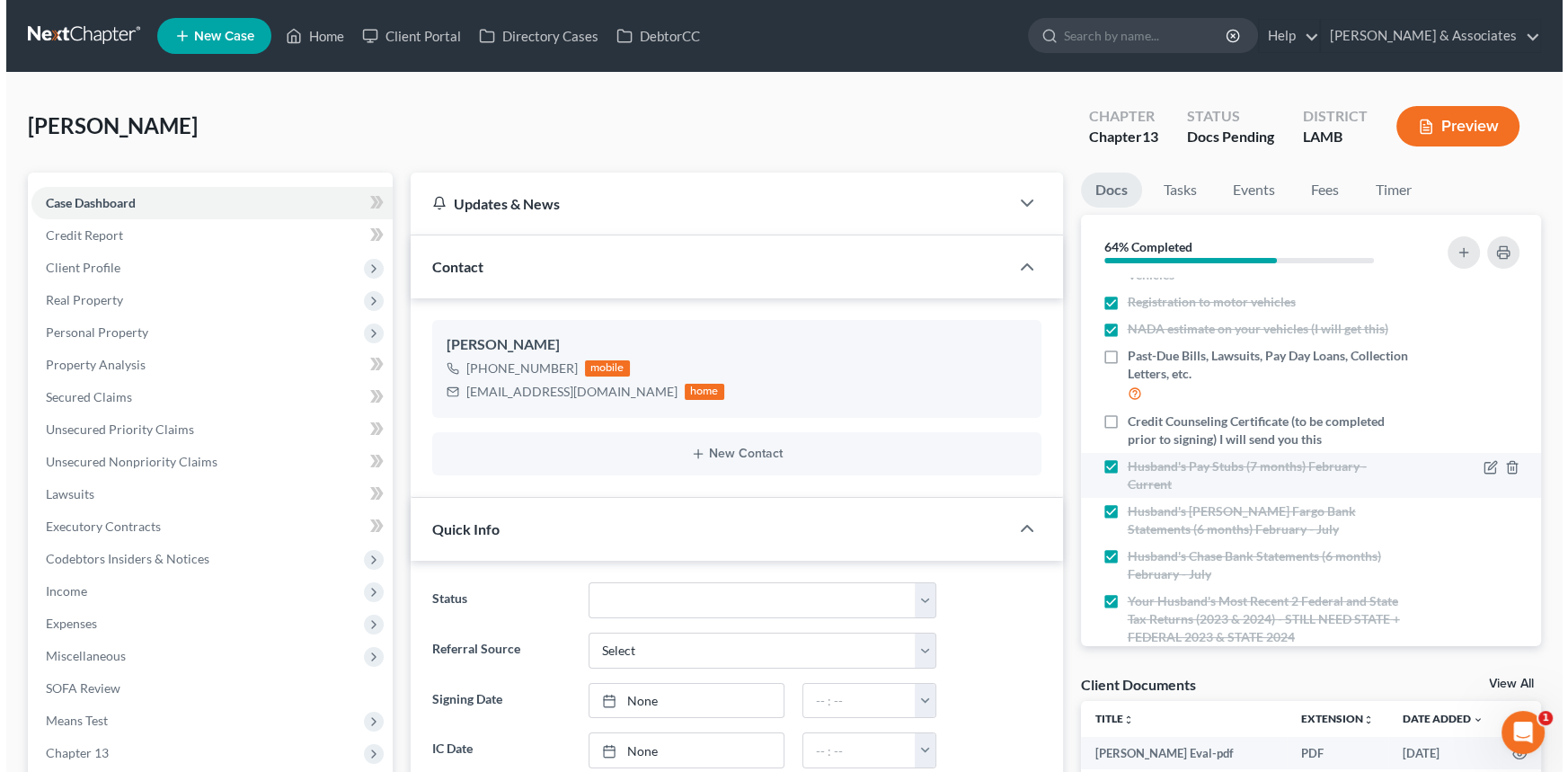
scroll to position [428, 0]
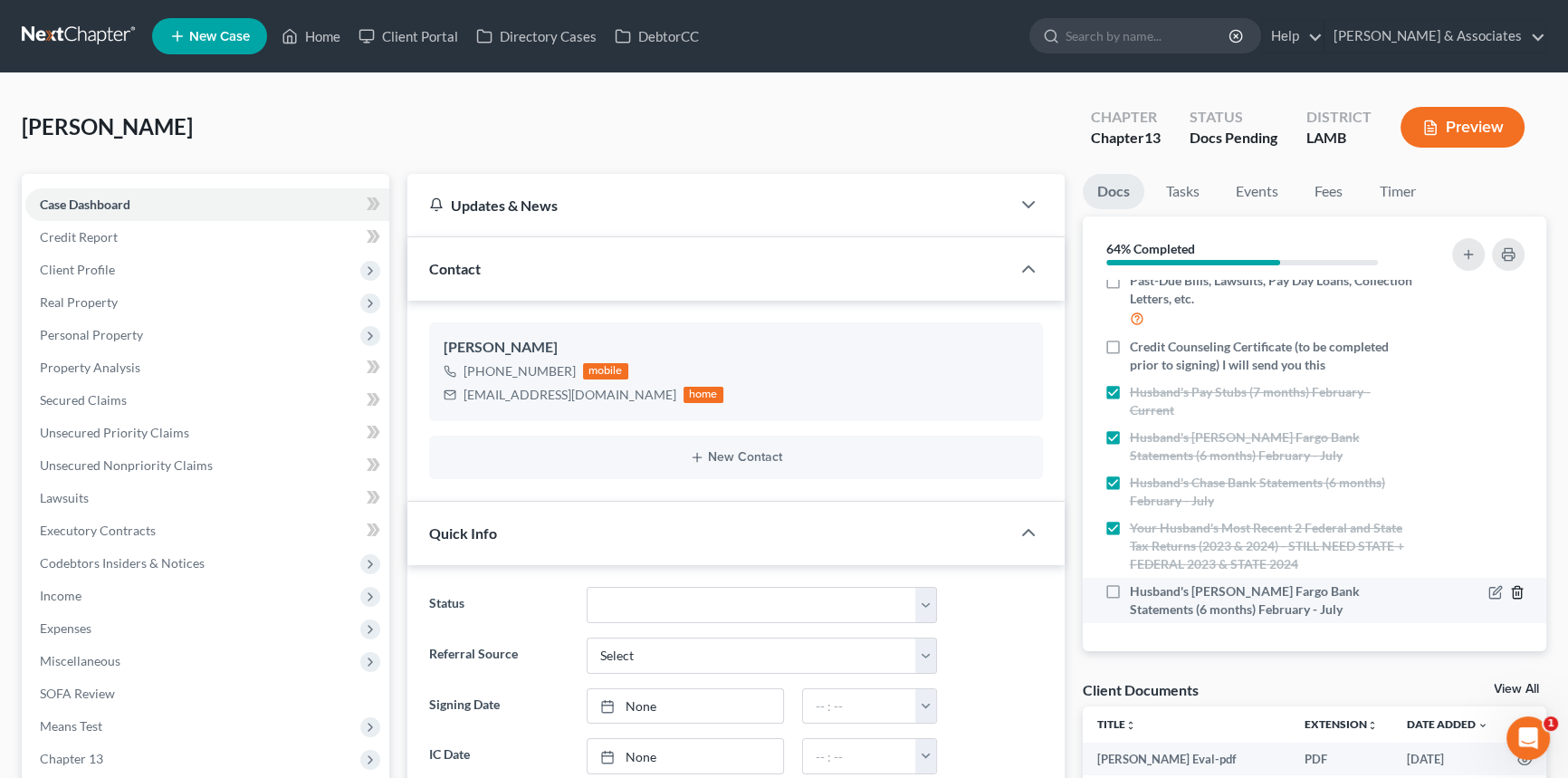
click at [1510, 593] on icon "button" at bounding box center [1517, 592] width 15 height 15
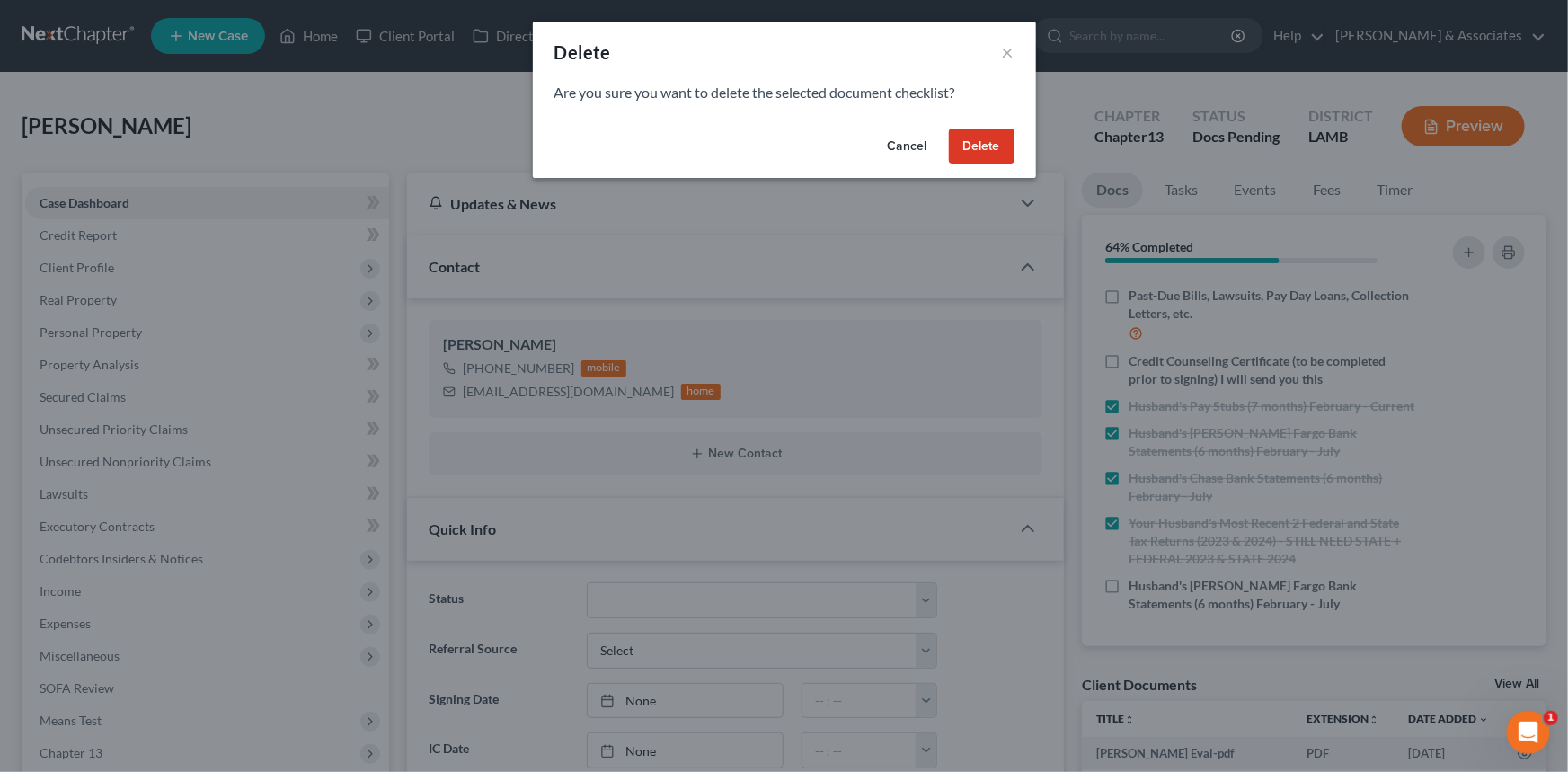
click at [962, 133] on button "Delete" at bounding box center [981, 146] width 65 height 36
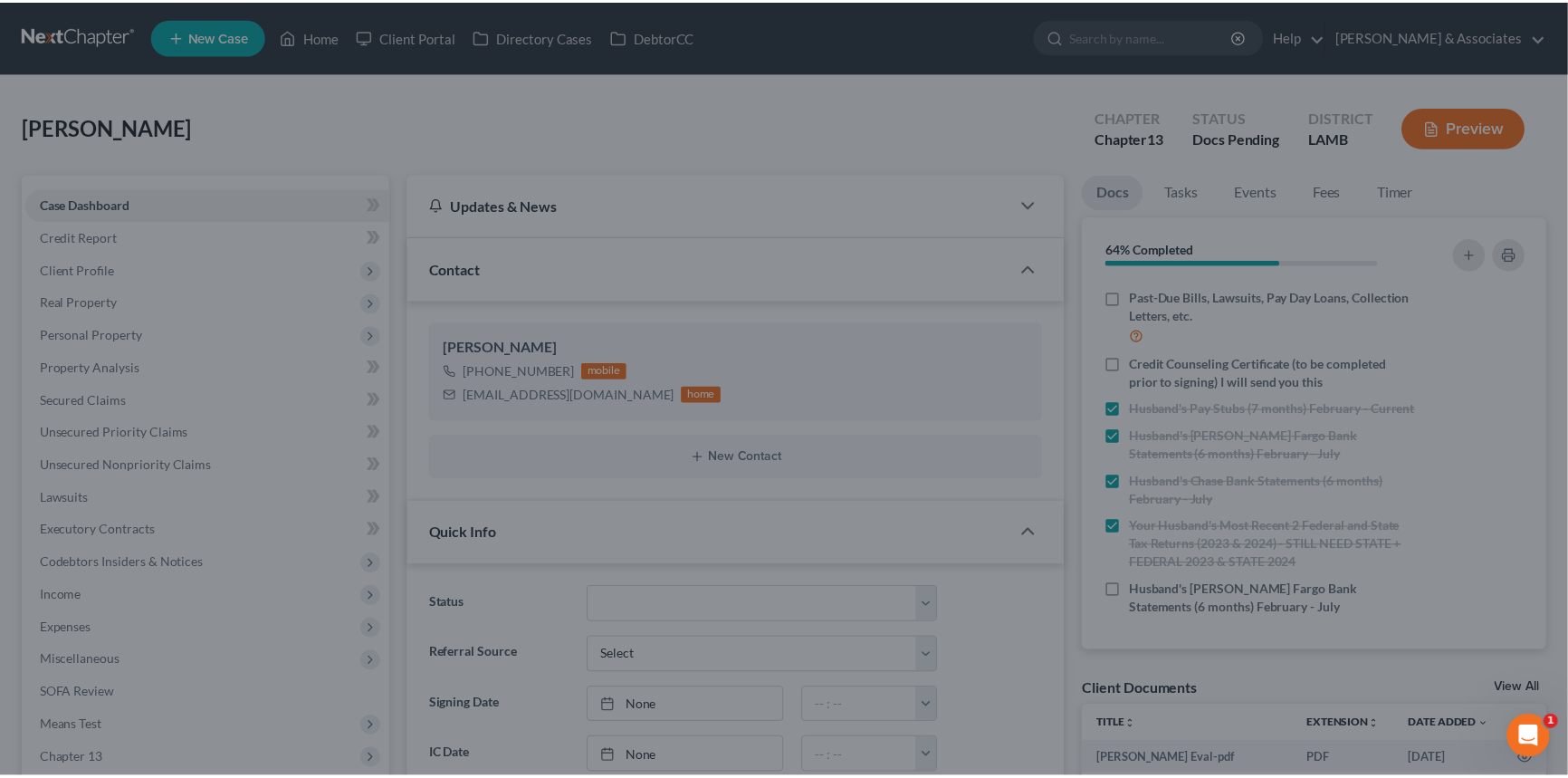
scroll to position [387, 0]
